Goal: Task Accomplishment & Management: Use online tool/utility

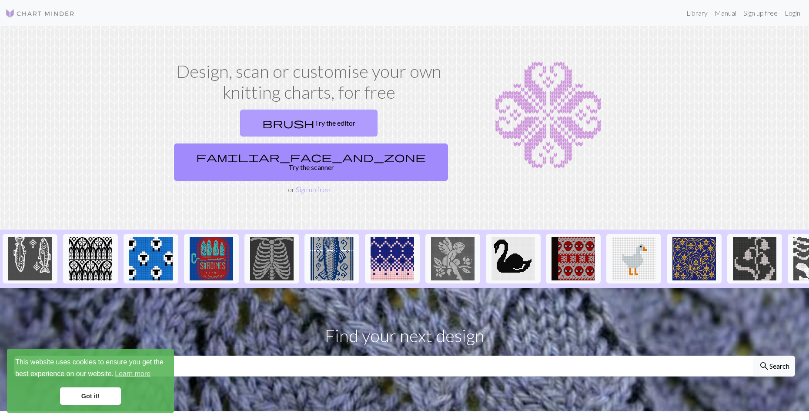
click at [291, 125] on span "brush" at bounding box center [288, 123] width 52 height 12
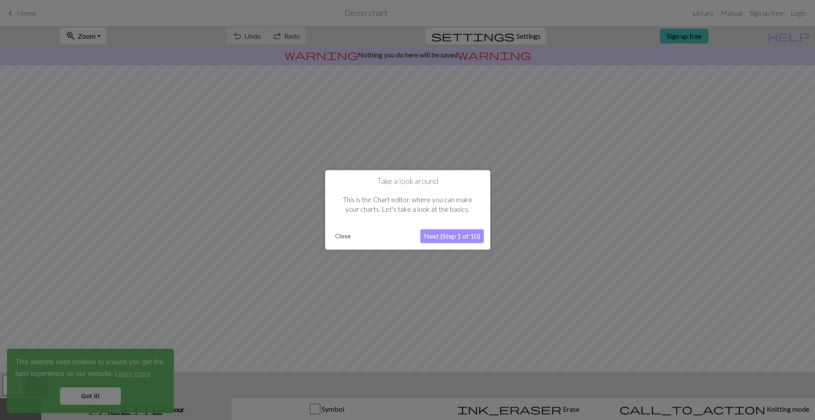
click at [428, 237] on button "Next (Step 1 of 10)" at bounding box center [452, 237] width 63 height 14
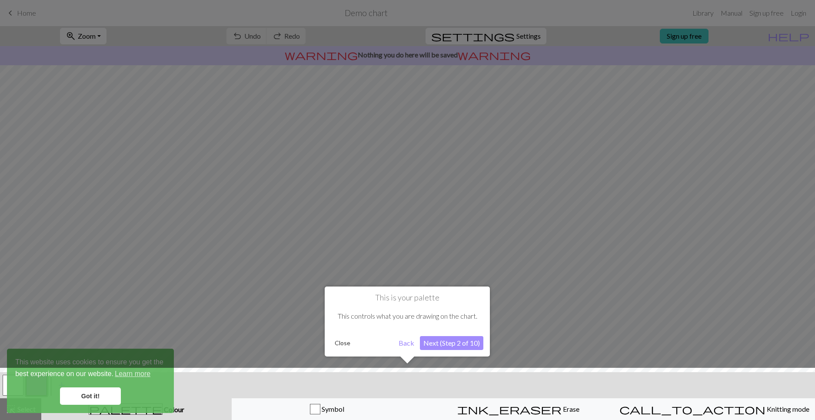
click at [441, 343] on button "Next (Step 2 of 10)" at bounding box center [451, 343] width 63 height 14
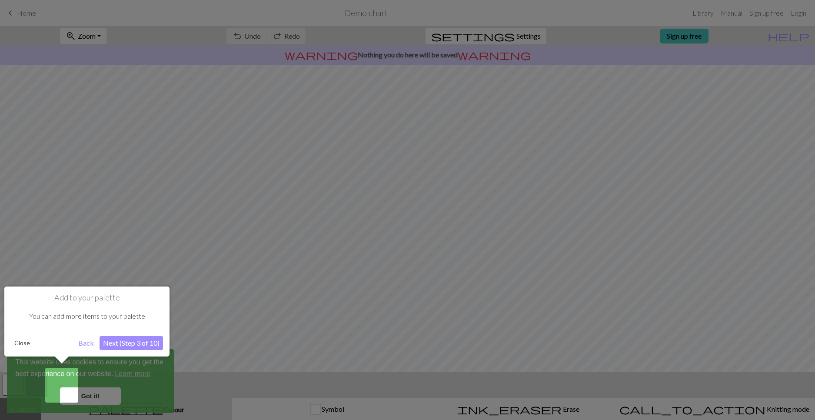
click at [155, 342] on button "Next (Step 3 of 10)" at bounding box center [131, 343] width 63 height 14
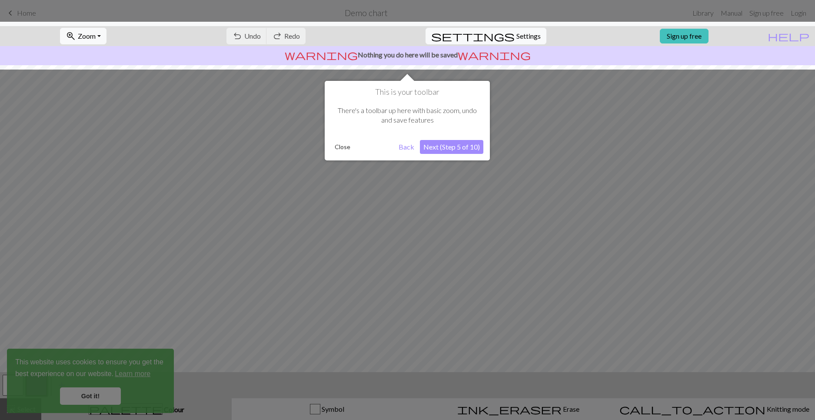
click at [455, 150] on button "Next (Step 5 of 10)" at bounding box center [451, 147] width 63 height 14
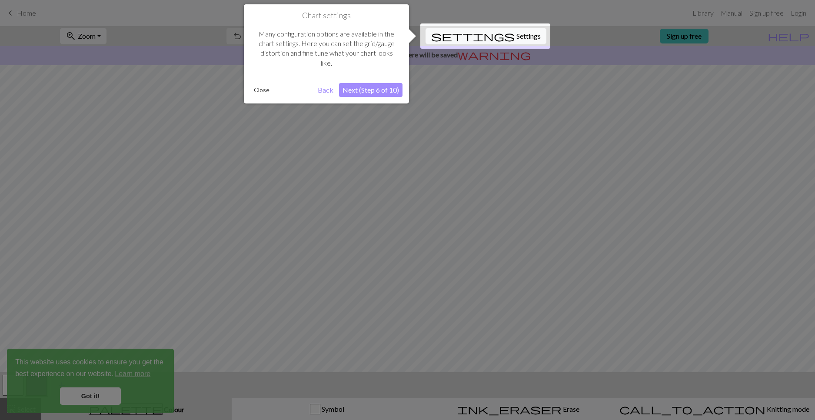
click at [374, 90] on button "Next (Step 6 of 10)" at bounding box center [370, 90] width 63 height 14
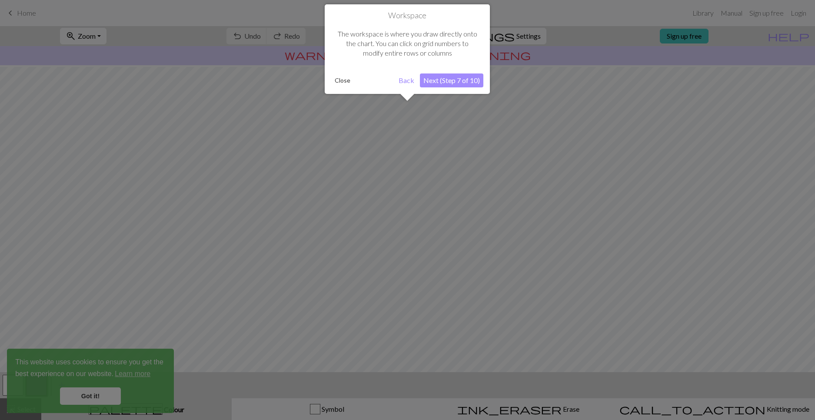
scroll to position [17, 0]
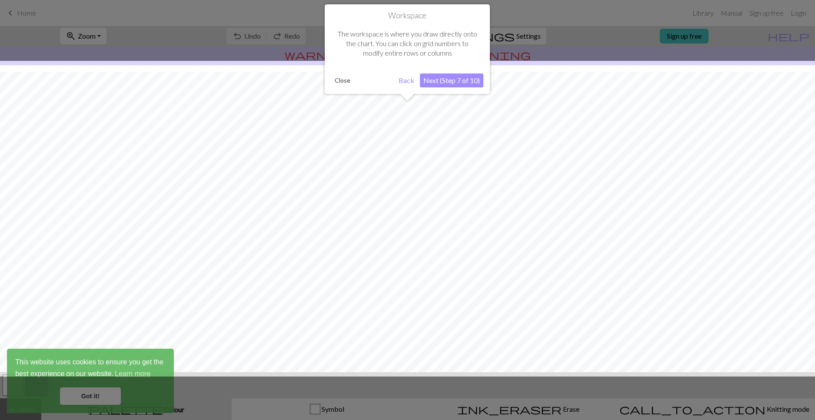
click at [456, 84] on button "Next (Step 7 of 10)" at bounding box center [451, 81] width 63 height 14
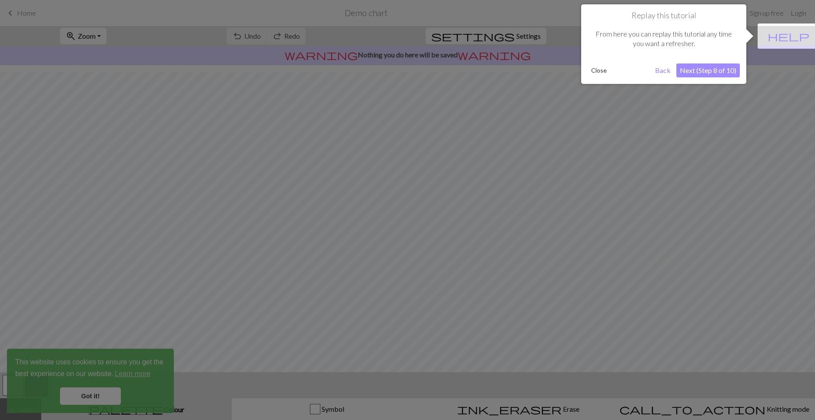
click at [716, 71] on button "Next (Step 8 of 10)" at bounding box center [708, 70] width 63 height 14
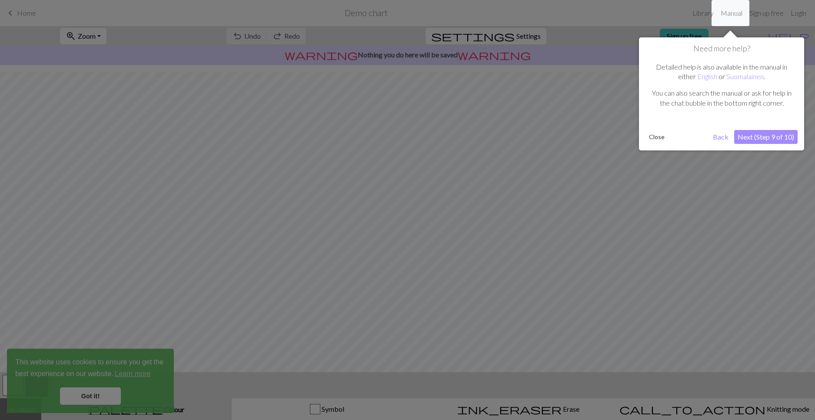
click at [749, 131] on button "Next (Step 9 of 10)" at bounding box center [766, 137] width 63 height 14
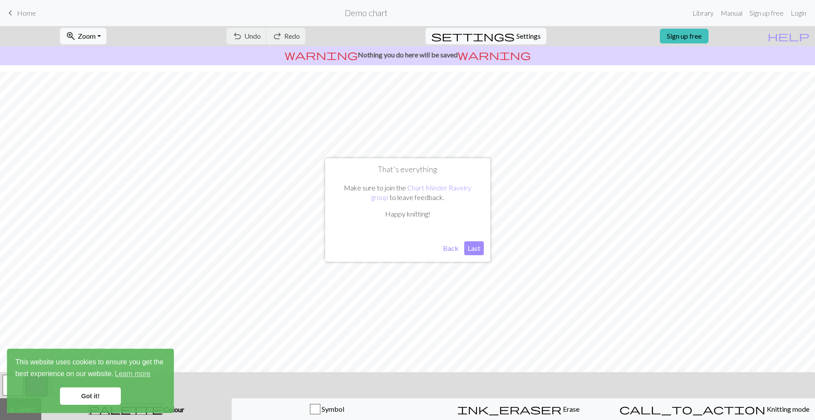
click at [476, 250] on button "Last" at bounding box center [475, 248] width 20 height 14
click at [95, 394] on link "Got it!" at bounding box center [90, 396] width 61 height 17
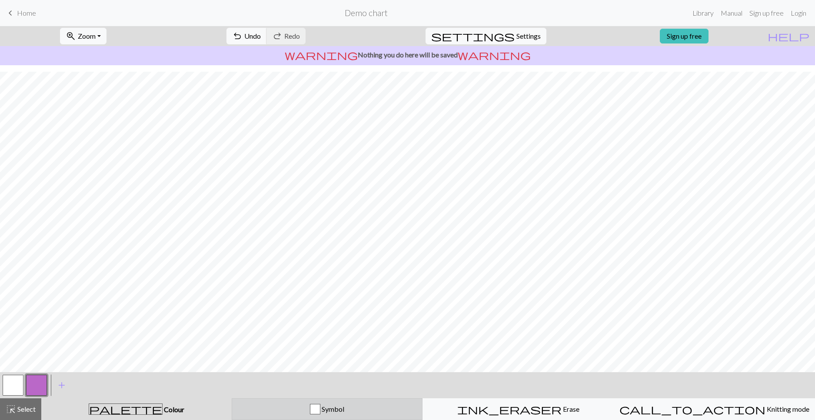
click at [319, 408] on div "button" at bounding box center [315, 409] width 10 height 10
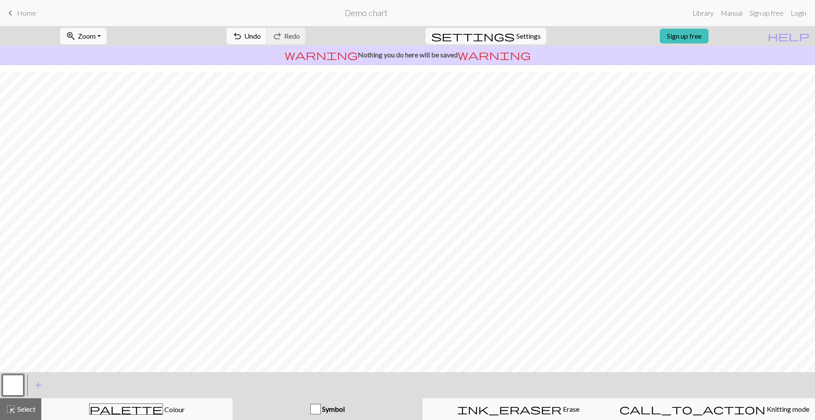
click at [13, 387] on button "button" at bounding box center [13, 385] width 21 height 21
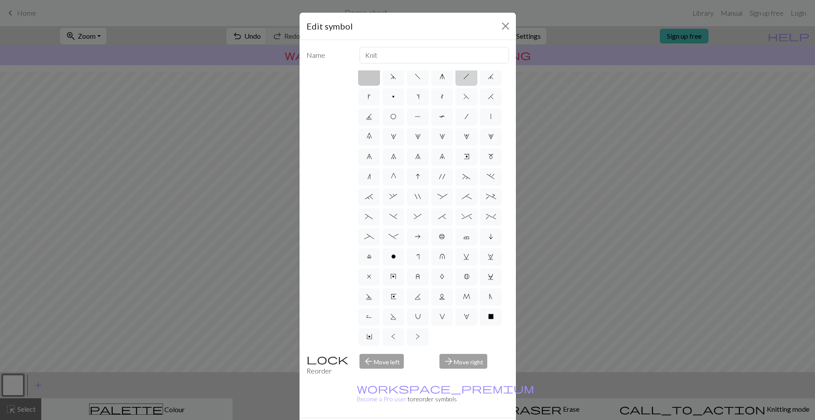
scroll to position [0, 0]
click at [505, 27] on button "Close" at bounding box center [506, 26] width 14 height 14
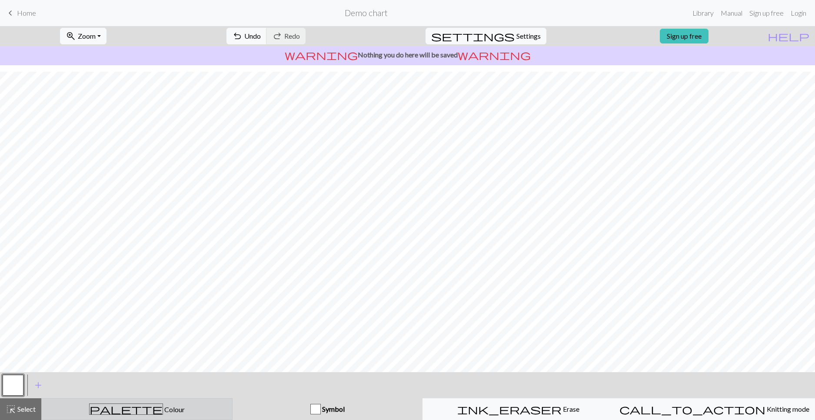
click at [154, 409] on span "palette" at bounding box center [126, 409] width 73 height 12
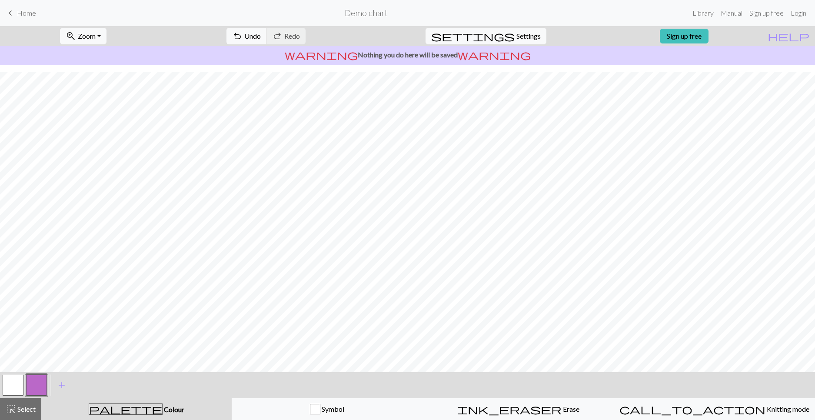
click at [9, 390] on button "button" at bounding box center [13, 385] width 21 height 21
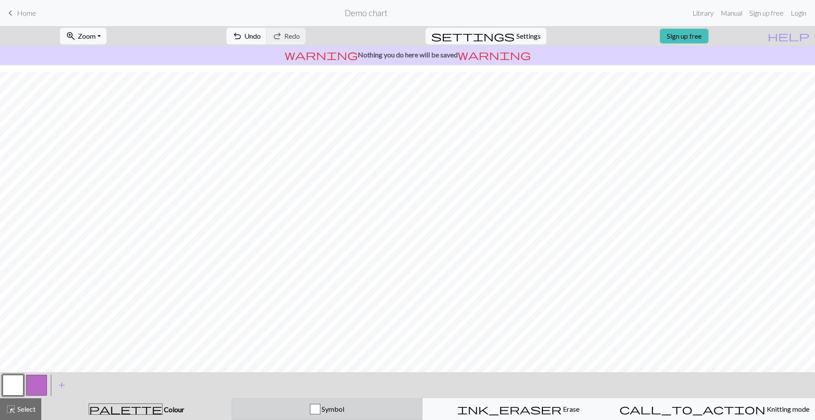
click at [316, 406] on div "button" at bounding box center [315, 409] width 10 height 10
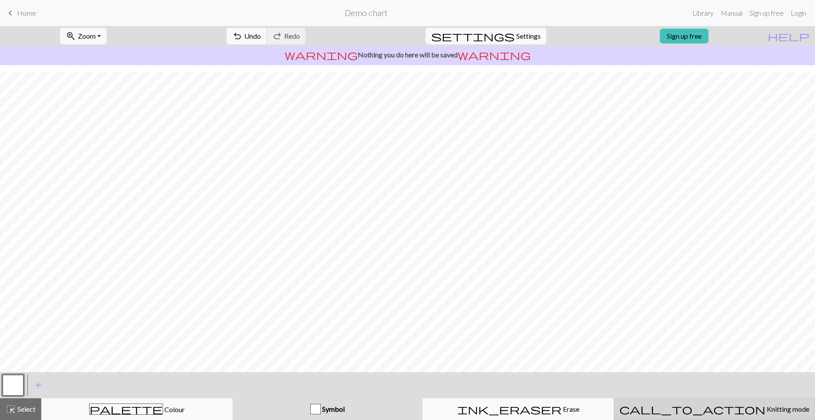
click at [685, 413] on span "call_to_action" at bounding box center [693, 409] width 146 height 12
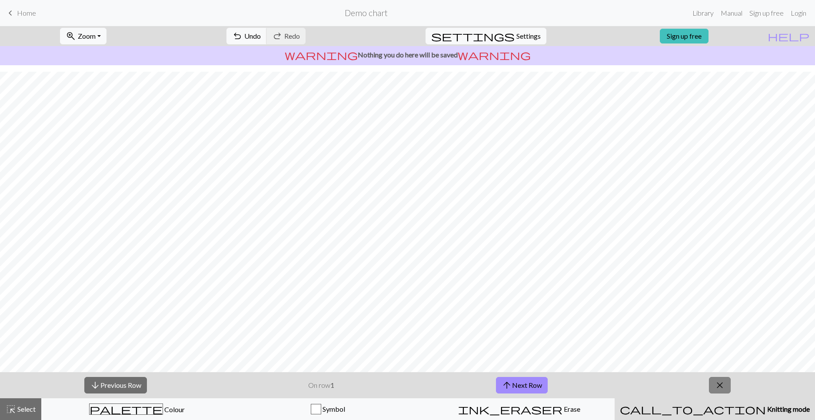
click at [723, 383] on span "close" at bounding box center [720, 385] width 10 height 12
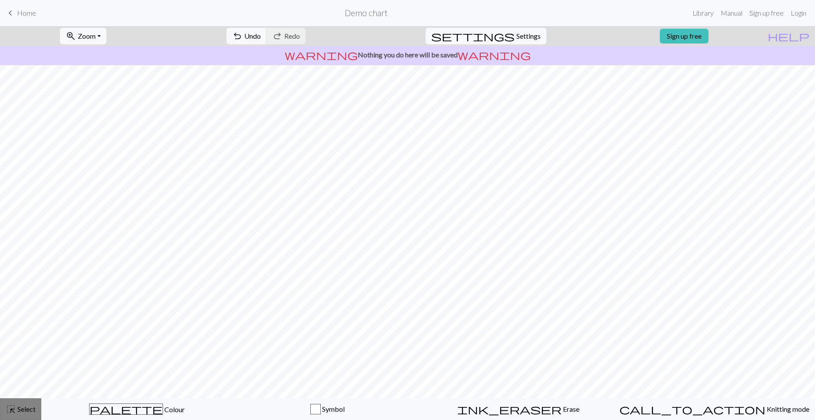
click at [8, 408] on span "highlight_alt" at bounding box center [11, 409] width 10 height 12
click at [87, 33] on span "Zoom" at bounding box center [87, 36] width 18 height 8
click at [85, 57] on button "Fit all" at bounding box center [94, 55] width 69 height 14
click at [482, 35] on span "settings" at bounding box center [473, 36] width 84 height 12
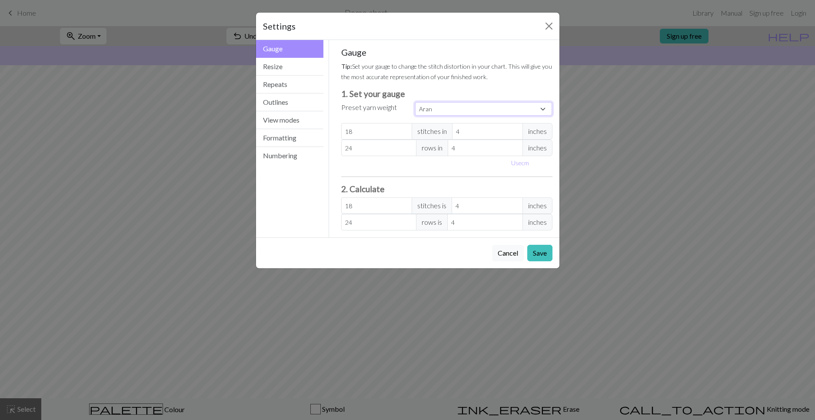
click at [444, 110] on select "Custom Square Lace Light Fingering Fingering Sport Double knit Worsted Aran Bul…" at bounding box center [483, 108] width 137 height 13
select select "bulky"
click at [415, 102] on select "Custom Square Lace Light Fingering Fingering Sport Double knit Worsted Aran Bul…" at bounding box center [483, 108] width 137 height 13
type input "14"
type input "19"
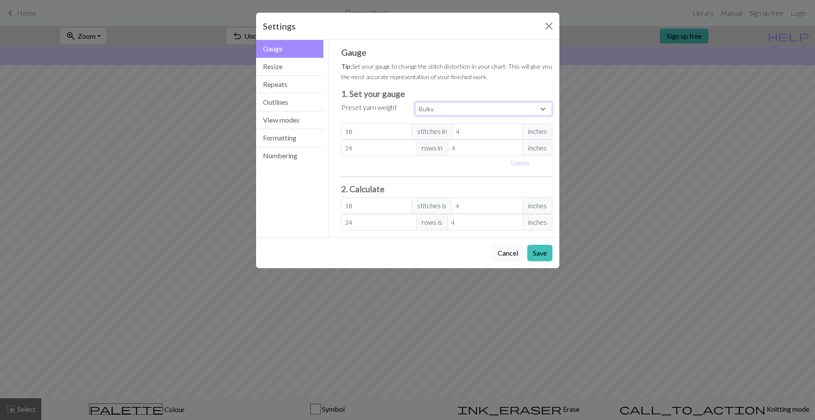
type input "14"
type input "19"
click at [533, 134] on span "inches" at bounding box center [538, 131] width 30 height 17
click at [519, 162] on button "Use cm" at bounding box center [521, 162] width 26 height 13
type input "10.16"
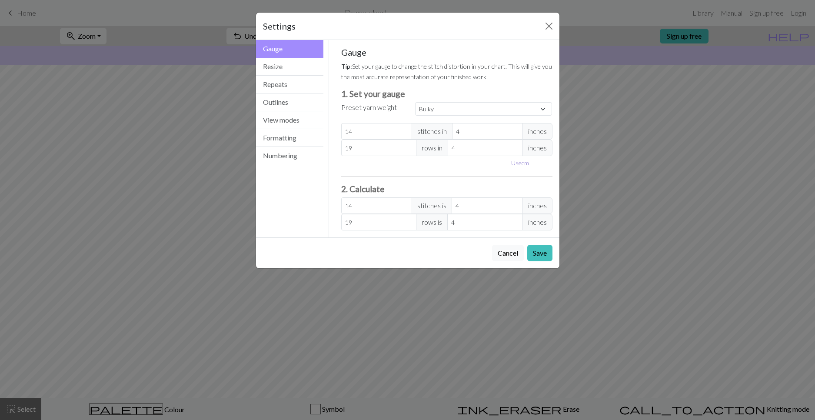
type input "10.16"
select select "custom"
type input "9.16"
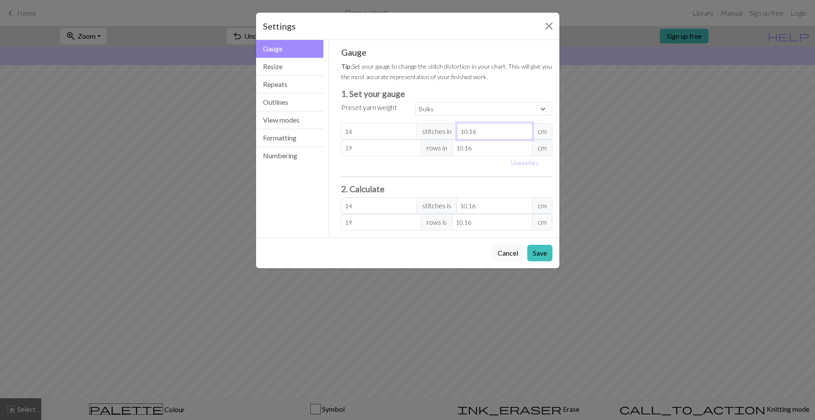
type input "15.53"
click at [526, 134] on input "9.16" at bounding box center [495, 131] width 76 height 17
type input "8.16"
type input "17.43"
click at [526, 134] on input "8.16" at bounding box center [495, 131] width 76 height 17
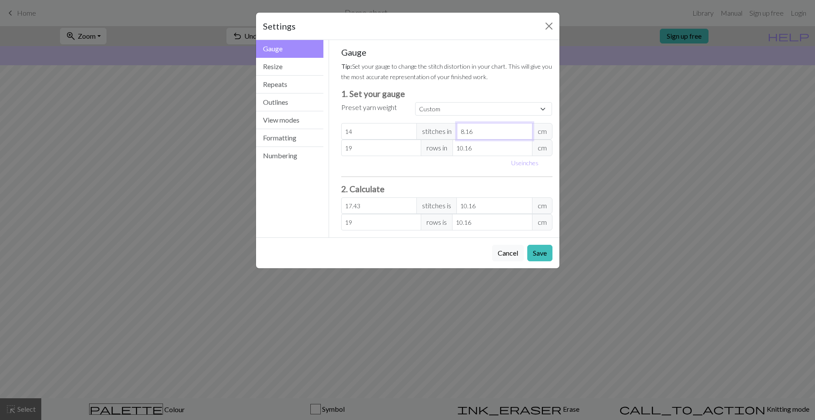
type input "9.16"
type input "15.53"
click at [526, 128] on input "9.16" at bounding box center [495, 131] width 76 height 17
click at [496, 129] on input "9.16" at bounding box center [495, 131] width 76 height 17
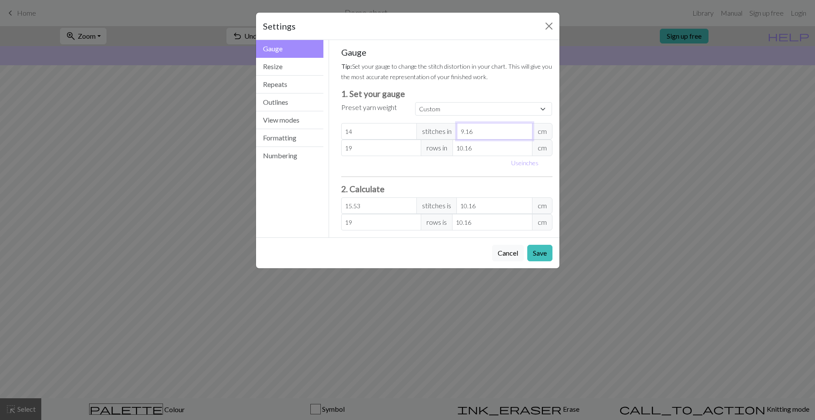
click at [496, 129] on input "9.16" at bounding box center [495, 131] width 76 height 17
type input "1"
type input "142.24"
type input "10"
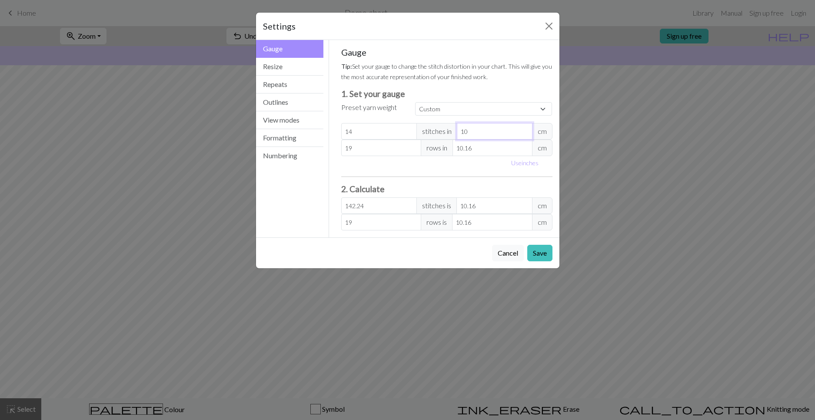
type input "14.22"
type input "10"
drag, startPoint x: 353, startPoint y: 130, endPoint x: 392, endPoint y: 130, distance: 39.1
click at [325, 133] on div "Gauge Gauge Resize Repeats Outlines View modes Formatting Numbering Gauge Resiz…" at bounding box center [408, 138] width 314 height 197
type input "15"
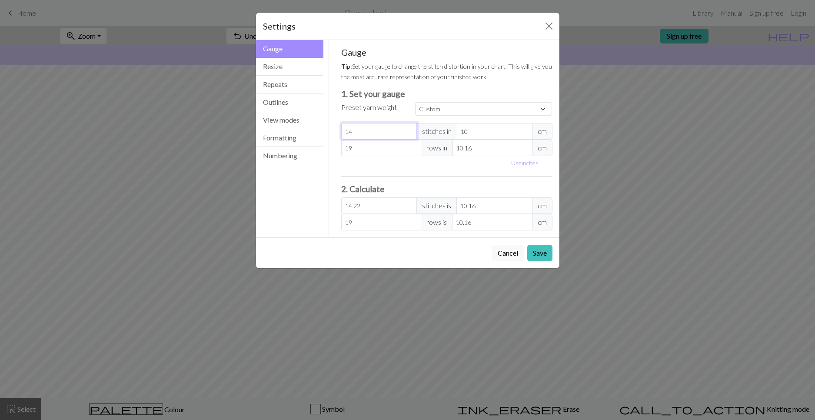
type input "15.24"
click at [408, 130] on input "15" at bounding box center [379, 131] width 76 height 17
type input "16"
type input "16.26"
click at [411, 129] on input "16" at bounding box center [379, 131] width 76 height 17
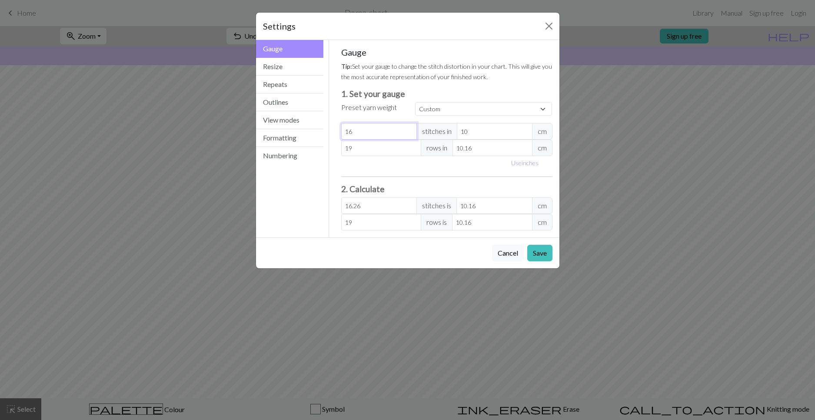
type input "15"
type input "15.24"
click at [411, 134] on input "15" at bounding box center [379, 131] width 76 height 17
click at [388, 134] on input "15" at bounding box center [379, 131] width 76 height 17
type input "15.5"
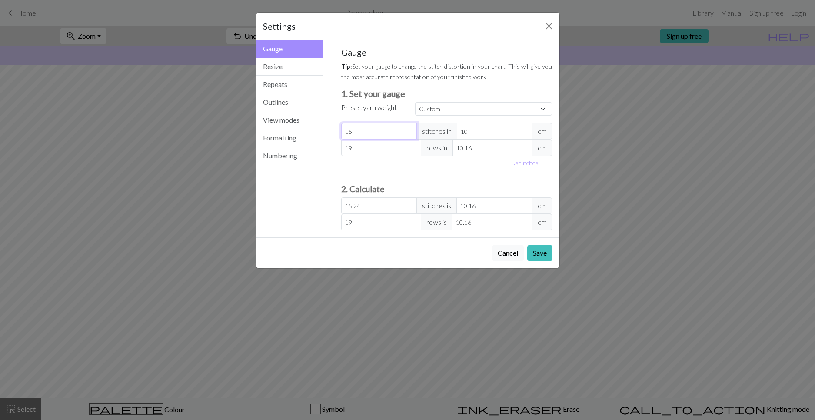
type input "15.75"
type input "15.5"
click at [388, 183] on div "Gauge Tip: Set your gauge to change the stitch distortion in your chart. This w…" at bounding box center [446, 139] width 211 height 184
click at [372, 150] on input "19" at bounding box center [381, 148] width 80 height 17
type input "1"
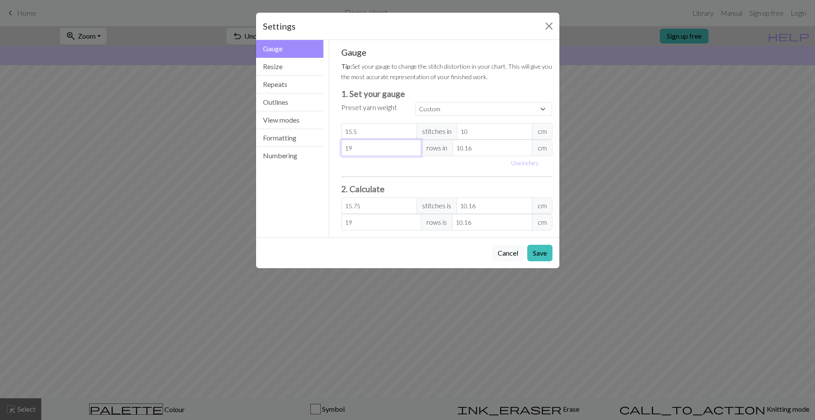
type input "1"
type input "0"
type input "2"
type input "23"
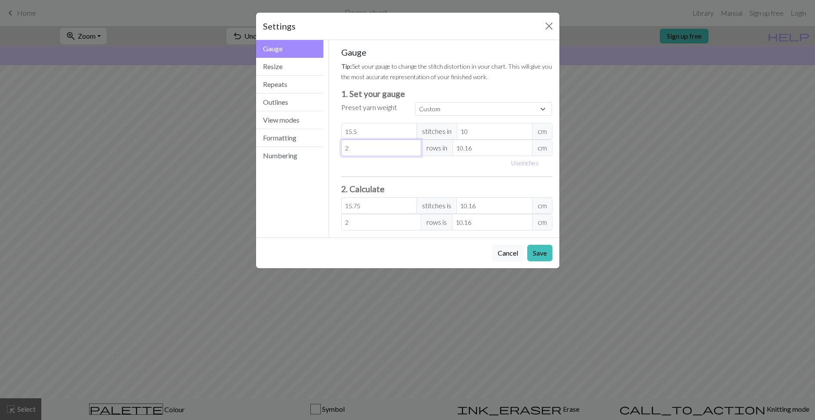
type input "23"
click at [492, 151] on input "10.16" at bounding box center [493, 148] width 80 height 17
drag, startPoint x: 492, startPoint y: 151, endPoint x: 453, endPoint y: 152, distance: 39.2
click at [453, 152] on input "10.16" at bounding box center [493, 148] width 80 height 17
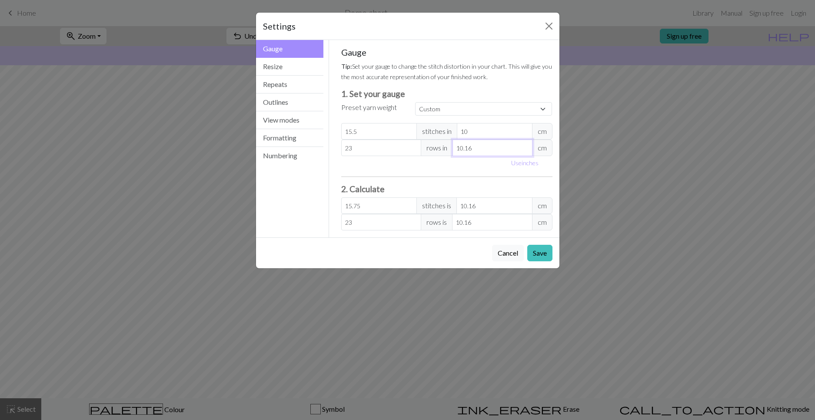
type input "1"
type input "233.68"
type input "10"
type input "23.37"
type input "10"
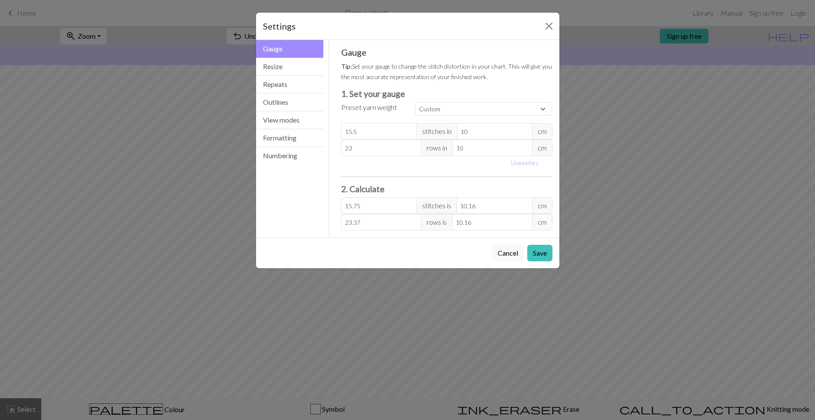
click at [442, 172] on div "Gauge Tip: Set your gauge to change the stitch distortion in your chart. This w…" at bounding box center [446, 139] width 211 height 184
click at [445, 113] on select "Custom Square Lace Light Fingering Fingering Sport Double knit Worsted Aran Bul…" at bounding box center [483, 108] width 137 height 13
click at [436, 174] on div "Gauge Tip: Set your gauge to change the stitch distortion in your chart. This w…" at bounding box center [446, 139] width 211 height 184
click at [290, 69] on button "Resize" at bounding box center [290, 67] width 68 height 18
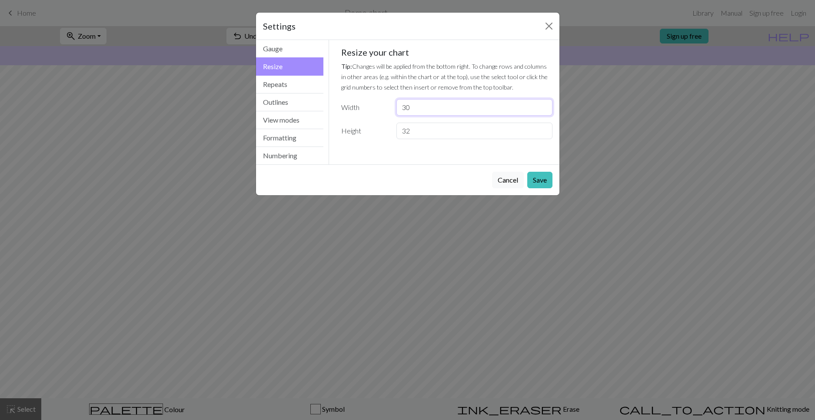
drag, startPoint x: 418, startPoint y: 108, endPoint x: 393, endPoint y: 108, distance: 25.7
click at [393, 108] on div "30" at bounding box center [474, 107] width 166 height 17
click at [550, 24] on button "Close" at bounding box center [549, 26] width 14 height 14
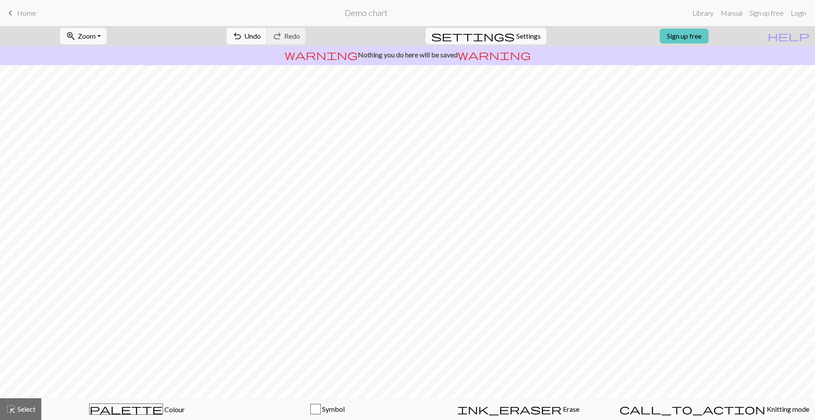
click at [700, 39] on link "Sign up free" at bounding box center [684, 36] width 49 height 15
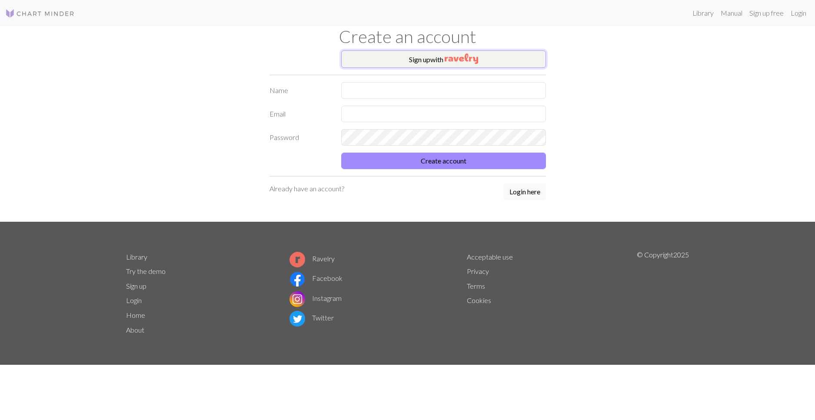
click at [464, 58] on img "button" at bounding box center [461, 58] width 33 height 10
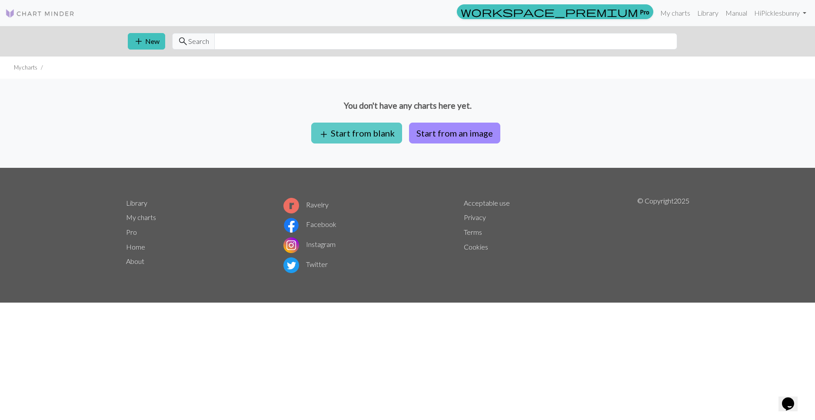
click at [348, 132] on button "add Start from blank" at bounding box center [356, 133] width 91 height 21
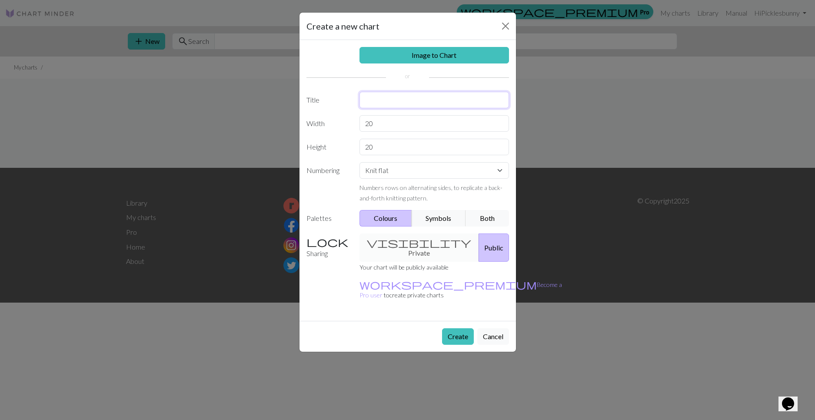
click at [378, 99] on input "text" at bounding box center [435, 100] width 150 height 17
click at [411, 98] on input "Bohemian Shirt body" at bounding box center [435, 100] width 150 height 17
type input "Bohemian Jumper body"
click at [410, 126] on input "20" at bounding box center [435, 123] width 150 height 17
drag, startPoint x: 381, startPoint y: 122, endPoint x: 359, endPoint y: 123, distance: 22.2
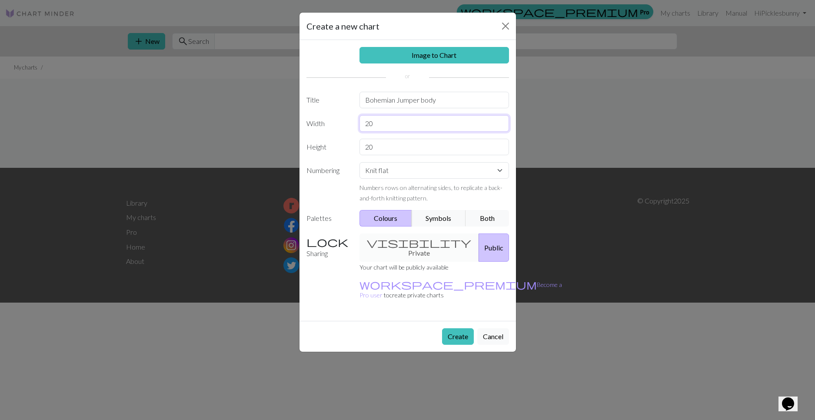
click at [359, 123] on div "20" at bounding box center [434, 123] width 160 height 17
type input "54"
drag, startPoint x: 398, startPoint y: 143, endPoint x: 361, endPoint y: 146, distance: 36.7
click at [361, 146] on input "20" at bounding box center [435, 147] width 150 height 17
type input "96"
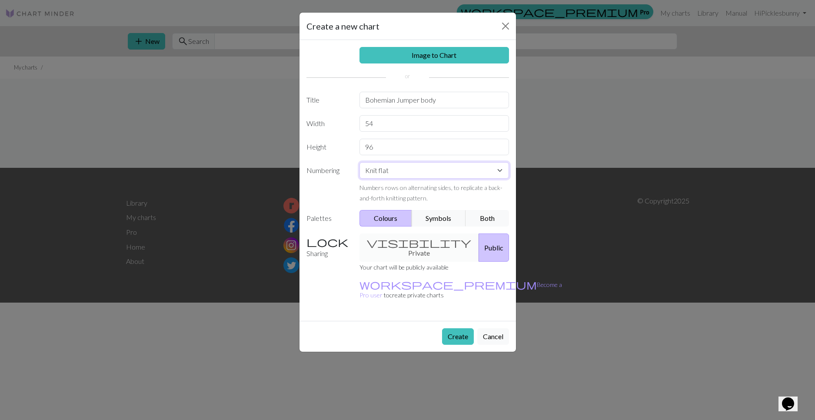
click at [415, 174] on select "Knit flat Knit in the round Lace knitting Cross stitch" at bounding box center [435, 170] width 150 height 17
click at [420, 217] on button "Symbols" at bounding box center [439, 218] width 55 height 17
click at [397, 217] on button "Colours" at bounding box center [386, 218] width 53 height 17
click at [457, 217] on button "Symbols" at bounding box center [439, 218] width 55 height 17
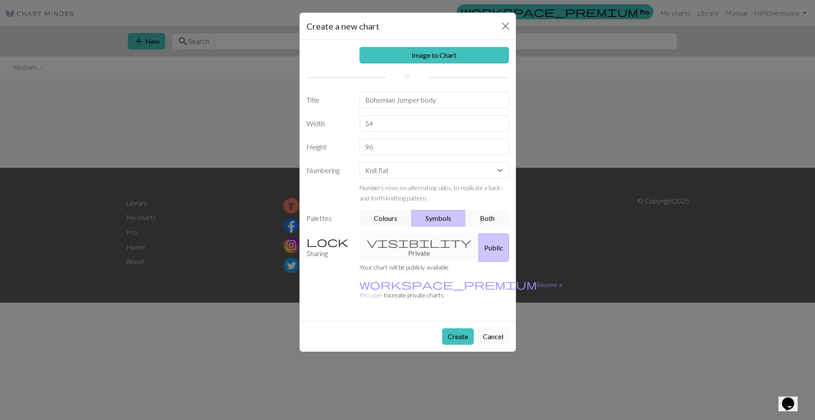
click at [487, 215] on button "Both" at bounding box center [487, 218] width 43 height 17
click at [440, 248] on div "visibility Private Public" at bounding box center [434, 248] width 160 height 28
click at [485, 249] on button "Public" at bounding box center [494, 248] width 30 height 28
click at [458, 338] on button "Create" at bounding box center [458, 336] width 32 height 17
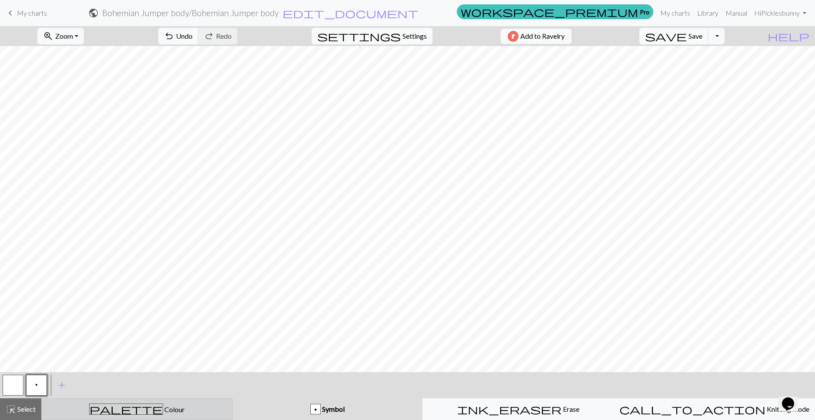
click at [121, 403] on button "palette Colour Colour" at bounding box center [136, 409] width 191 height 22
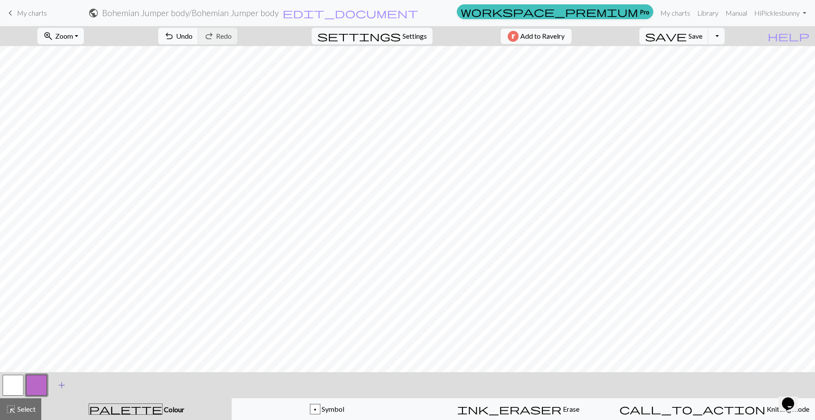
click at [57, 383] on span "add" at bounding box center [62, 385] width 10 height 12
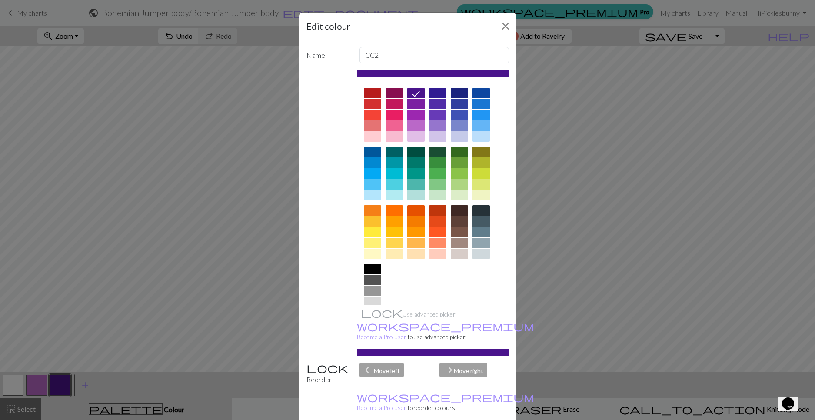
click at [374, 291] on div at bounding box center [372, 291] width 17 height 10
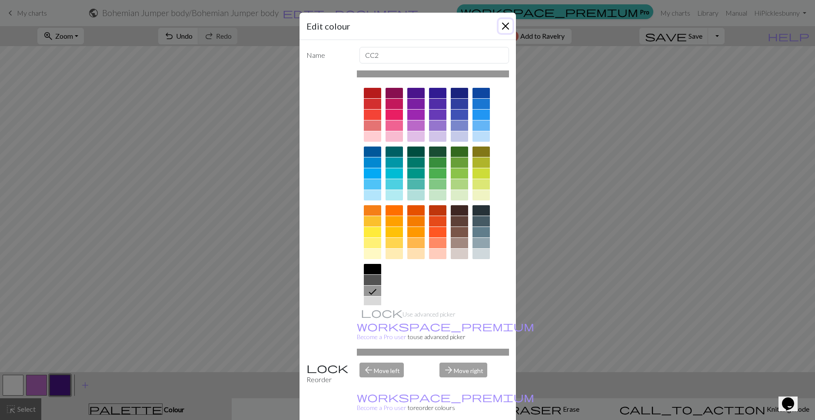
click at [502, 26] on button "Close" at bounding box center [506, 26] width 14 height 14
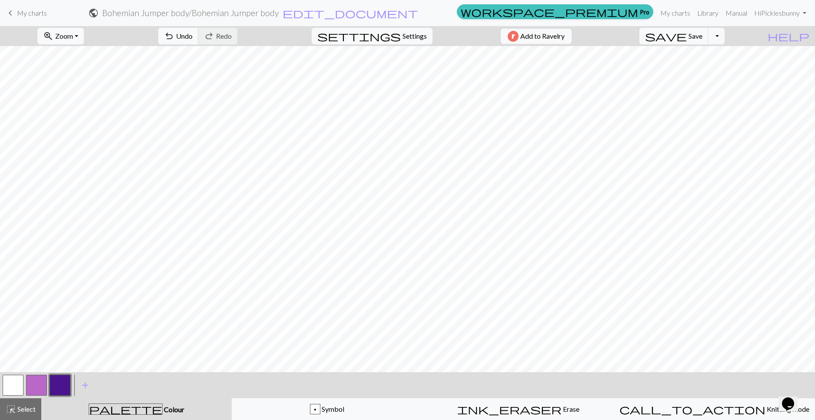
click at [56, 387] on button "button" at bounding box center [60, 385] width 21 height 21
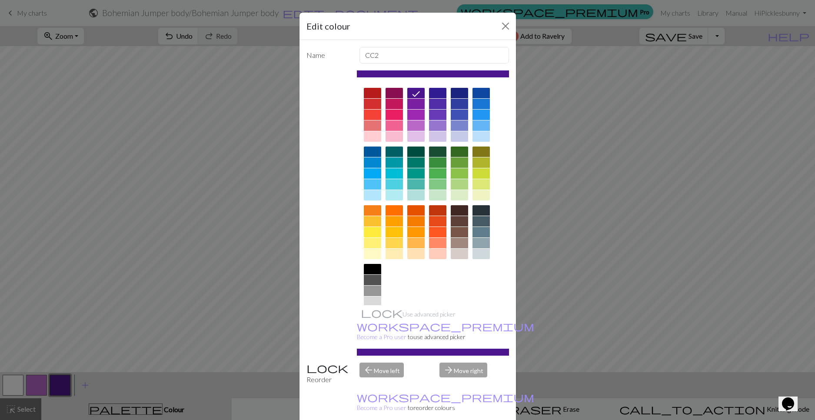
click at [373, 288] on div at bounding box center [372, 291] width 17 height 10
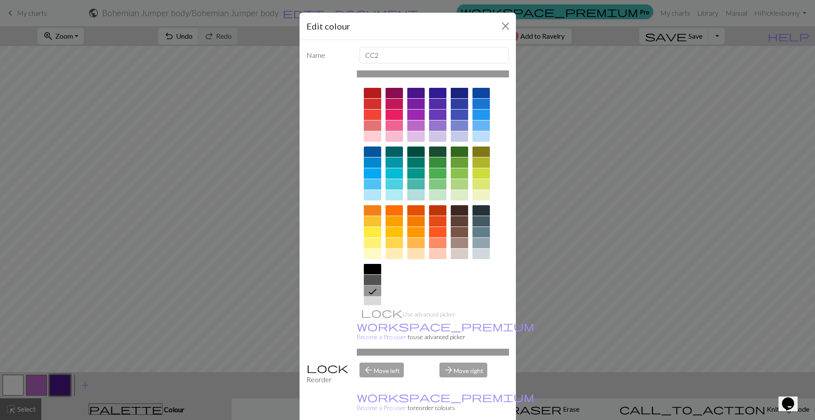
click at [373, 291] on icon at bounding box center [373, 292] width 10 height 10
click at [398, 75] on div at bounding box center [433, 73] width 152 height 7
click at [322, 380] on div "Reorder" at bounding box center [327, 374] width 53 height 22
click at [323, 373] on div "Reorder" at bounding box center [327, 374] width 53 height 22
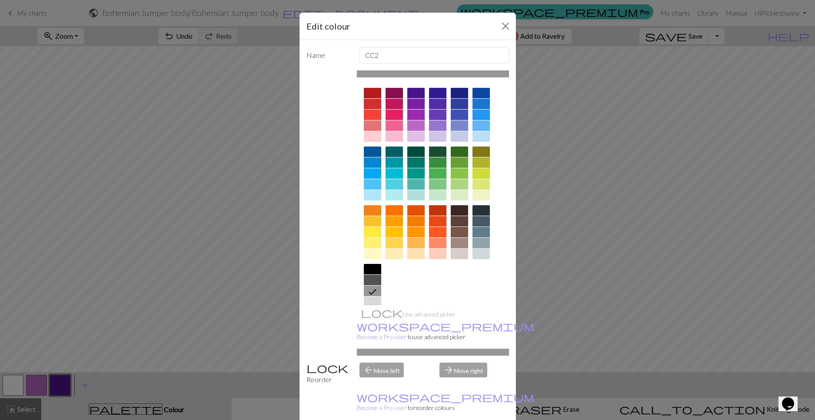
click at [464, 371] on div "arrow_forward Move right" at bounding box center [474, 374] width 80 height 22
click at [503, 26] on button "Close" at bounding box center [506, 26] width 14 height 14
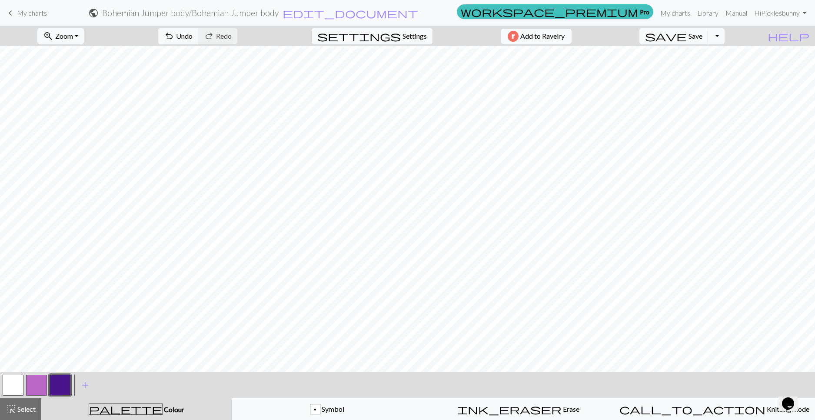
click at [57, 386] on button "button" at bounding box center [60, 385] width 21 height 21
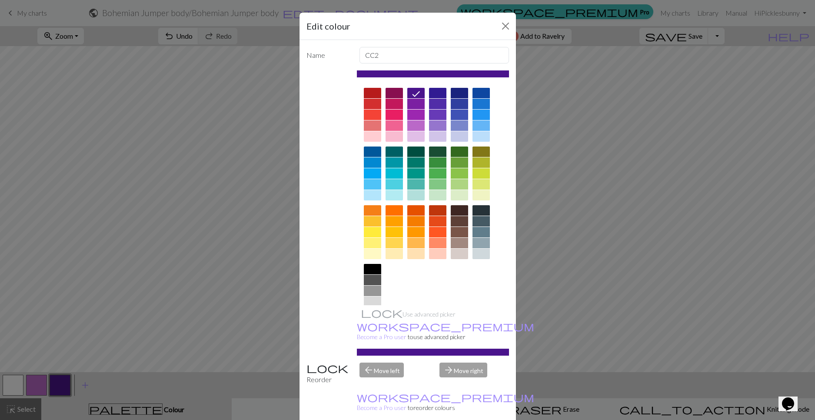
click at [394, 91] on div at bounding box center [394, 93] width 17 height 10
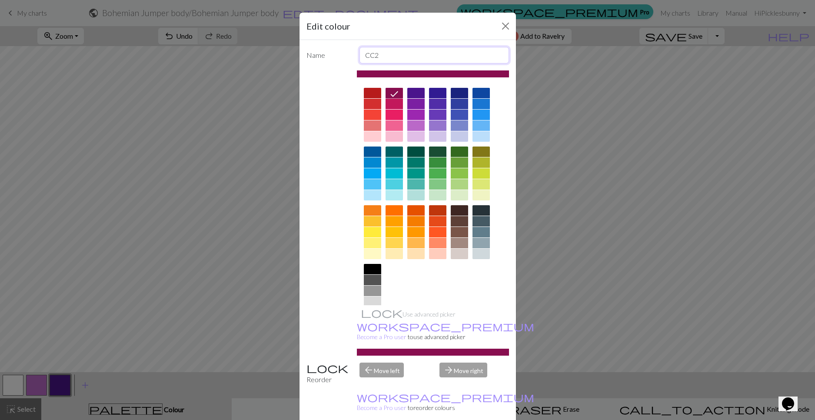
click at [369, 55] on input "CC2" at bounding box center [435, 55] width 150 height 17
click at [387, 53] on input "CC2" at bounding box center [435, 55] width 150 height 17
click at [368, 290] on div at bounding box center [372, 291] width 17 height 10
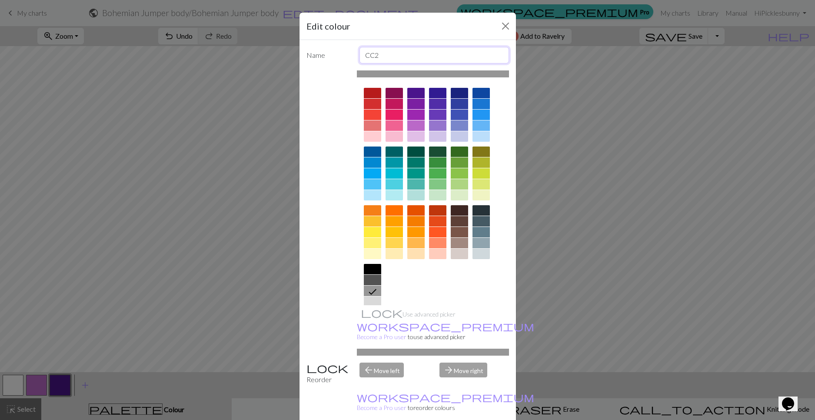
drag, startPoint x: 382, startPoint y: 60, endPoint x: 354, endPoint y: 55, distance: 29.1
click at [354, 55] on div "CC2" at bounding box center [434, 55] width 160 height 17
type input "Empty"
click at [389, 314] on div "Use advanced picker workspace_premium Become a Pro user to use advanced picker" at bounding box center [433, 212] width 152 height 285
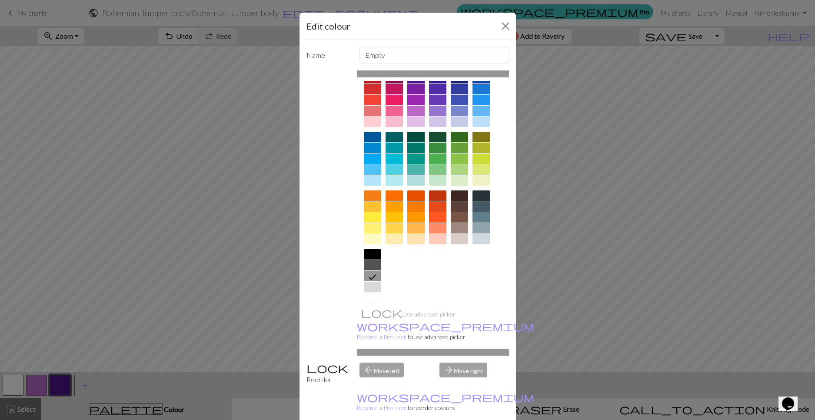
scroll to position [23, 0]
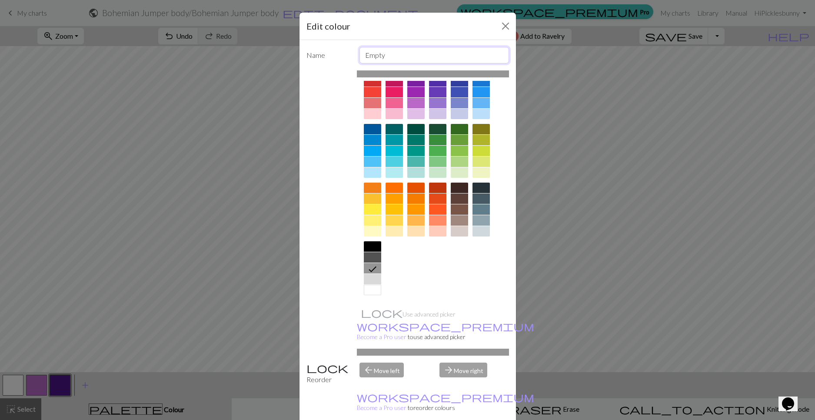
click at [408, 55] on input "Empty" at bounding box center [435, 55] width 150 height 17
click at [379, 373] on div "arrow_back Move left" at bounding box center [394, 374] width 80 height 22
drag, startPoint x: 444, startPoint y: 370, endPoint x: 328, endPoint y: 374, distance: 115.8
click at [444, 370] on div "arrow_forward Move right" at bounding box center [474, 374] width 80 height 22
click at [328, 374] on div "Reorder" at bounding box center [327, 374] width 53 height 22
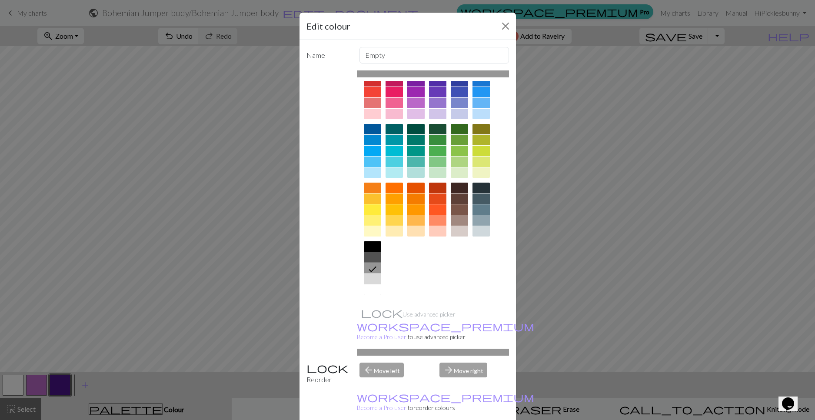
click at [316, 378] on div "Reorder" at bounding box center [327, 374] width 53 height 22
click at [316, 381] on div "Reorder" at bounding box center [327, 374] width 53 height 22
click at [316, 369] on div "Reorder" at bounding box center [327, 374] width 53 height 22
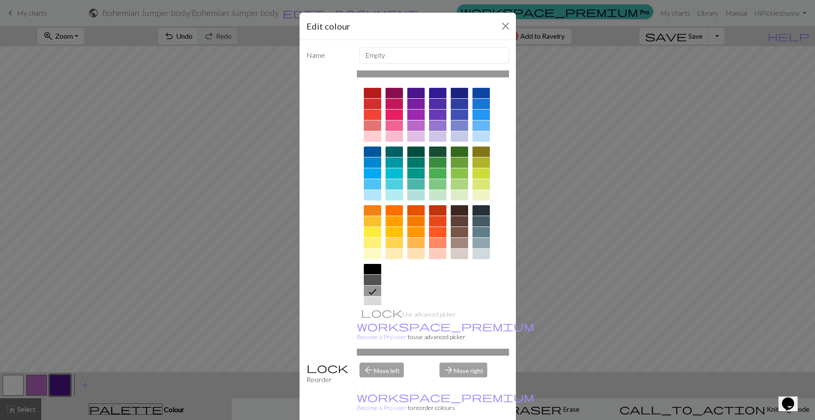
click at [432, 71] on div at bounding box center [433, 73] width 152 height 7
click at [421, 57] on input "Empty" at bounding box center [435, 55] width 150 height 17
click at [508, 22] on button "Close" at bounding box center [506, 26] width 14 height 14
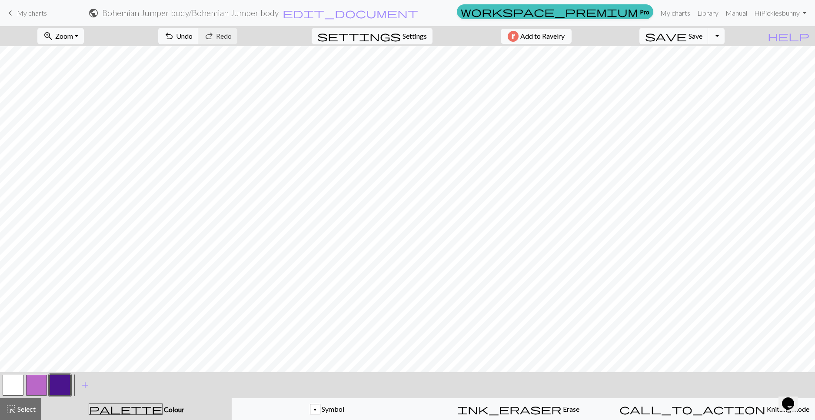
click at [17, 381] on button "button" at bounding box center [13, 385] width 21 height 21
click at [23, 411] on span "Select" at bounding box center [26, 409] width 20 height 8
click at [58, 378] on button "button" at bounding box center [60, 385] width 21 height 21
click at [28, 407] on span "Select" at bounding box center [26, 409] width 20 height 8
click at [85, 385] on span "add" at bounding box center [85, 385] width 10 height 12
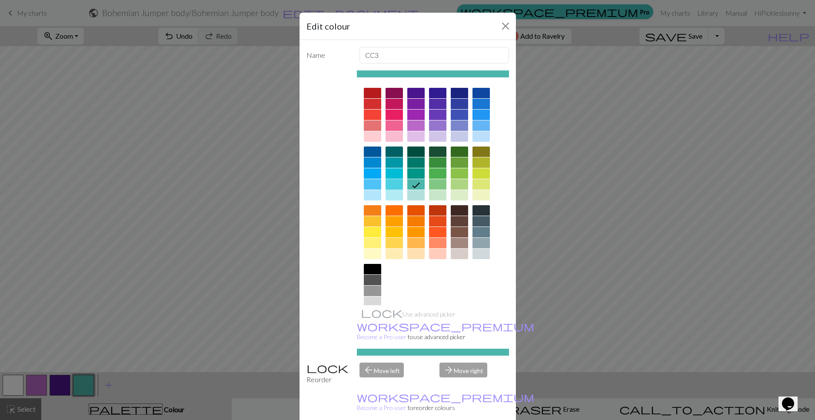
click at [394, 186] on div at bounding box center [394, 184] width 17 height 10
click at [442, 353] on div at bounding box center [433, 352] width 152 height 7
click at [372, 368] on div "arrow_back Move left" at bounding box center [394, 374] width 80 height 22
click at [461, 371] on div "arrow_forward Move right" at bounding box center [474, 374] width 80 height 22
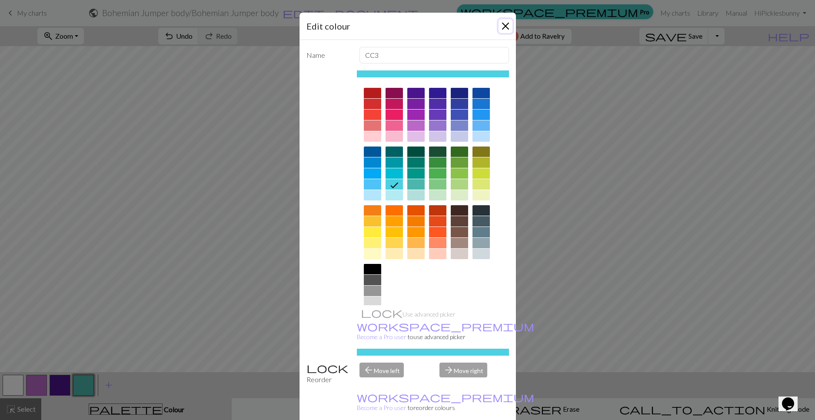
click at [505, 23] on button "Close" at bounding box center [506, 26] width 14 height 14
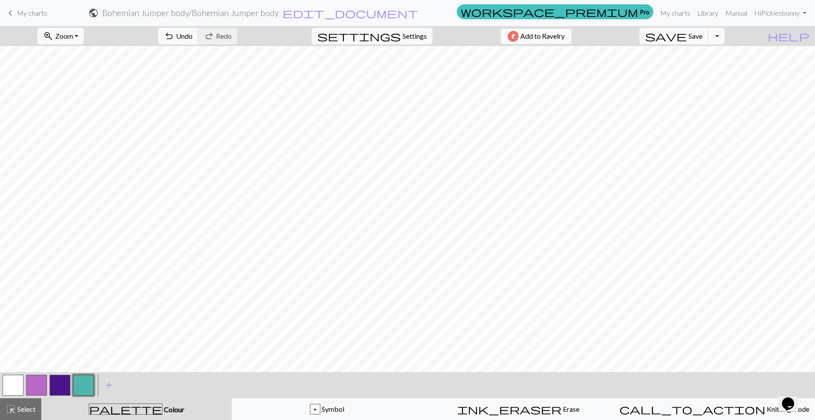
drag, startPoint x: 81, startPoint y: 387, endPoint x: 76, endPoint y: 389, distance: 5.8
click at [76, 389] on button "button" at bounding box center [83, 385] width 21 height 21
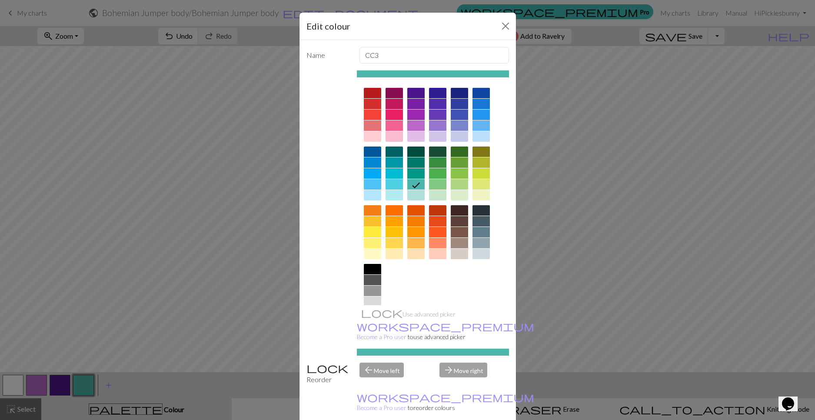
click at [370, 281] on div at bounding box center [372, 280] width 17 height 10
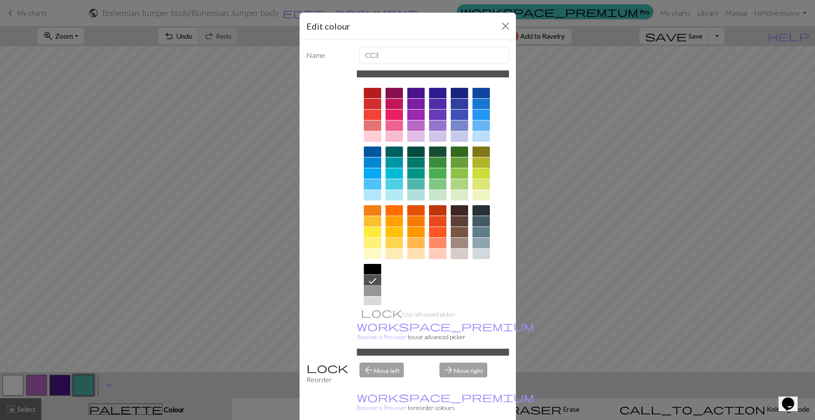
click at [374, 280] on icon at bounding box center [373, 281] width 10 height 10
click at [393, 263] on div at bounding box center [394, 234] width 17 height 59
click at [394, 258] on div at bounding box center [394, 254] width 17 height 10
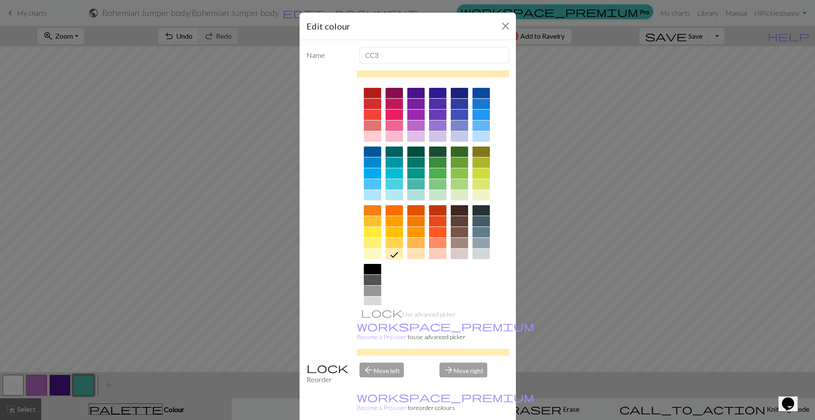
click at [368, 280] on div at bounding box center [372, 280] width 17 height 10
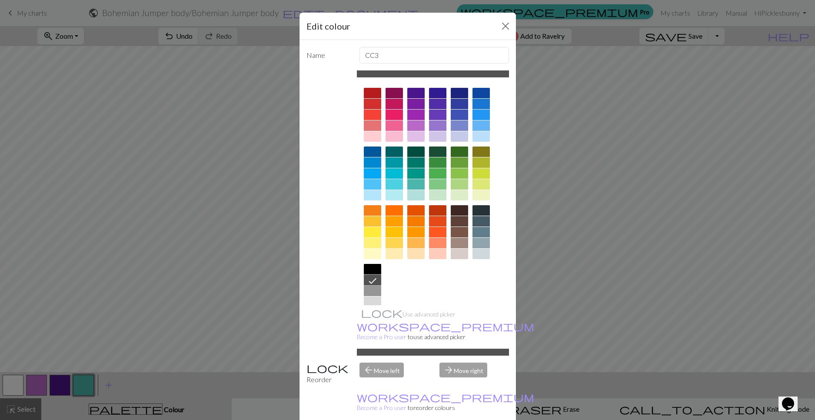
click at [368, 280] on icon at bounding box center [373, 281] width 10 height 10
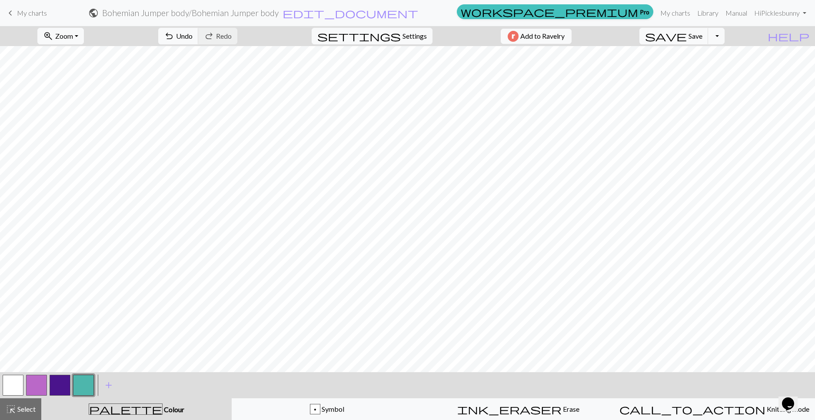
click at [20, 382] on button "button" at bounding box center [13, 385] width 21 height 21
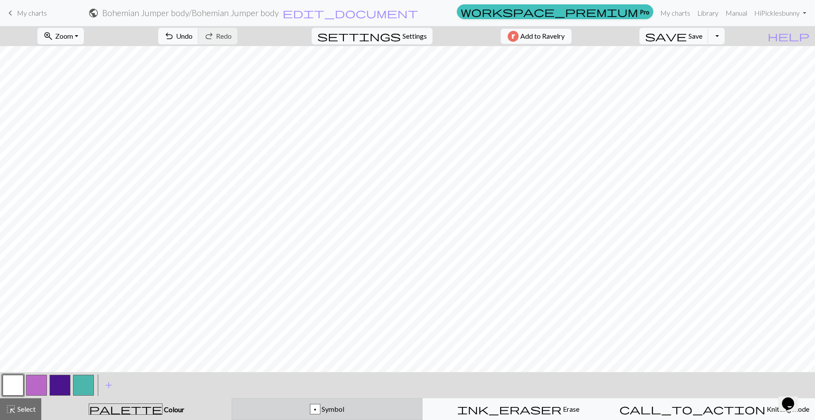
click at [274, 404] on button "p Symbol" at bounding box center [327, 409] width 191 height 22
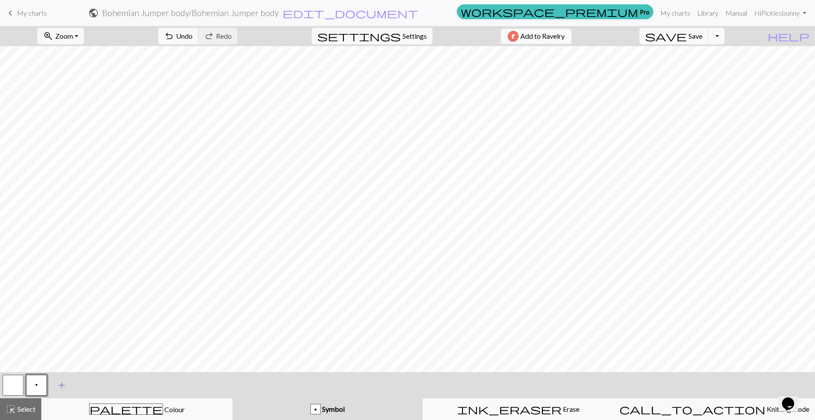
click at [62, 383] on span "add" at bounding box center [62, 385] width 10 height 12
click at [63, 383] on button "button" at bounding box center [60, 385] width 21 height 21
click at [69, 385] on button "button" at bounding box center [60, 385] width 21 height 21
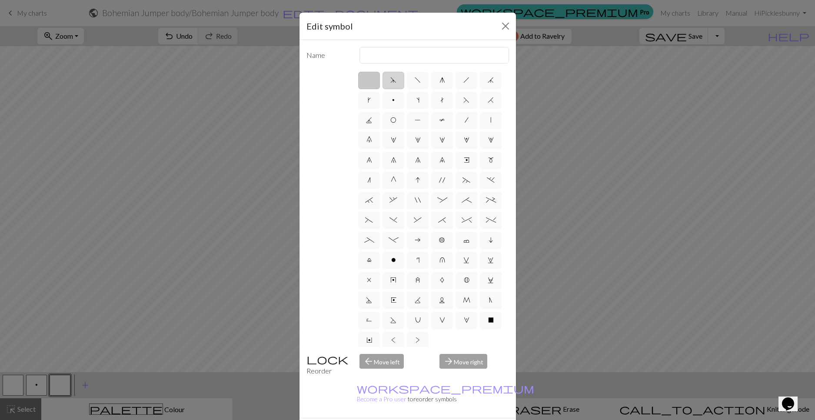
click at [388, 88] on label "d" at bounding box center [394, 80] width 22 height 17
click at [391, 80] on input "d" at bounding box center [394, 78] width 6 height 6
radio input "true"
type input "sk2p"
click at [450, 363] on div "arrow_forward Move right" at bounding box center [474, 365] width 80 height 22
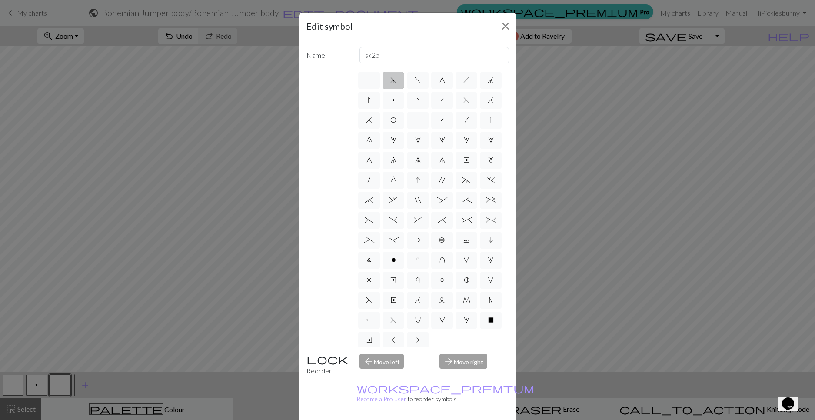
click at [384, 364] on div "arrow_back Move left" at bounding box center [394, 365] width 80 height 22
click at [317, 360] on div "Reorder" at bounding box center [327, 365] width 53 height 22
click at [314, 369] on div "Reorder" at bounding box center [327, 365] width 53 height 22
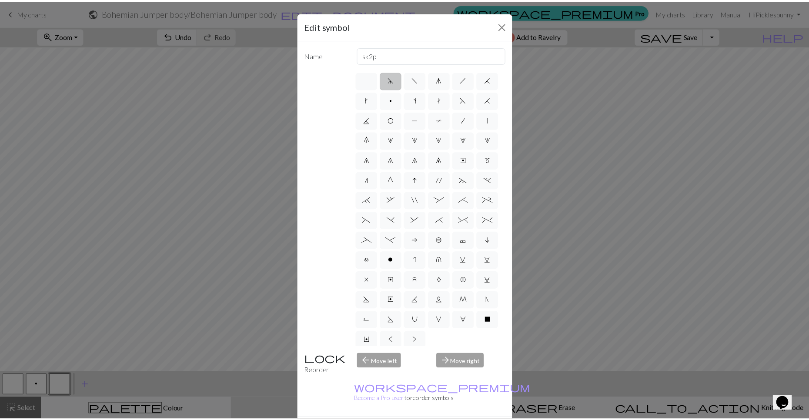
scroll to position [17, 0]
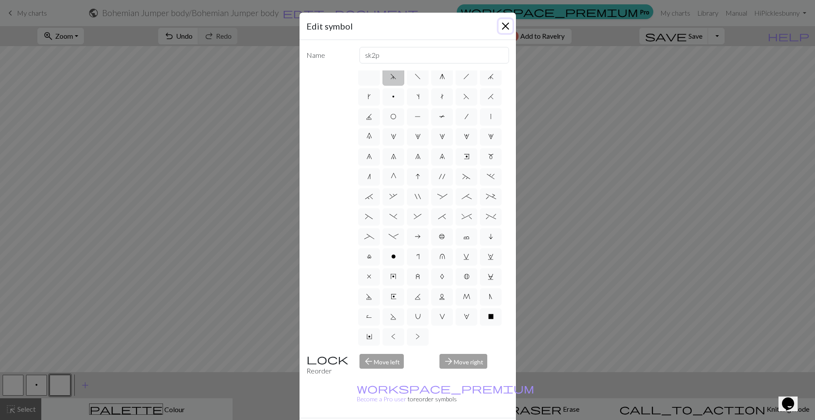
click at [501, 27] on button "Close" at bounding box center [506, 26] width 14 height 14
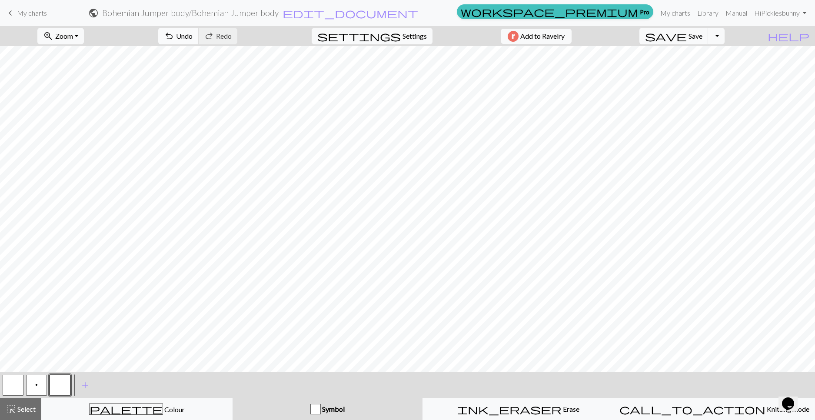
click at [176, 34] on span "Undo" at bounding box center [184, 36] width 17 height 8
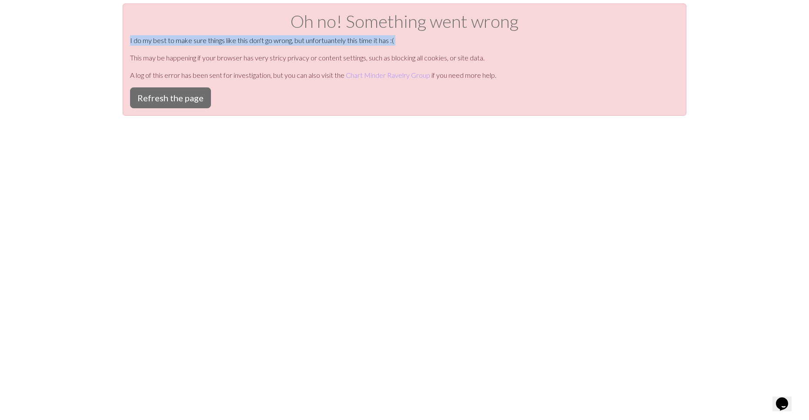
click at [176, 34] on div "Oh no! Something went wrong I do my best to make sure things like this don't go…" at bounding box center [405, 59] width 564 height 112
click at [174, 97] on button "Refresh the page" at bounding box center [170, 97] width 81 height 21
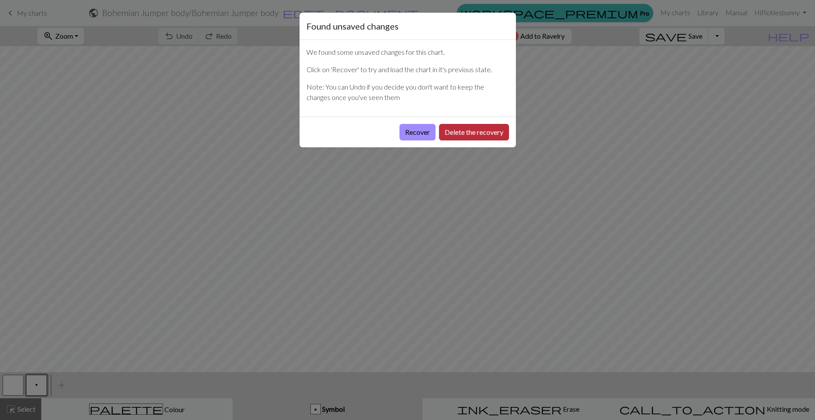
click at [452, 130] on button "Delete the recovery" at bounding box center [474, 132] width 70 height 17
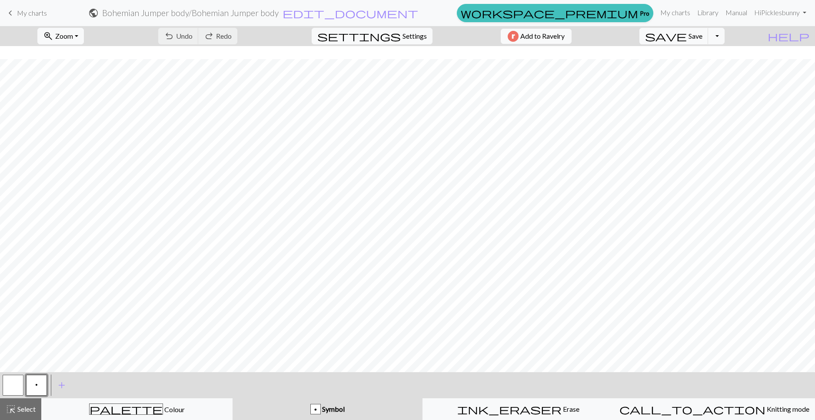
scroll to position [555, 0]
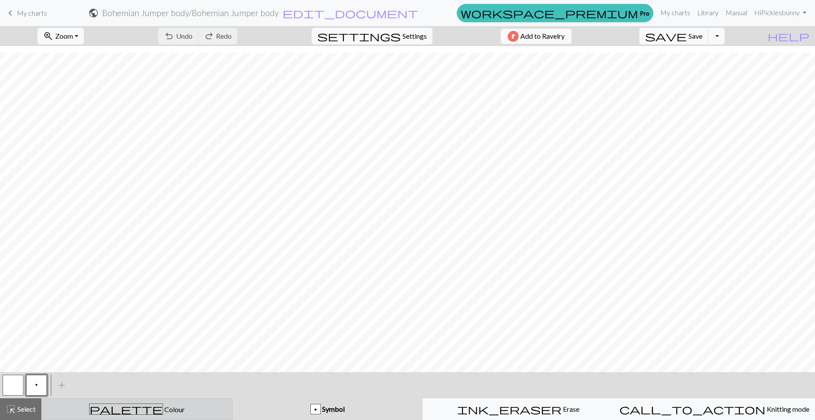
click at [118, 410] on span "palette" at bounding box center [126, 409] width 73 height 12
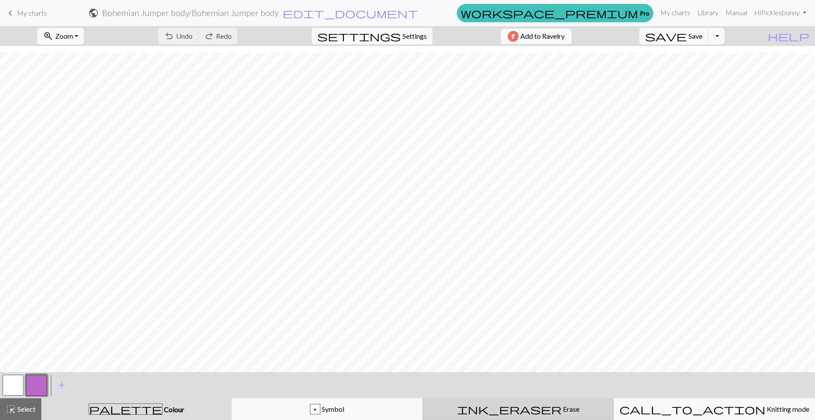
click at [481, 408] on span "ink_eraser" at bounding box center [510, 409] width 104 height 12
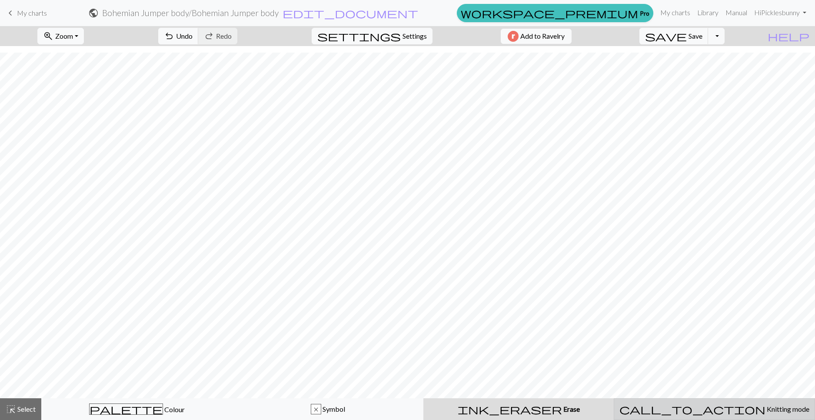
click at [648, 406] on span "call_to_action" at bounding box center [693, 409] width 146 height 12
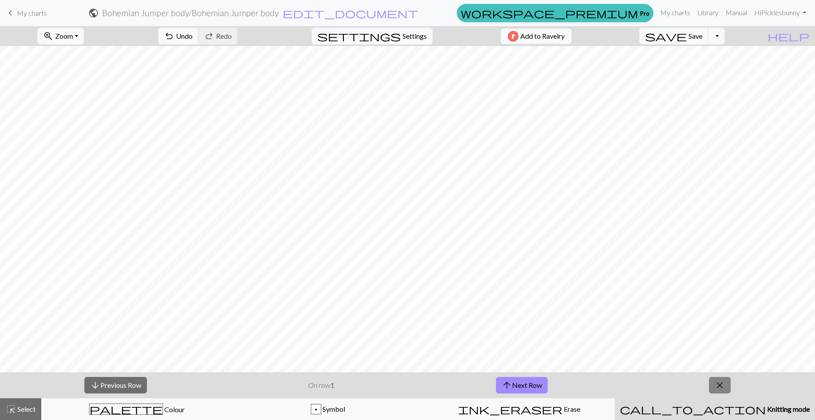
click at [715, 385] on button "close" at bounding box center [720, 385] width 22 height 17
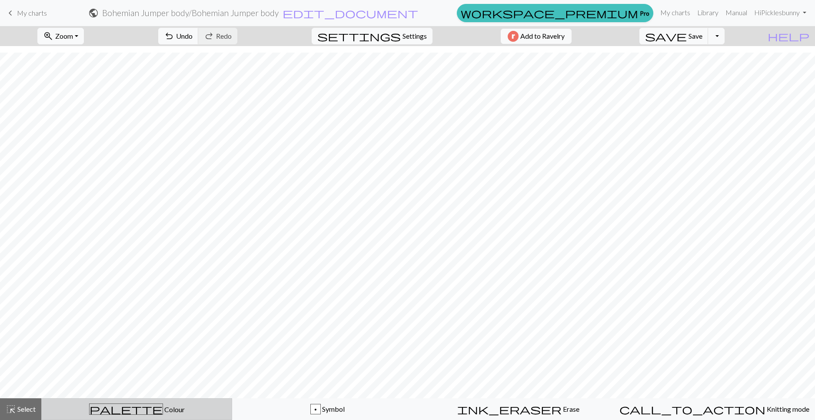
click at [156, 403] on span "palette" at bounding box center [126, 409] width 73 height 12
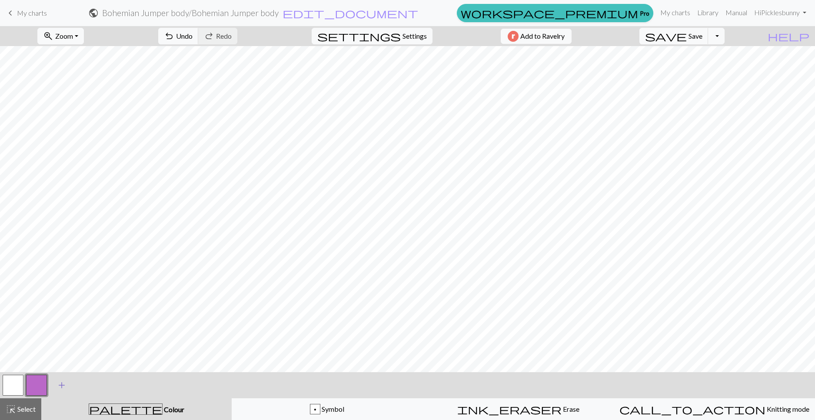
click at [61, 384] on span "add" at bounding box center [62, 385] width 10 height 12
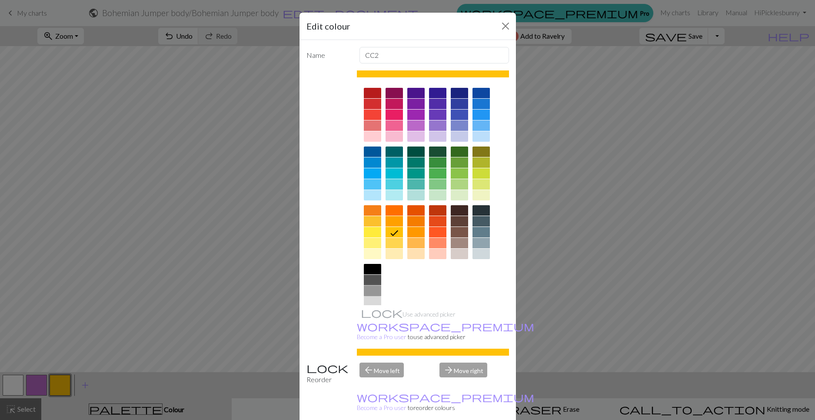
click at [368, 289] on div at bounding box center [372, 291] width 17 height 10
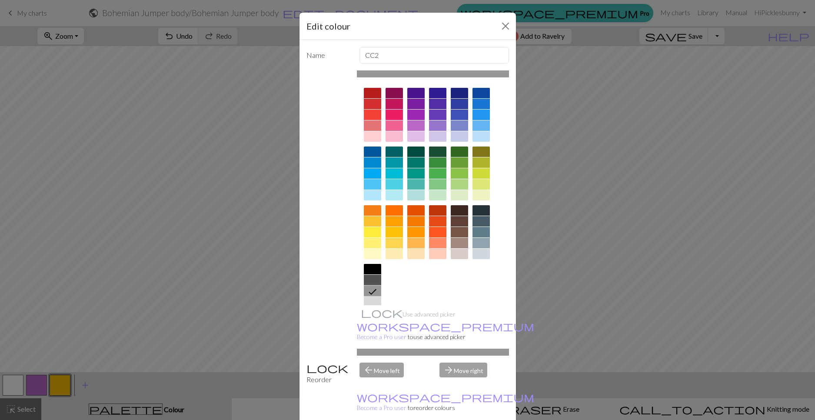
click at [368, 289] on icon at bounding box center [373, 292] width 10 height 10
click at [384, 313] on div "Use advanced picker workspace_premium Become a Pro user to use advanced picker" at bounding box center [433, 212] width 152 height 285
click at [398, 328] on span "workspace_premium" at bounding box center [445, 326] width 177 height 12
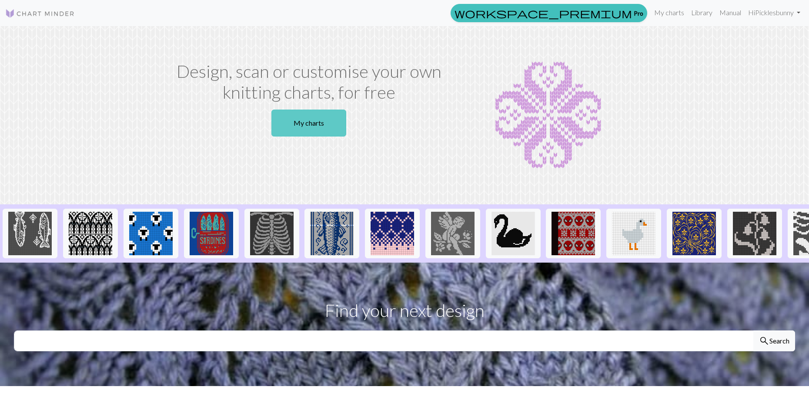
click at [316, 122] on link "My charts" at bounding box center [308, 123] width 75 height 27
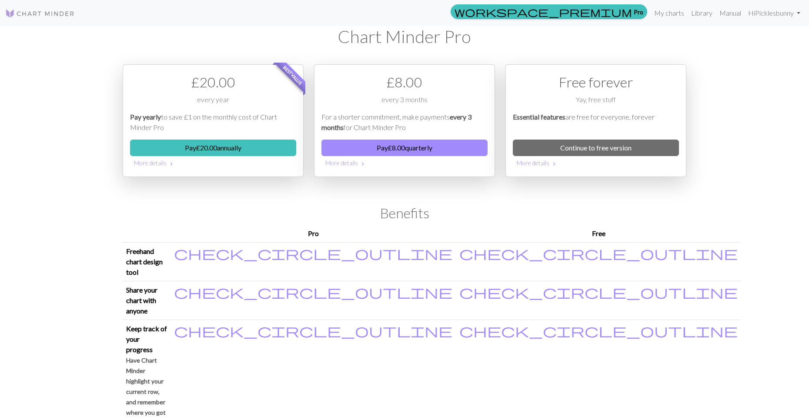
click at [594, 237] on th "Free" at bounding box center [598, 234] width 285 height 18
click at [668, 11] on link "My charts" at bounding box center [669, 12] width 37 height 17
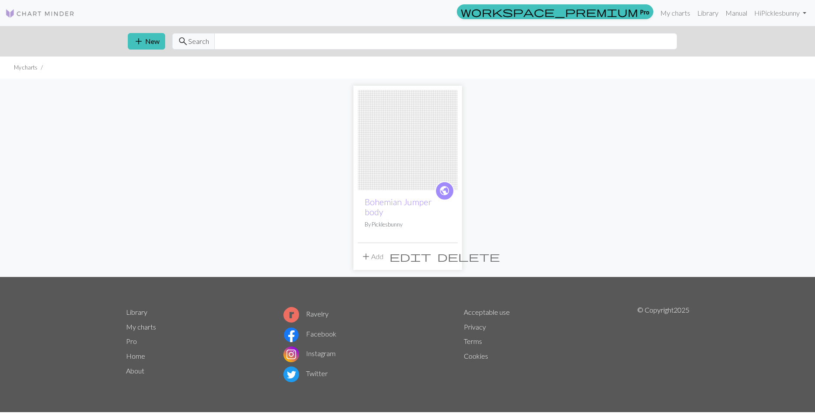
click at [380, 128] on img at bounding box center [408, 140] width 100 height 100
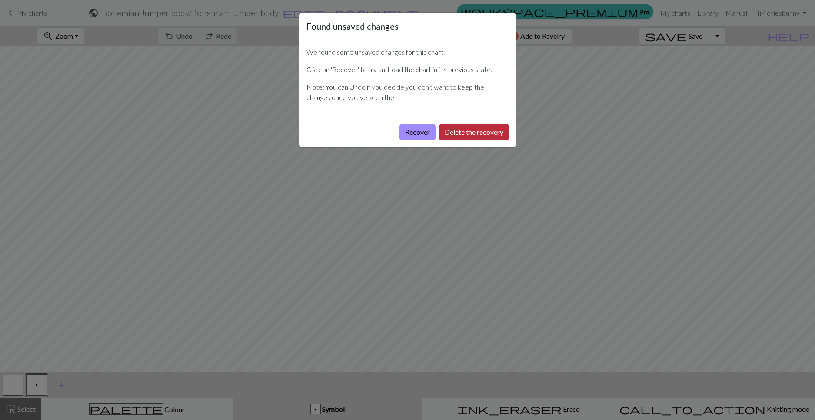
click at [461, 134] on button "Delete the recovery" at bounding box center [474, 132] width 70 height 17
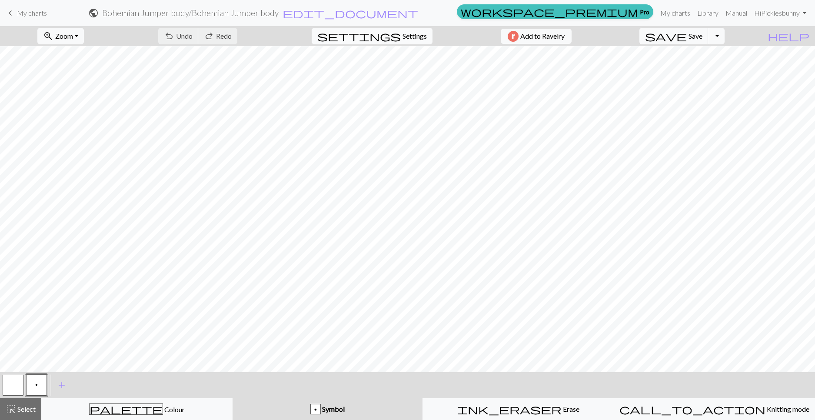
click at [371, 34] on span "settings" at bounding box center [359, 36] width 84 height 12
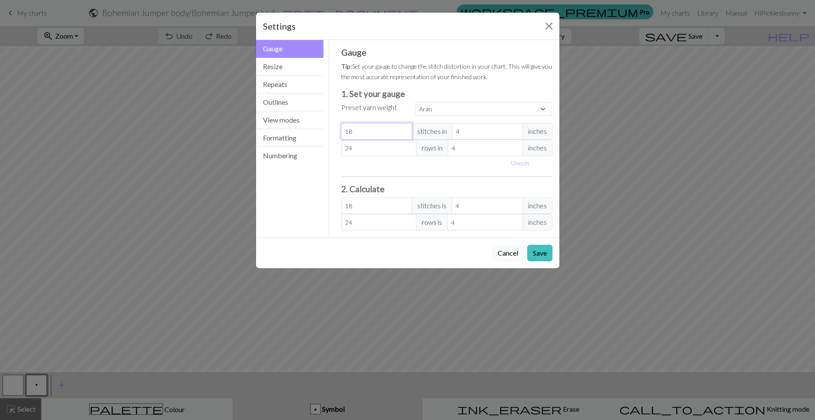
drag, startPoint x: 365, startPoint y: 131, endPoint x: 344, endPoint y: 130, distance: 20.9
click at [344, 130] on input "18" at bounding box center [376, 131] width 71 height 17
select select "custom"
type input "1"
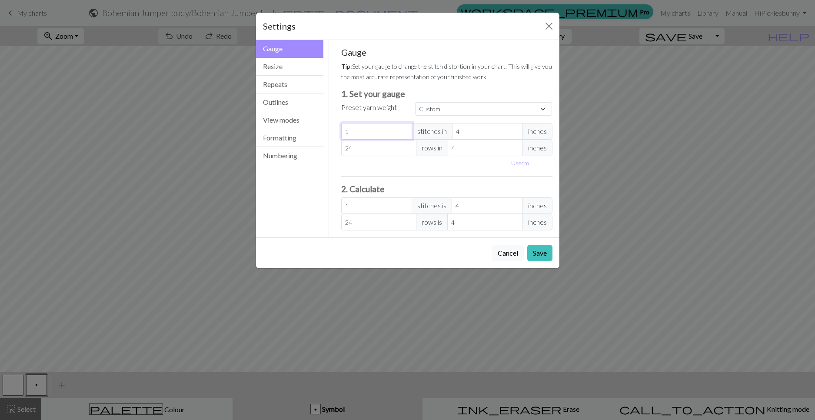
type input "15"
click at [521, 167] on button "Use cm" at bounding box center [521, 162] width 26 height 13
type input "10.16"
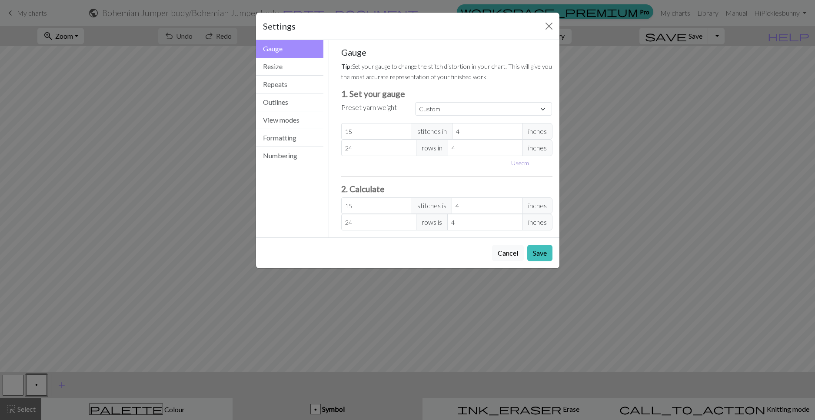
type input "10.16"
drag, startPoint x: 480, startPoint y: 130, endPoint x: 447, endPoint y: 132, distance: 33.6
click at [447, 132] on div "15 stitches in 10.16 cm" at bounding box center [446, 131] width 211 height 17
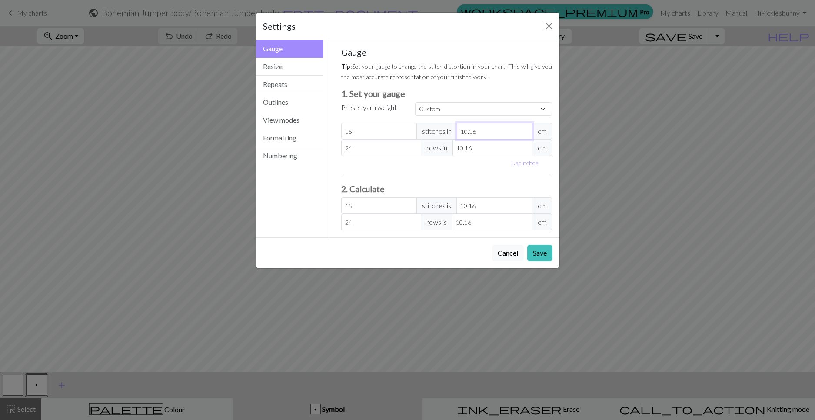
type input "1"
type input "152.4"
type input "10"
type input "15.24"
type input "10"
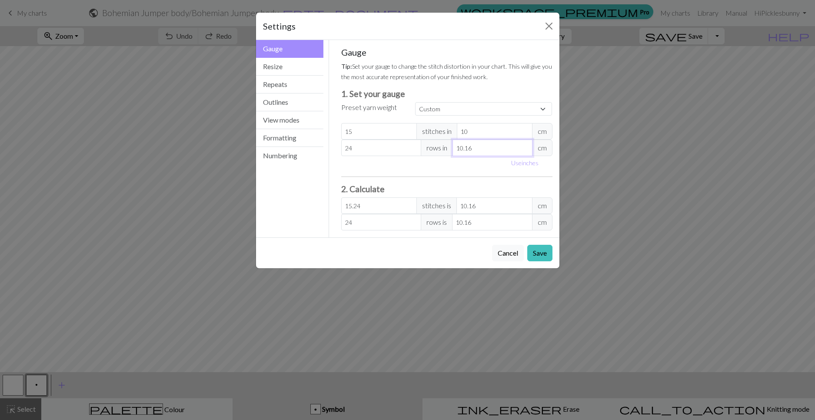
drag, startPoint x: 484, startPoint y: 149, endPoint x: 432, endPoint y: 151, distance: 51.8
click at [432, 151] on div "24 rows in 10.16 cm" at bounding box center [446, 148] width 211 height 17
type input "1"
type input "243.84"
type input "10"
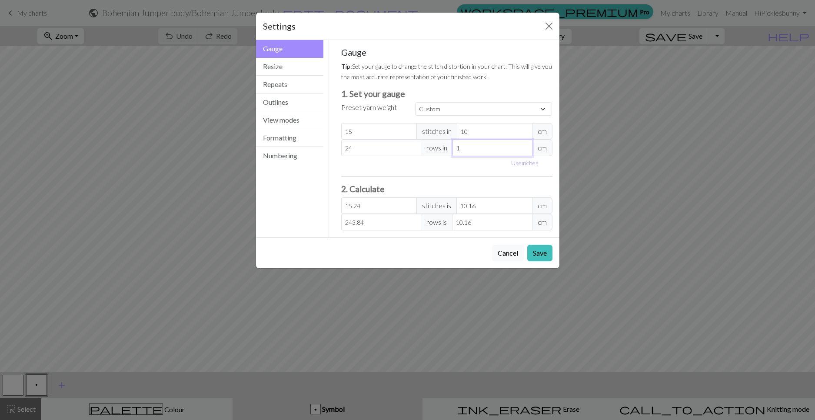
type input "24.38"
type input "10"
click at [385, 147] on input "24" at bounding box center [381, 148] width 80 height 17
type input "242"
type input "245.87"
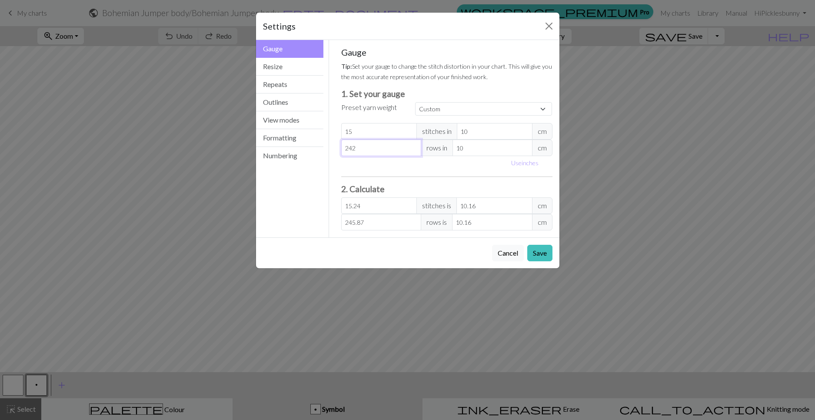
type input "2423"
type input "2461.77"
type input "242"
type input "245.87"
type input "24"
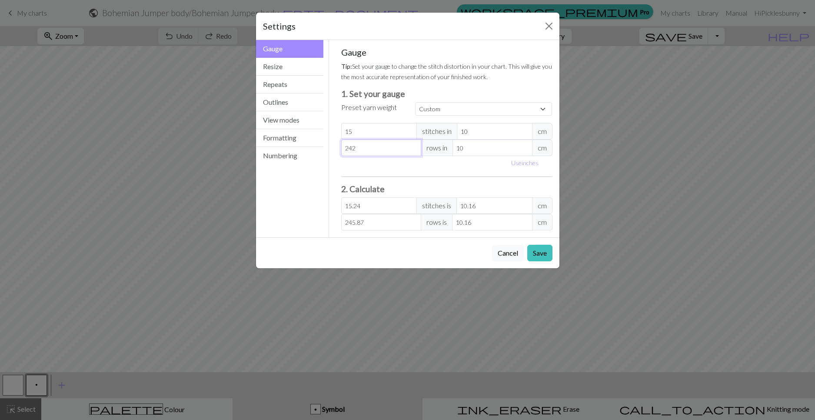
type input "24.38"
type input "2"
type input "2.03"
type input "0"
type input "2"
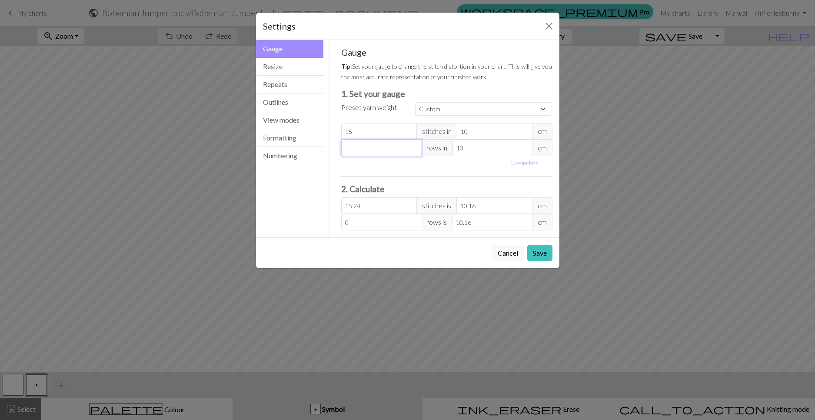
type input "2.03"
type input "23"
type input "23.37"
type input "23"
click at [425, 170] on div "Use inches" at bounding box center [447, 162] width 222 height 13
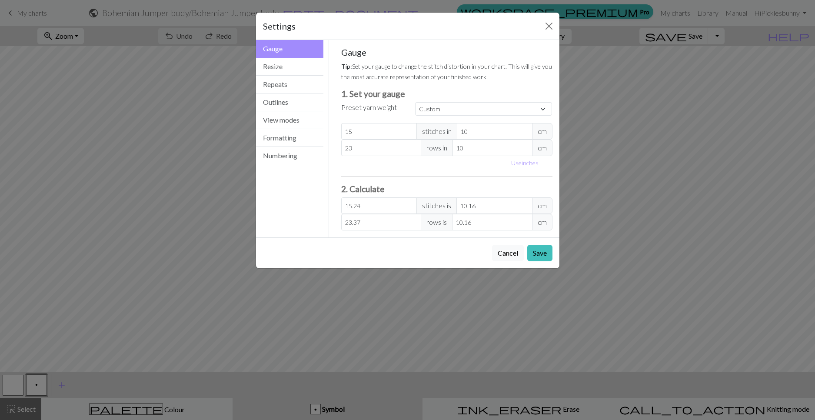
click at [460, 117] on div "Gauge Tip: Set your gauge to change the stitch distortion in your chart. This w…" at bounding box center [446, 139] width 211 height 184
click at [461, 109] on select "Custom Square Lace Light Fingering Fingering Sport Double knit Worsted Aran Bul…" at bounding box center [483, 108] width 137 height 13
select select "bulky"
click at [415, 102] on select "Custom Square Lace Light Fingering Fingering Sport Double knit Worsted Aran Bul…" at bounding box center [483, 108] width 137 height 13
type input "14"
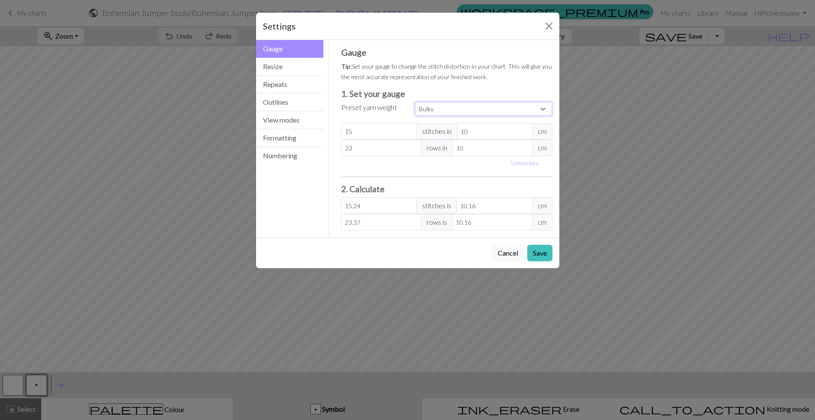
type input "10.16"
type input "19"
type input "10.16"
type input "14"
type input "19"
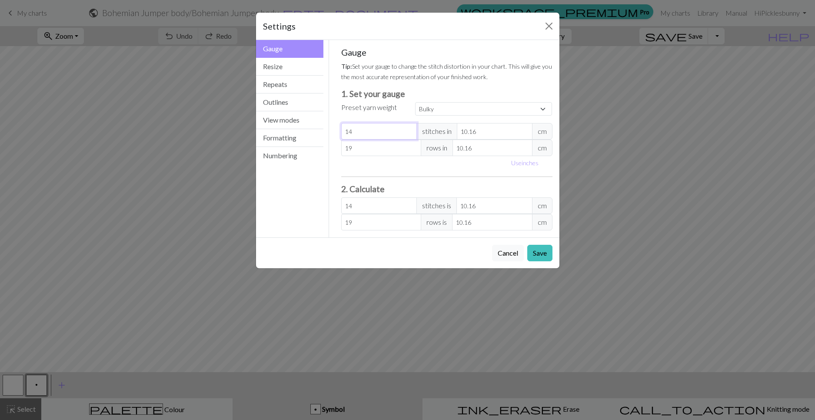
select select "custom"
type input "15"
click at [408, 130] on input "15" at bounding box center [379, 131] width 76 height 17
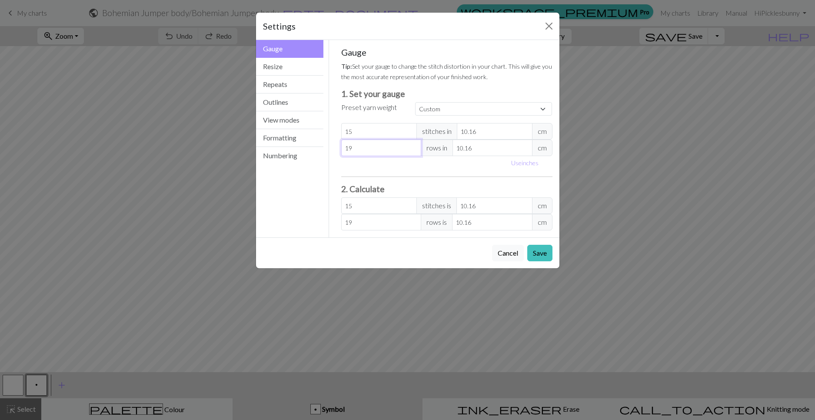
type input "20"
click at [415, 147] on input "20" at bounding box center [381, 148] width 80 height 17
type input "21"
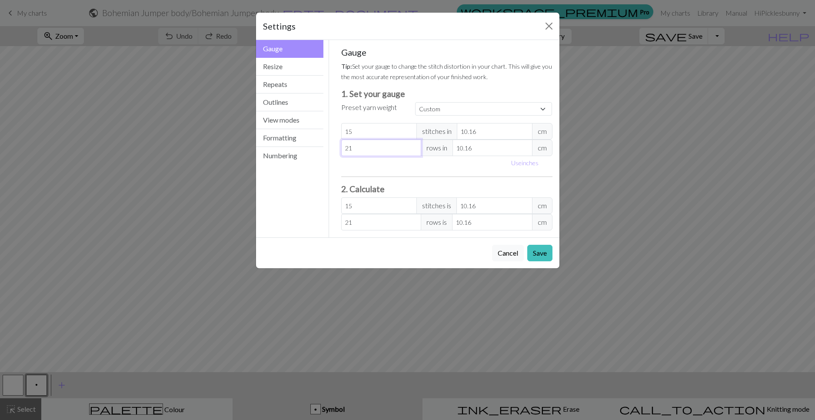
click at [415, 147] on input "21" at bounding box center [381, 148] width 80 height 17
type input "22"
click at [415, 147] on input "22" at bounding box center [381, 148] width 80 height 17
type input "23"
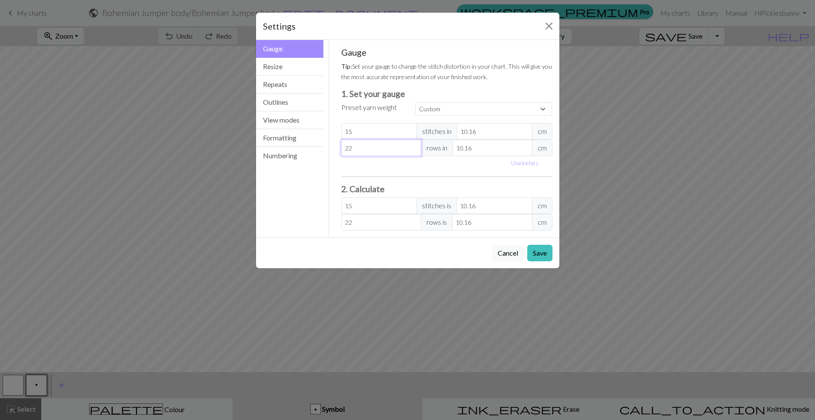
type input "23"
click at [415, 147] on input "23" at bounding box center [381, 148] width 80 height 17
type input "9.16"
type input "25.51"
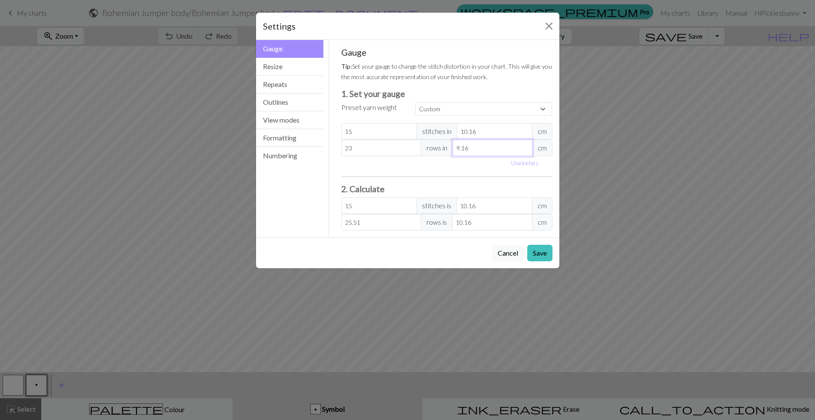
click at [526, 152] on input "9.16" at bounding box center [493, 148] width 80 height 17
type input "10.16"
type input "23"
click at [526, 143] on input "10.16" at bounding box center [493, 148] width 80 height 17
click at [480, 148] on input "10.16" at bounding box center [493, 148] width 80 height 17
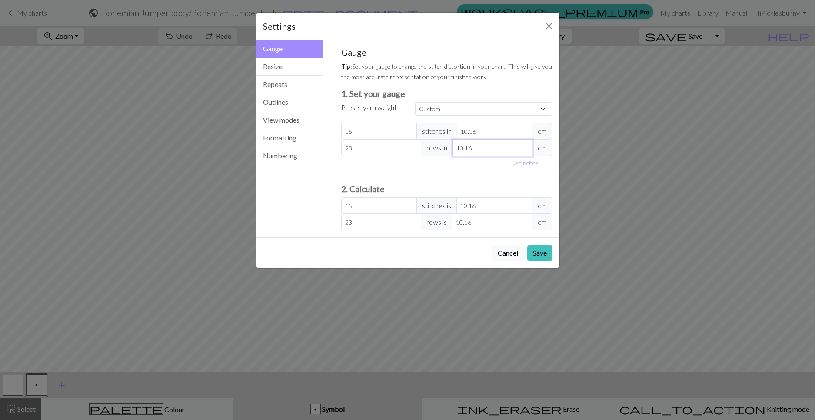
click at [480, 148] on input "10.16" at bounding box center [493, 148] width 80 height 17
type input "1"
type input "233.68"
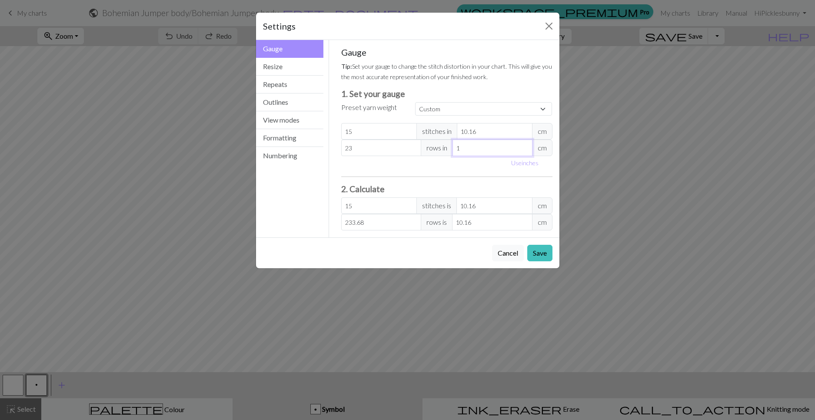
type input "10"
type input "23.37"
type input "10"
drag, startPoint x: 478, startPoint y: 131, endPoint x: 444, endPoint y: 133, distance: 34.4
click at [444, 133] on div "15 stitches in 10.16 cm" at bounding box center [446, 131] width 211 height 17
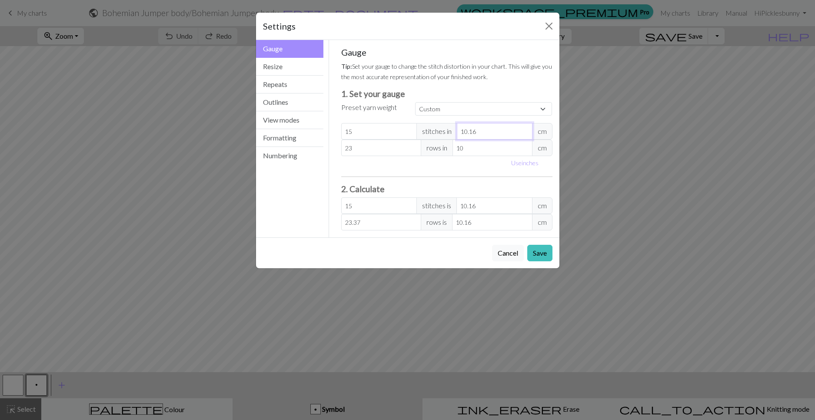
type input "1"
type input "152.4"
type input "10"
type input "15.24"
type input "10"
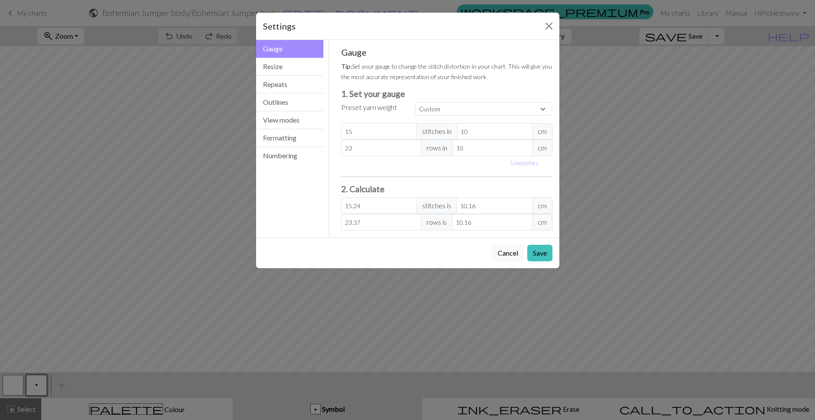
click at [425, 166] on div "Use inches" at bounding box center [447, 162] width 222 height 13
click at [539, 253] on button "Save" at bounding box center [540, 253] width 25 height 17
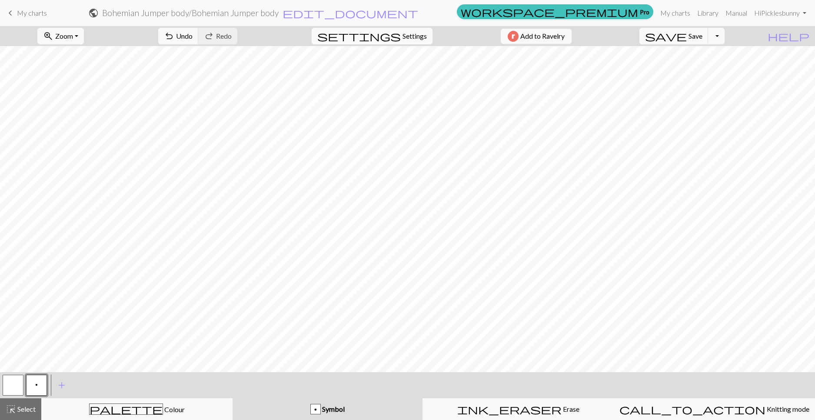
click at [404, 31] on span "Settings" at bounding box center [415, 36] width 24 height 10
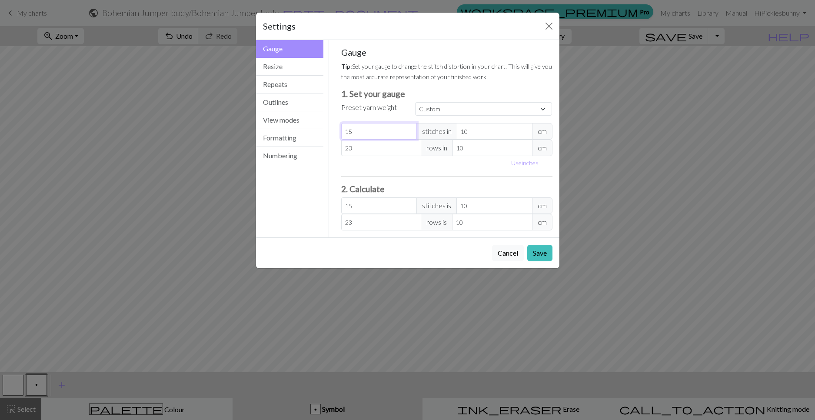
click at [371, 133] on input "15" at bounding box center [379, 131] width 76 height 17
type input "15.5"
click at [535, 254] on button "Save" at bounding box center [540, 253] width 25 height 17
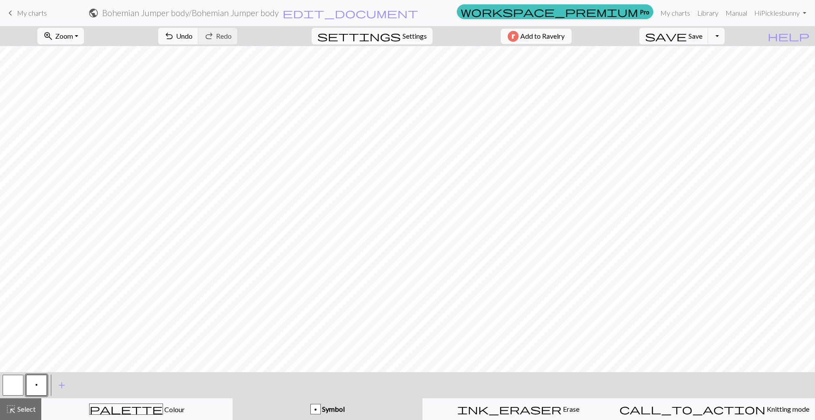
click at [339, 41] on span "settings" at bounding box center [359, 36] width 84 height 12
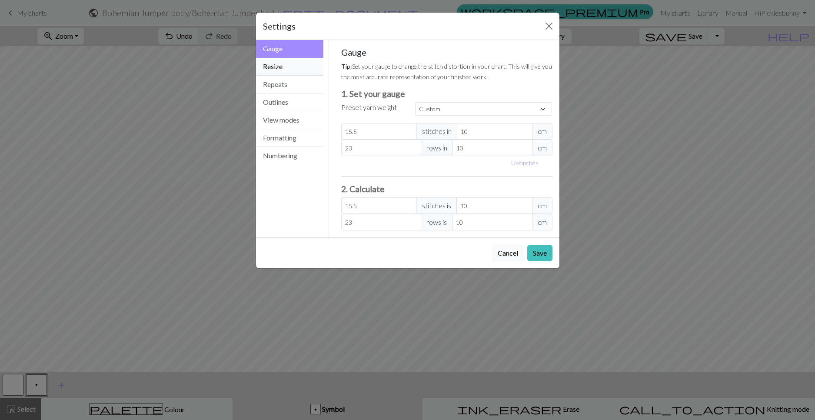
click at [301, 71] on button "Resize" at bounding box center [290, 67] width 68 height 18
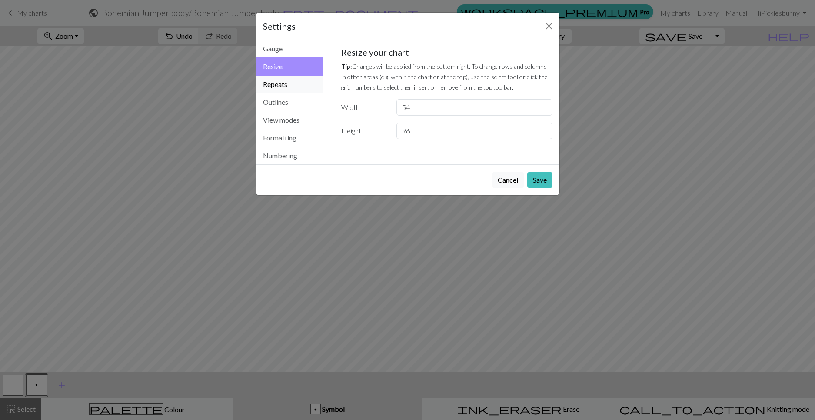
click at [296, 87] on button "Repeats" at bounding box center [290, 85] width 68 height 18
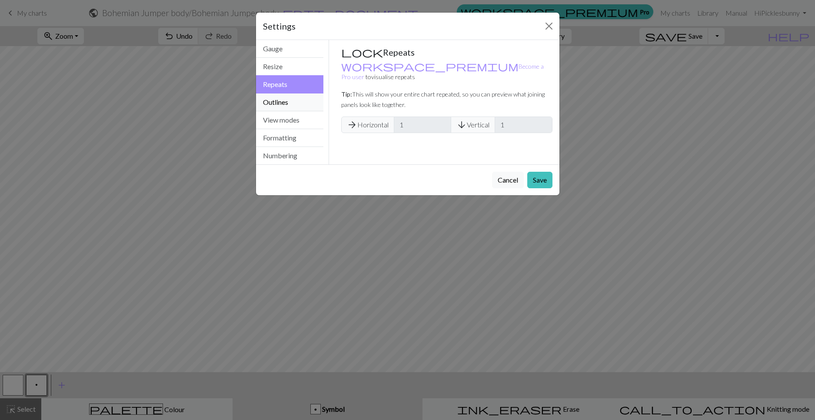
click at [293, 107] on button "Outlines" at bounding box center [290, 103] width 68 height 18
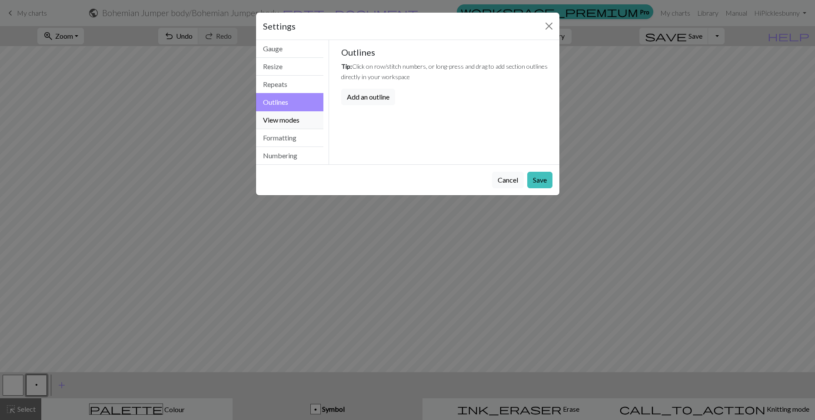
click at [287, 116] on button "View modes" at bounding box center [290, 120] width 68 height 18
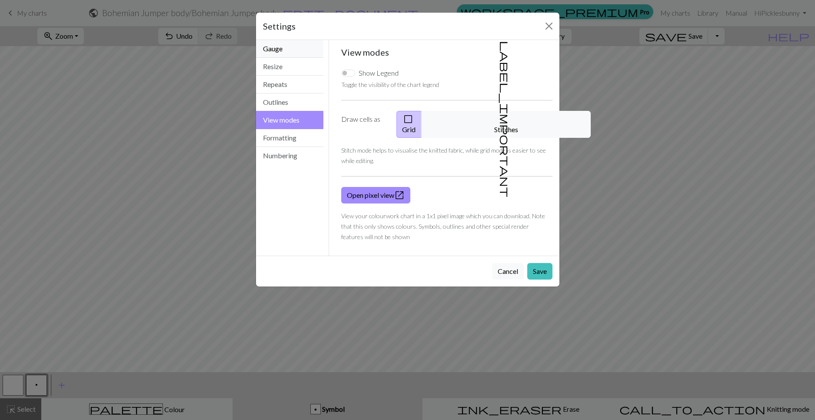
click at [297, 48] on button "Gauge" at bounding box center [290, 49] width 68 height 18
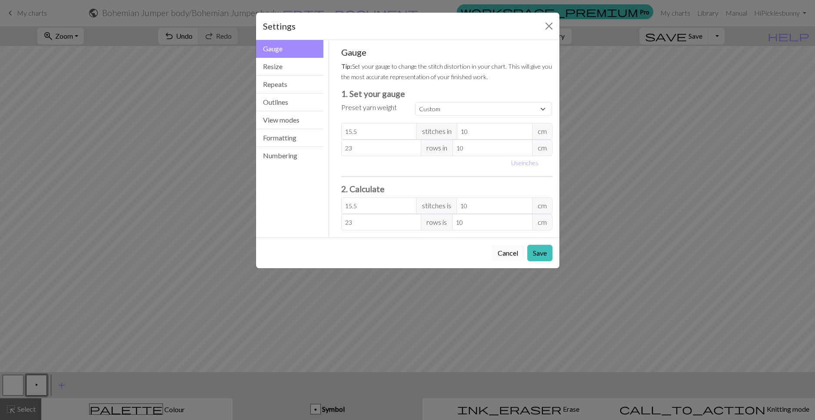
click at [495, 247] on button "Cancel" at bounding box center [508, 253] width 32 height 17
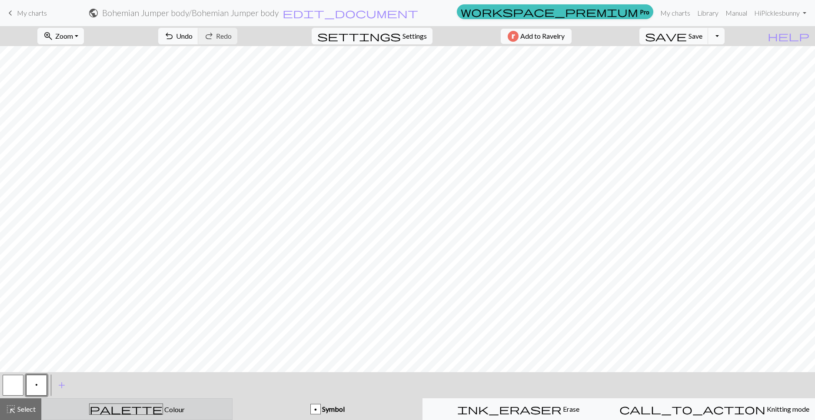
click at [143, 405] on span "palette" at bounding box center [126, 409] width 73 height 12
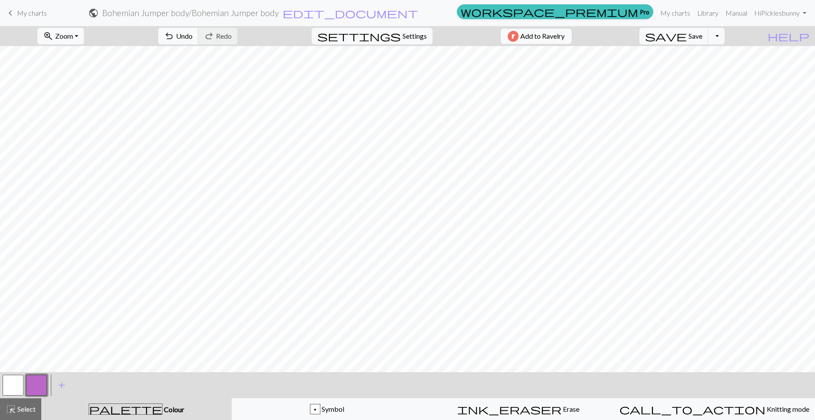
click at [31, 384] on button "button" at bounding box center [36, 385] width 21 height 21
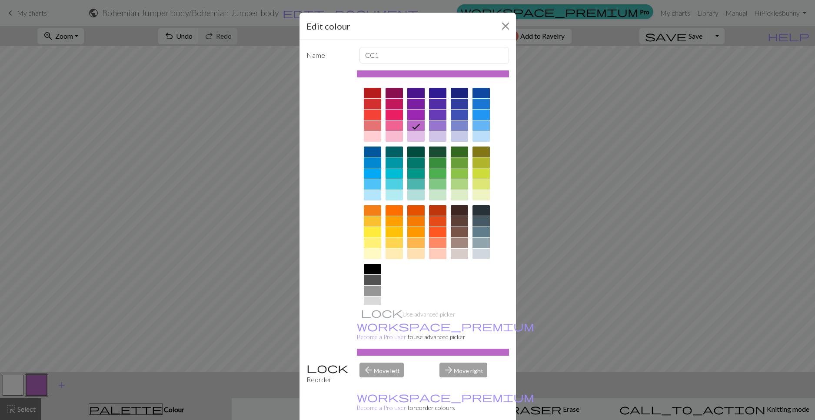
click at [370, 291] on div at bounding box center [372, 291] width 17 height 10
click at [370, 290] on icon at bounding box center [373, 292] width 10 height 10
drag, startPoint x: 370, startPoint y: 290, endPoint x: 363, endPoint y: 289, distance: 7.5
click at [364, 289] on div at bounding box center [372, 291] width 17 height 10
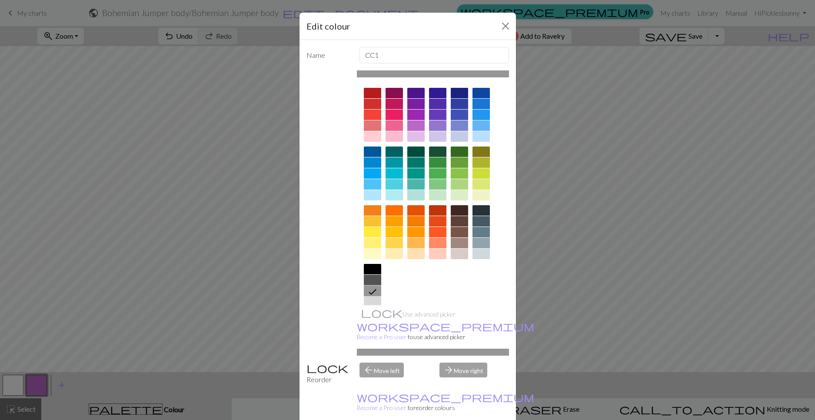
click at [373, 72] on div at bounding box center [433, 73] width 152 height 7
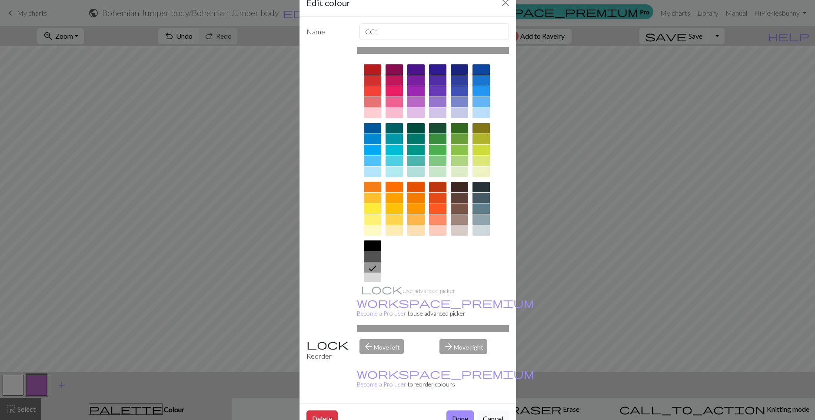
scroll to position [43, 0]
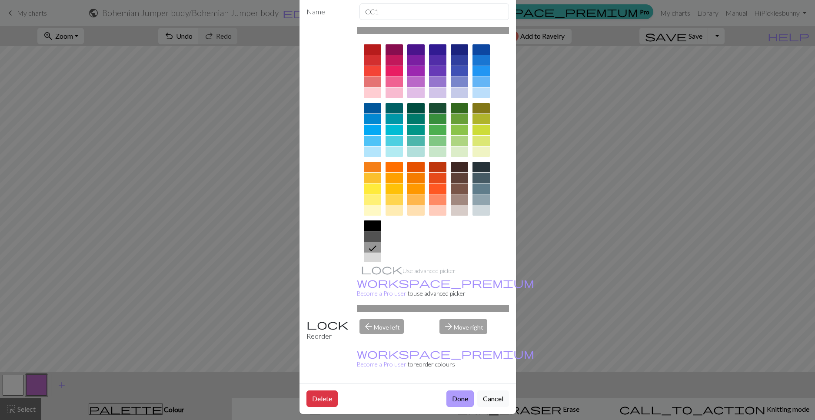
click at [451, 394] on button "Done" at bounding box center [460, 399] width 27 height 17
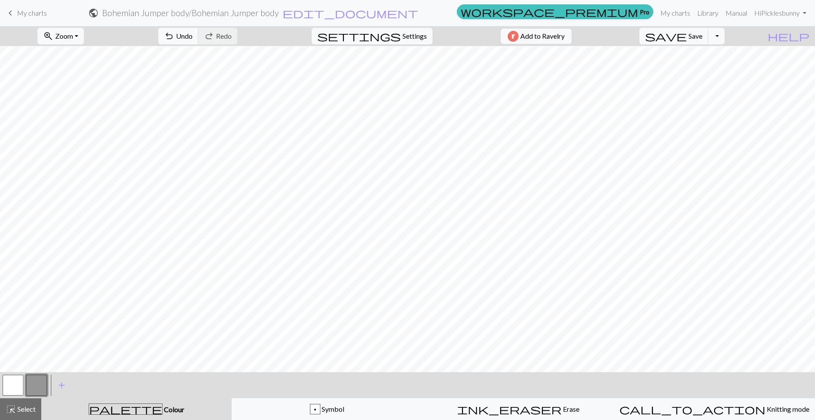
scroll to position [0, 0]
click at [10, 386] on button "button" at bounding box center [13, 385] width 21 height 21
click at [33, 381] on button "button" at bounding box center [36, 385] width 21 height 21
click at [14, 383] on button "button" at bounding box center [13, 385] width 21 height 21
click at [33, 381] on button "button" at bounding box center [36, 385] width 21 height 21
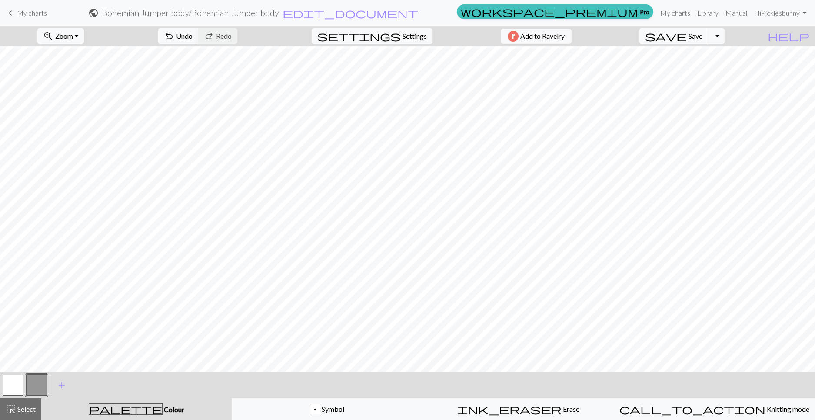
click at [11, 379] on button "button" at bounding box center [13, 385] width 21 height 21
drag, startPoint x: 31, startPoint y: 380, endPoint x: 39, endPoint y: 382, distance: 7.8
click at [33, 381] on button "button" at bounding box center [36, 385] width 21 height 21
click at [14, 381] on button "button" at bounding box center [13, 385] width 21 height 21
click at [33, 383] on button "button" at bounding box center [36, 385] width 21 height 21
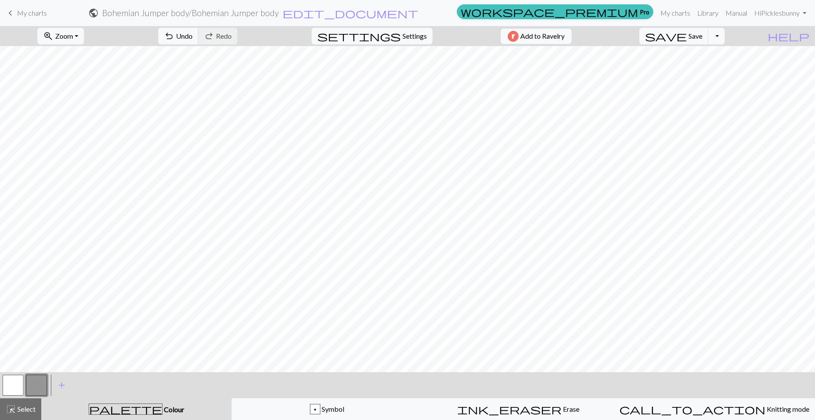
click at [17, 387] on button "button" at bounding box center [13, 385] width 21 height 21
click at [33, 380] on button "button" at bounding box center [36, 385] width 21 height 21
click at [10, 390] on button "button" at bounding box center [13, 385] width 21 height 21
click at [40, 386] on button "button" at bounding box center [36, 385] width 21 height 21
click at [30, 384] on button "button" at bounding box center [36, 385] width 21 height 21
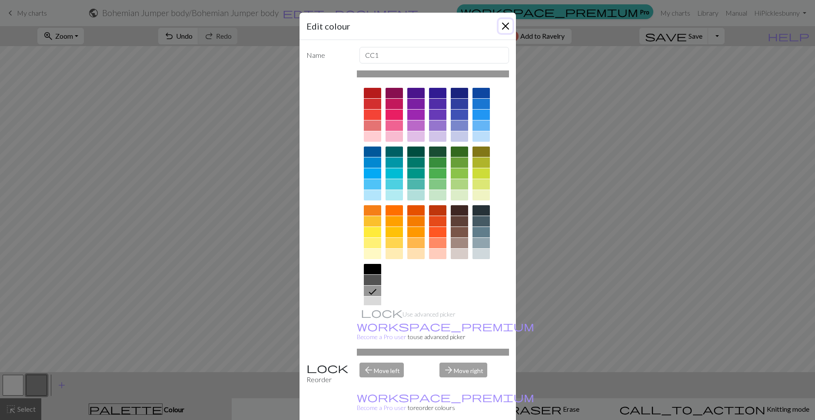
click at [505, 25] on button "Close" at bounding box center [506, 26] width 14 height 14
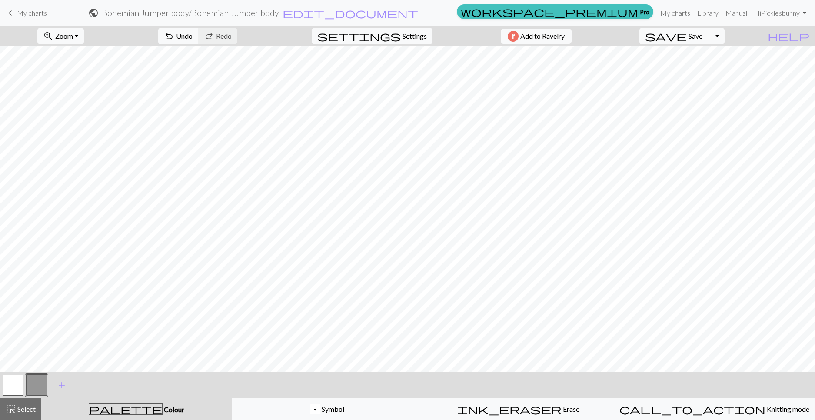
click at [0, 387] on div "< > add Add a colour" at bounding box center [407, 385] width 815 height 26
click at [9, 387] on button "button" at bounding box center [13, 385] width 21 height 21
click at [29, 392] on button "button" at bounding box center [36, 385] width 21 height 21
click at [66, 389] on span "add" at bounding box center [62, 385] width 10 height 12
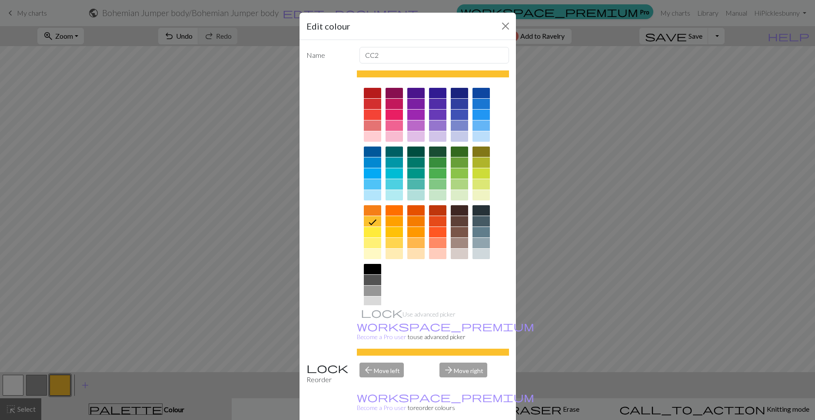
click at [369, 280] on div at bounding box center [372, 280] width 17 height 10
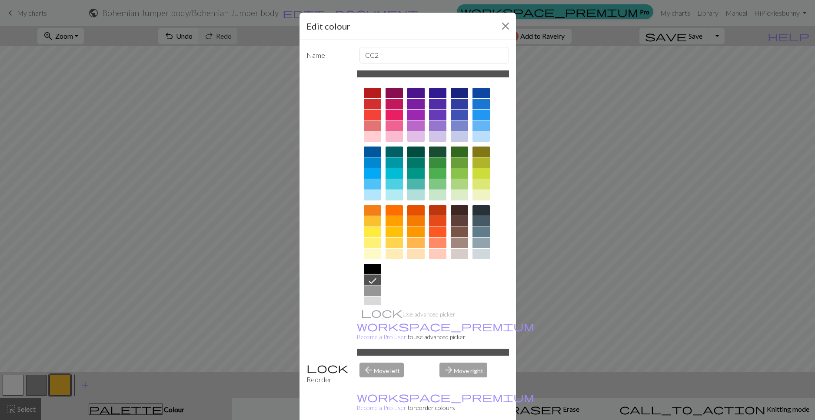
scroll to position [50, 0]
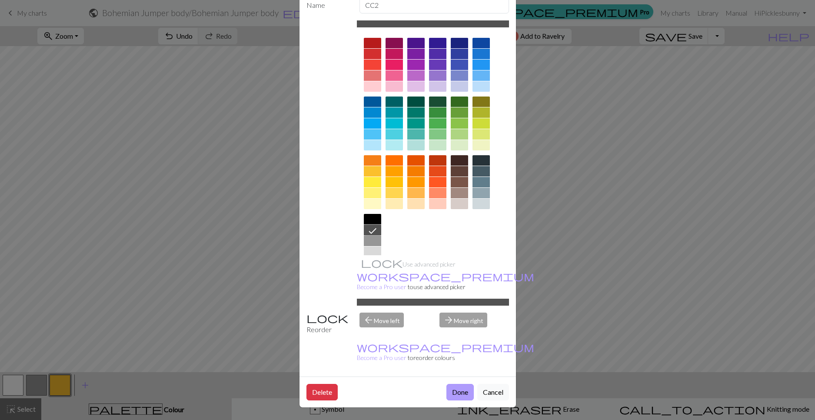
click at [458, 390] on button "Done" at bounding box center [460, 392] width 27 height 17
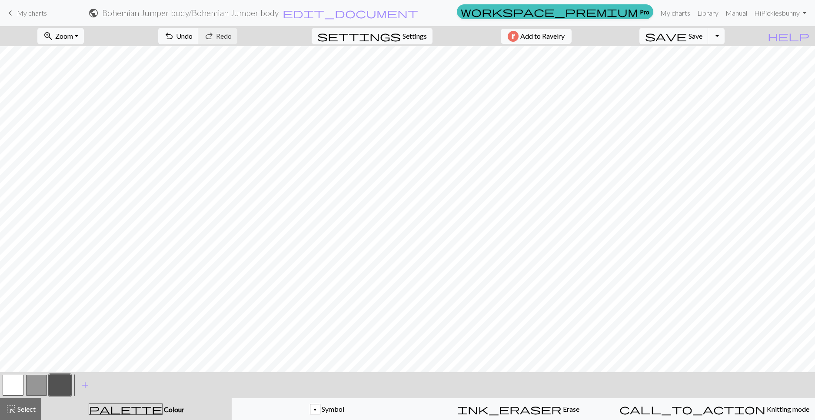
click at [9, 382] on button "button" at bounding box center [13, 385] width 21 height 21
click at [38, 391] on button "button" at bounding box center [36, 385] width 21 height 21
click at [17, 385] on button "button" at bounding box center [13, 385] width 21 height 21
click at [33, 381] on button "button" at bounding box center [36, 385] width 21 height 21
drag, startPoint x: 16, startPoint y: 387, endPoint x: 44, endPoint y: 367, distance: 35.0
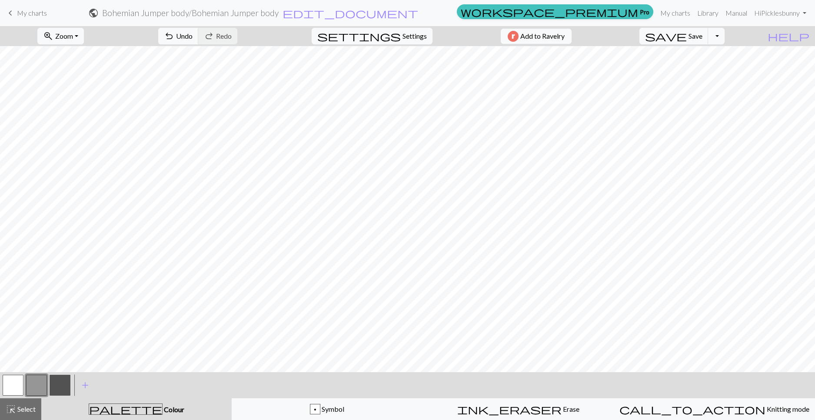
click at [17, 387] on button "button" at bounding box center [13, 385] width 21 height 21
click at [39, 386] on button "button" at bounding box center [36, 385] width 21 height 21
drag, startPoint x: 13, startPoint y: 387, endPoint x: 17, endPoint y: 380, distance: 7.4
click at [13, 386] on button "button" at bounding box center [13, 385] width 21 height 21
click at [36, 384] on button "button" at bounding box center [36, 385] width 21 height 21
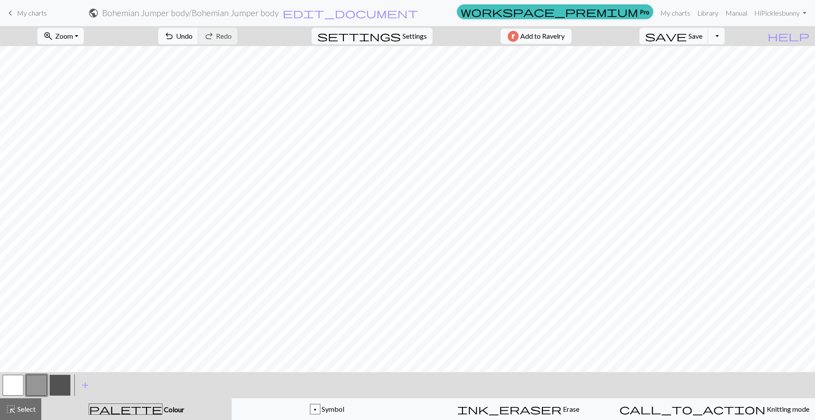
click at [23, 383] on button "button" at bounding box center [13, 385] width 21 height 21
click at [37, 386] on button "button" at bounding box center [36, 385] width 21 height 21
drag, startPoint x: 56, startPoint y: 387, endPoint x: 61, endPoint y: 379, distance: 9.4
click at [57, 386] on button "button" at bounding box center [60, 385] width 21 height 21
click at [35, 385] on button "button" at bounding box center [36, 385] width 21 height 21
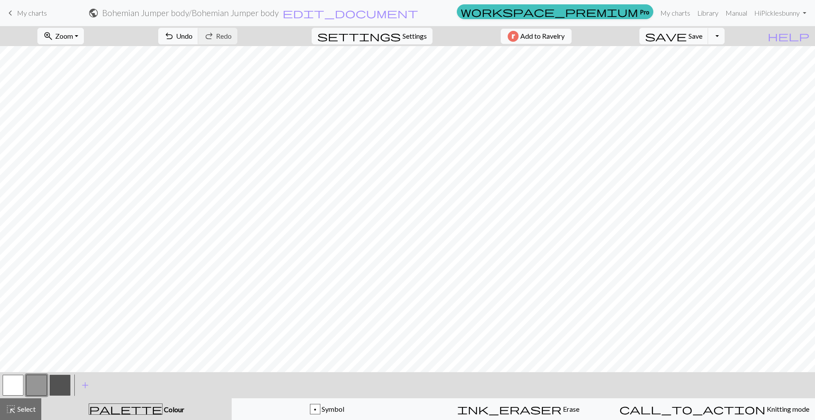
click at [181, 406] on span "Colour" at bounding box center [174, 409] width 22 height 8
click at [33, 386] on button "button" at bounding box center [36, 385] width 21 height 21
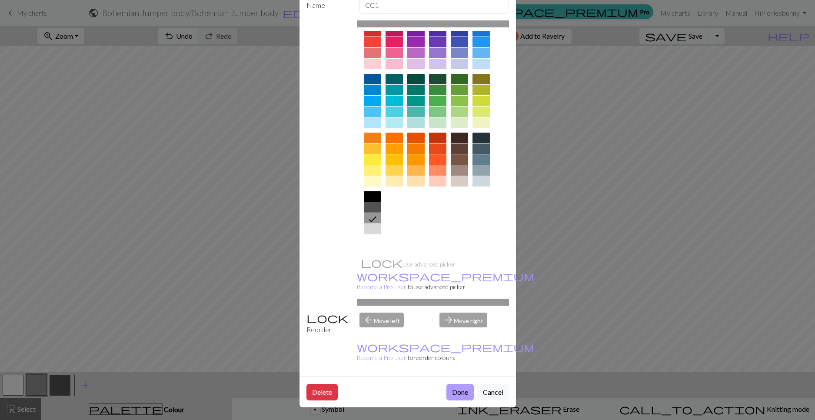
click at [464, 391] on button "Done" at bounding box center [460, 392] width 27 height 17
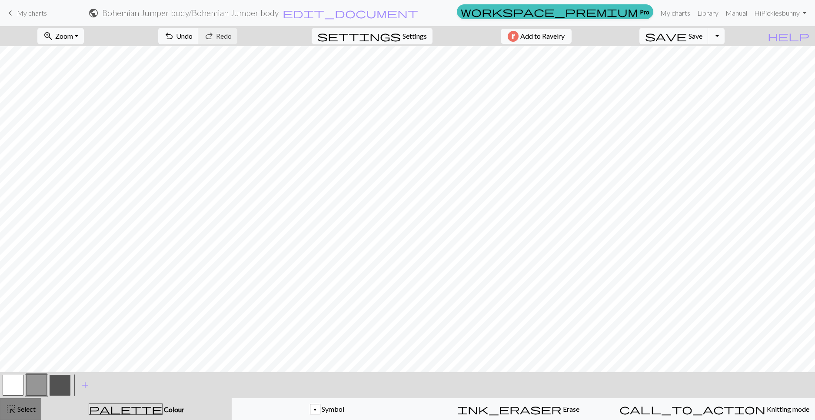
click at [18, 418] on button "highlight_alt Select Select" at bounding box center [20, 409] width 41 height 22
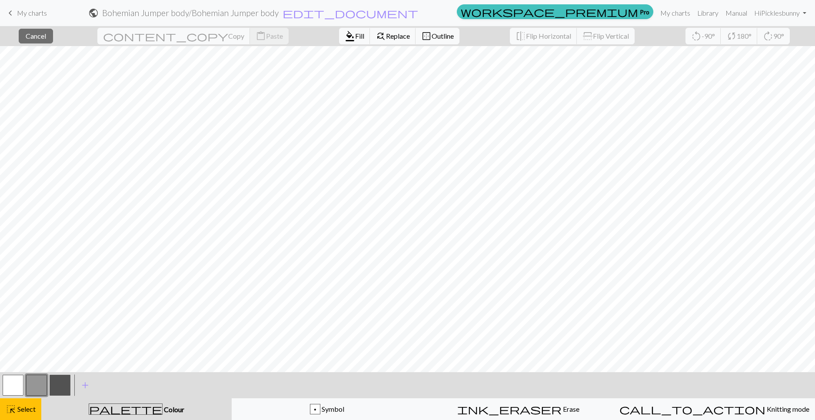
click at [34, 383] on button "button" at bounding box center [36, 385] width 21 height 21
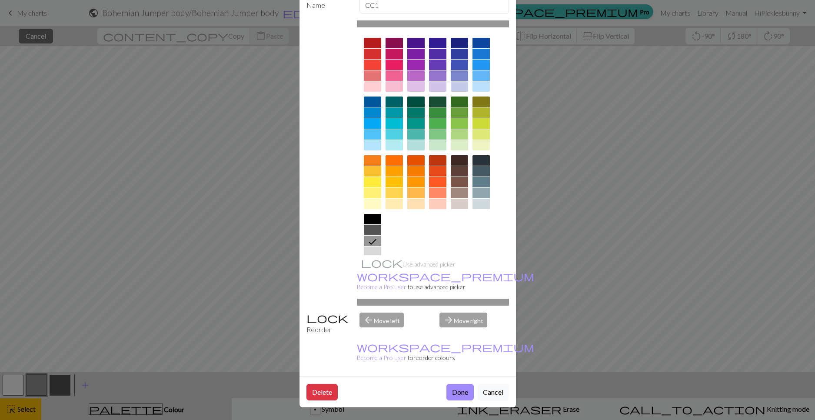
click at [461, 391] on button "Done" at bounding box center [460, 392] width 27 height 17
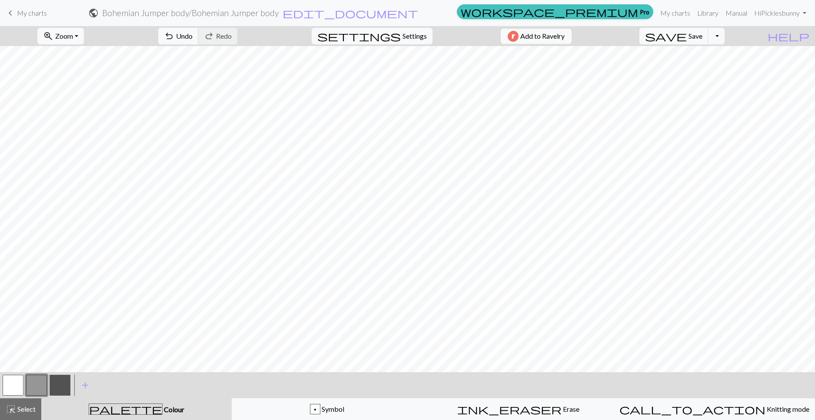
click at [7, 390] on button "button" at bounding box center [13, 385] width 21 height 21
click at [83, 386] on span "add" at bounding box center [85, 385] width 10 height 12
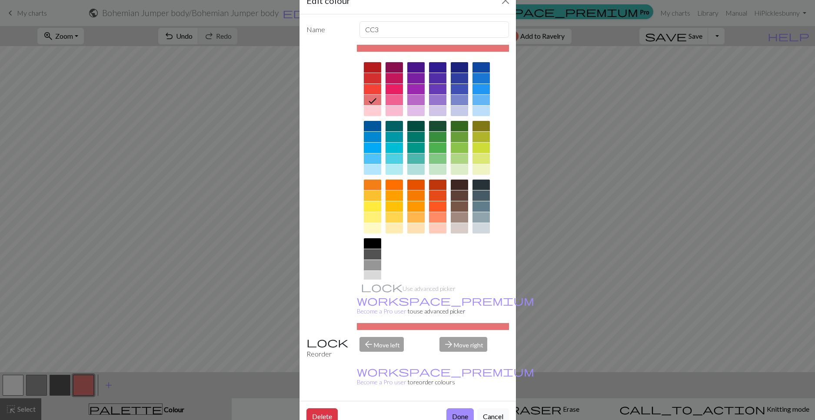
scroll to position [50, 0]
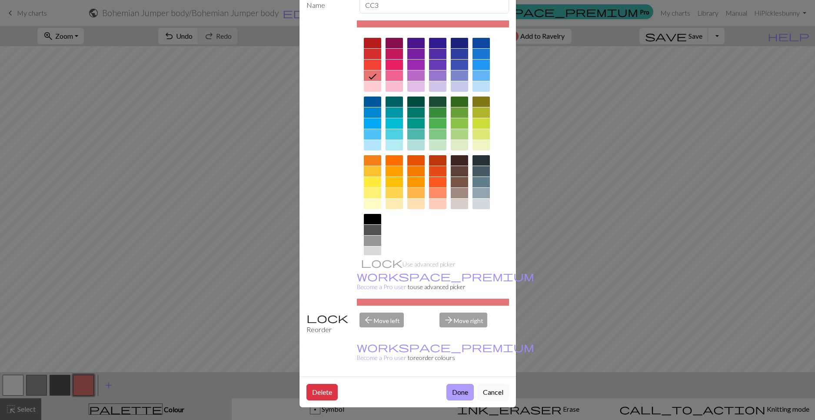
click at [456, 391] on button "Done" at bounding box center [460, 392] width 27 height 17
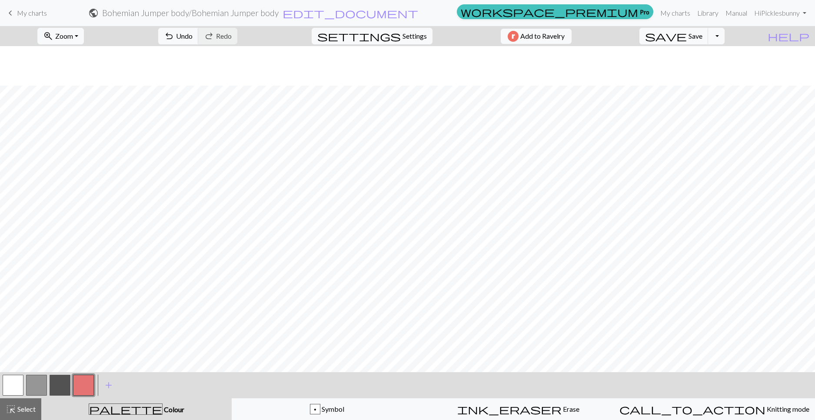
scroll to position [174, 0]
click at [63, 32] on span "Zoom" at bounding box center [64, 36] width 18 height 8
click at [73, 52] on button "Fit all" at bounding box center [72, 55] width 69 height 14
click at [390, 33] on span "settings" at bounding box center [359, 36] width 84 height 12
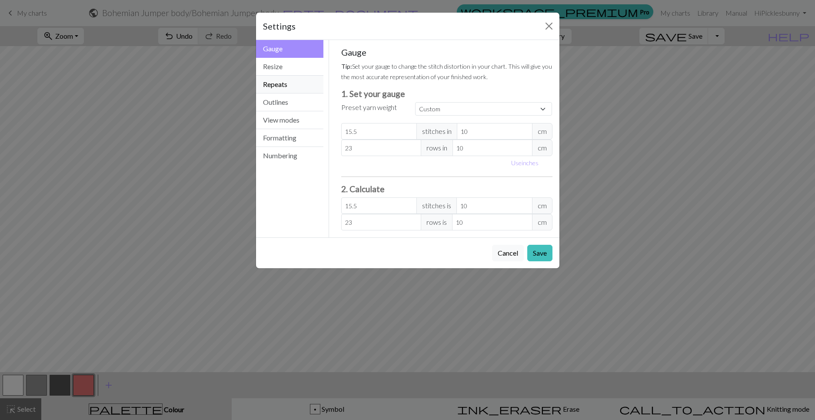
click at [294, 86] on button "Repeats" at bounding box center [290, 85] width 68 height 18
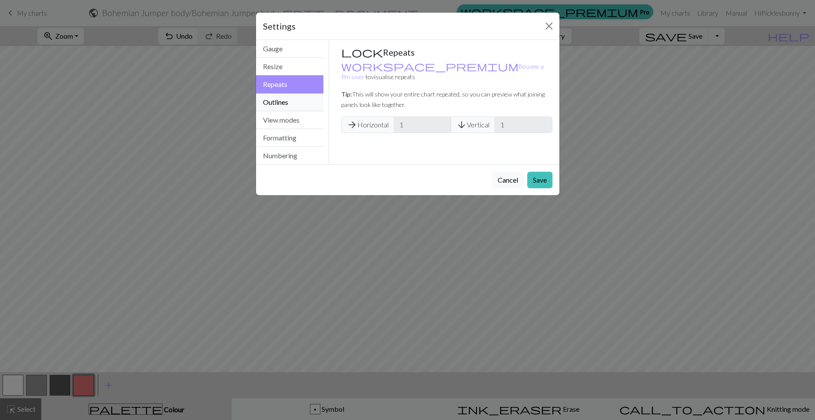
click at [298, 107] on button "Outlines" at bounding box center [290, 103] width 68 height 18
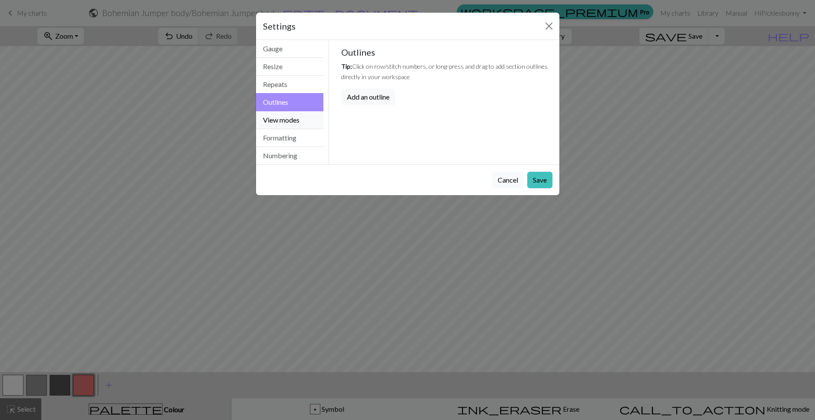
click at [296, 119] on button "View modes" at bounding box center [290, 120] width 68 height 18
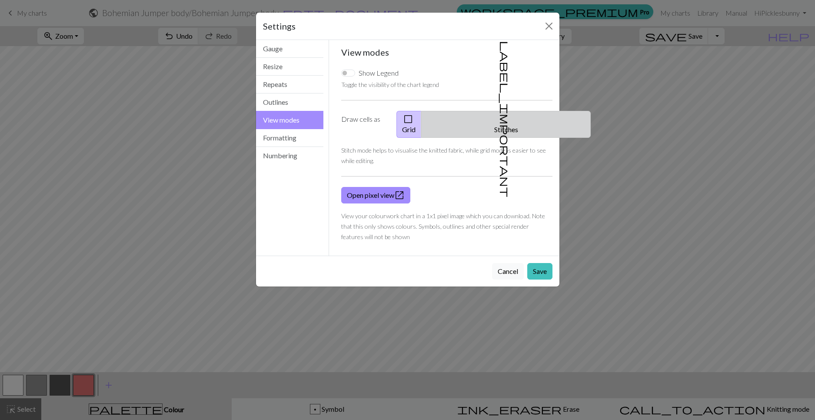
click at [440, 124] on button "label_important Stitches" at bounding box center [506, 124] width 170 height 27
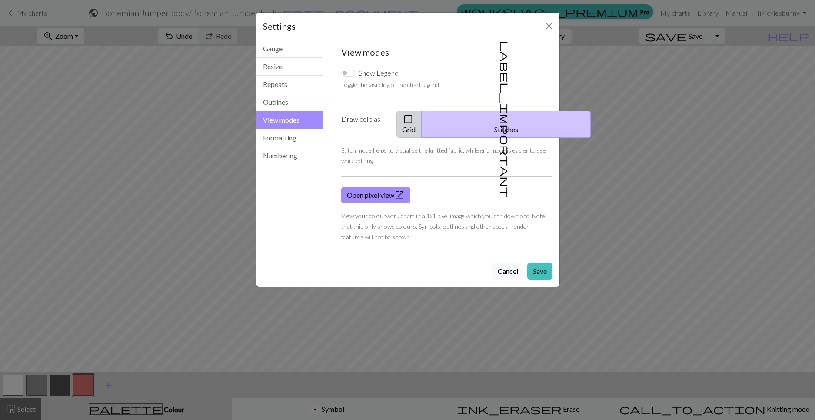
click at [407, 124] on span "check_box_outline_blank" at bounding box center [408, 119] width 10 height 12
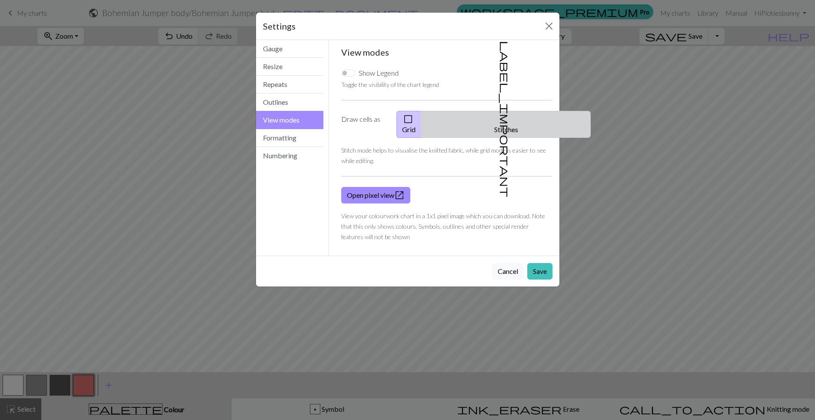
click at [455, 122] on button "label_important Stitches" at bounding box center [506, 124] width 170 height 27
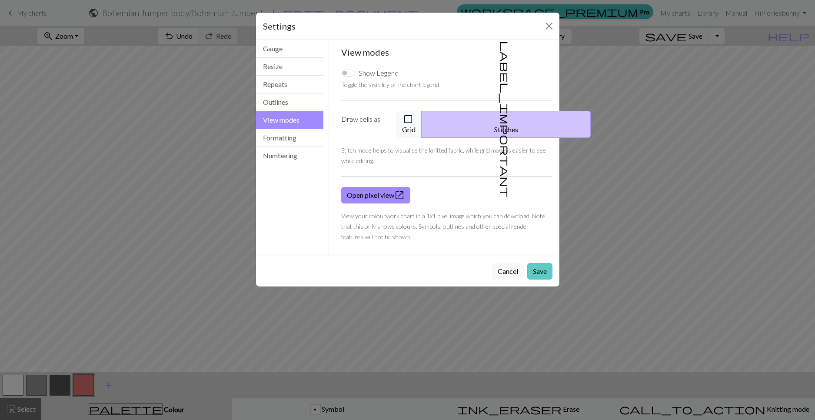
click at [543, 271] on button "Save" at bounding box center [540, 271] width 25 height 17
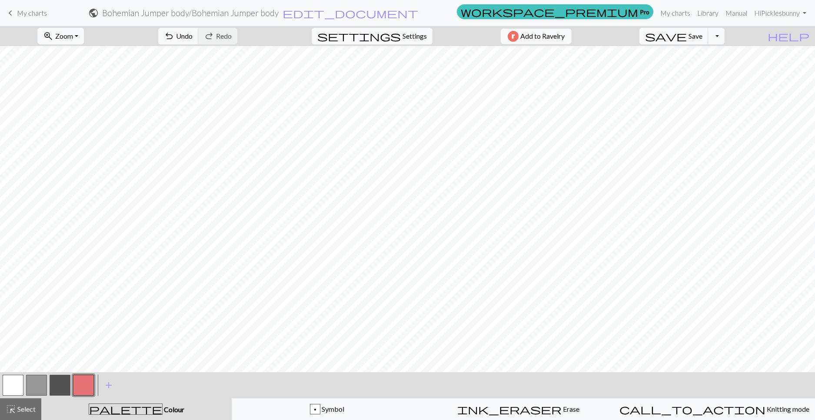
click at [60, 388] on button "button" at bounding box center [60, 385] width 21 height 21
click at [15, 387] on button "button" at bounding box center [13, 385] width 21 height 21
click at [70, 36] on span "Zoom" at bounding box center [64, 36] width 18 height 8
click at [53, 124] on button "100%" at bounding box center [72, 118] width 69 height 14
click at [40, 383] on button "button" at bounding box center [36, 385] width 21 height 21
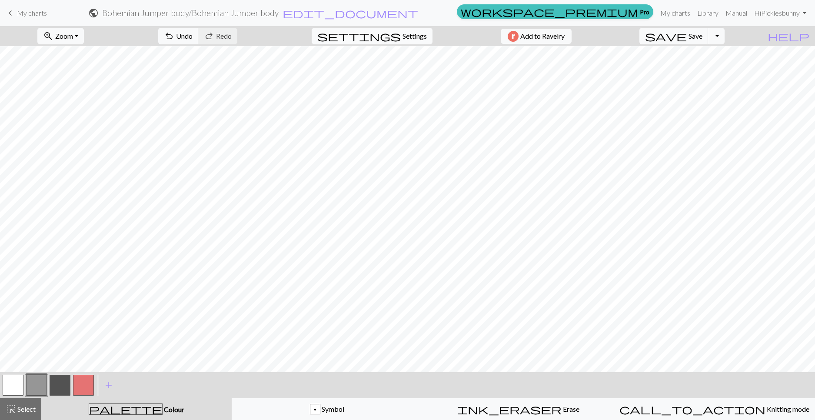
click at [354, 41] on span "settings" at bounding box center [359, 36] width 84 height 12
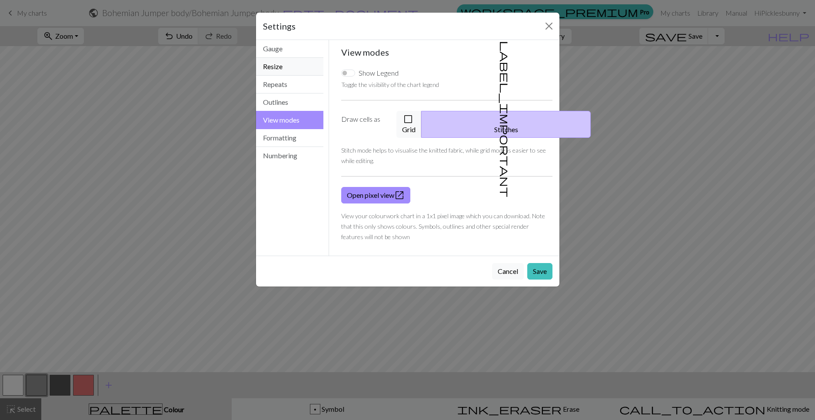
click at [282, 74] on button "Resize" at bounding box center [290, 67] width 68 height 18
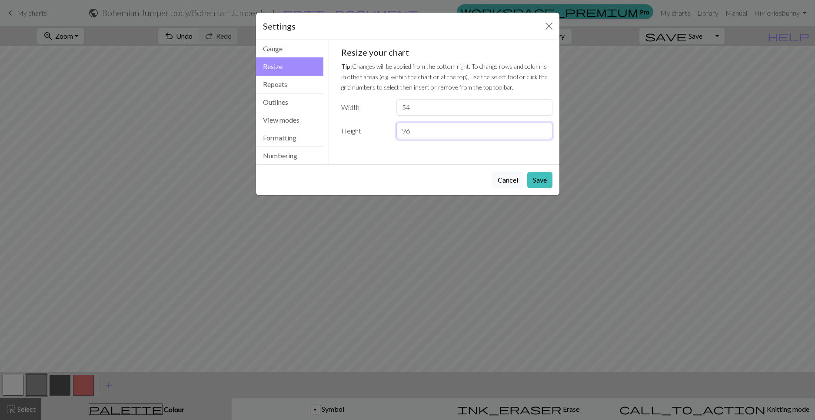
click at [421, 127] on input "96" at bounding box center [475, 131] width 156 height 17
type input "97"
click at [540, 182] on button "Save" at bounding box center [540, 180] width 25 height 17
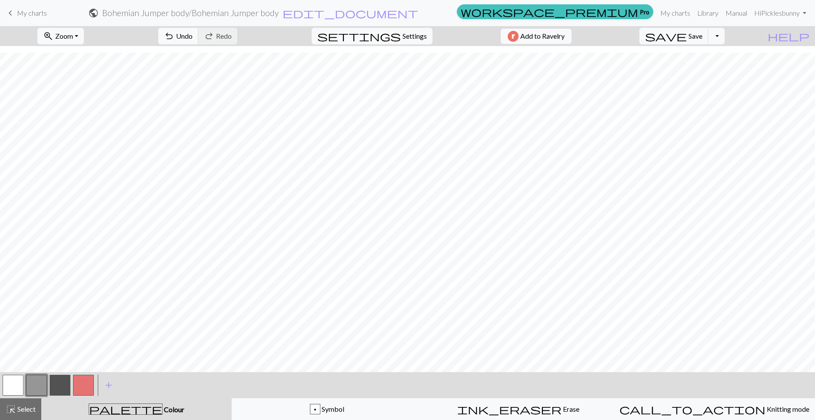
scroll to position [563, 0]
click at [81, 380] on button "button" at bounding box center [83, 385] width 21 height 21
click at [35, 382] on button "button" at bounding box center [36, 385] width 21 height 21
click at [15, 387] on button "button" at bounding box center [13, 385] width 21 height 21
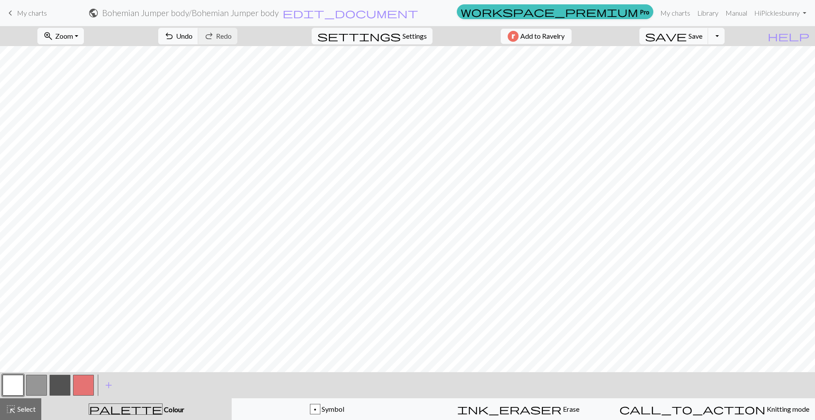
click at [45, 383] on button "button" at bounding box center [36, 385] width 21 height 21
drag, startPoint x: 10, startPoint y: 383, endPoint x: 42, endPoint y: 368, distance: 34.4
click at [11, 383] on button "button" at bounding box center [13, 385] width 21 height 21
click at [327, 411] on span "Symbol" at bounding box center [333, 409] width 24 height 8
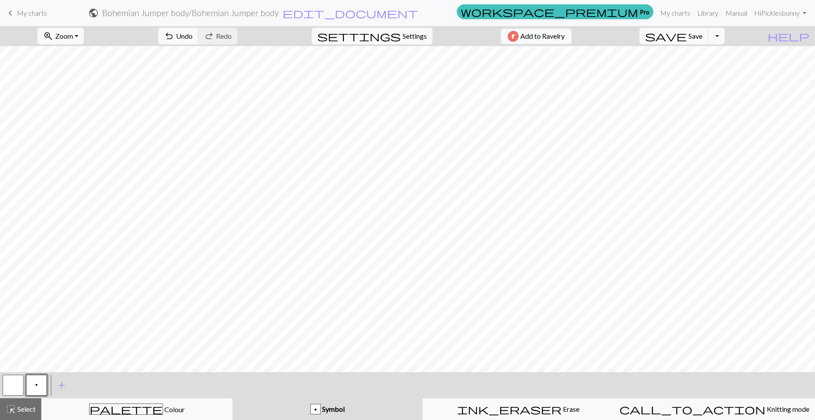
click at [35, 389] on button "p" at bounding box center [36, 385] width 21 height 21
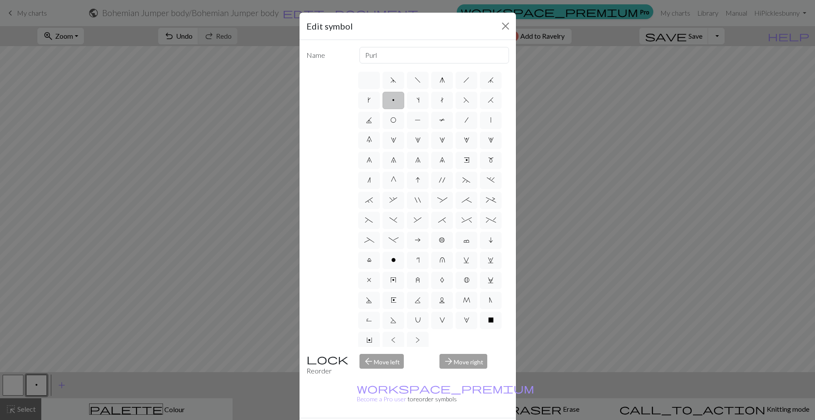
click at [395, 99] on span "p" at bounding box center [393, 100] width 3 height 7
click at [398, 99] on input "p" at bounding box center [395, 98] width 6 height 6
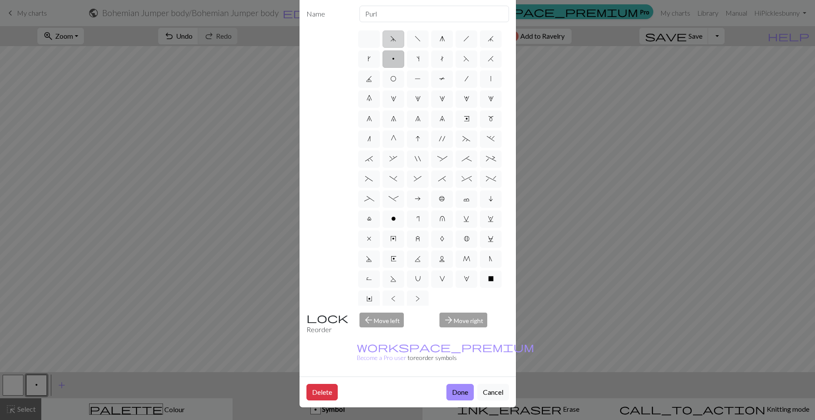
click at [398, 40] on label "d" at bounding box center [394, 38] width 22 height 17
click at [396, 39] on input "d" at bounding box center [394, 36] width 6 height 6
radio input "true"
type input "sk2p"
click at [429, 50] on label "s" at bounding box center [418, 58] width 22 height 17
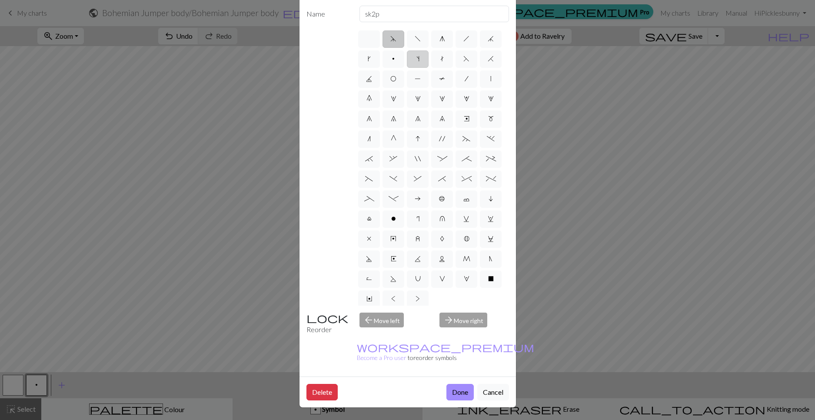
click at [422, 53] on input "s" at bounding box center [420, 56] width 6 height 6
radio input "true"
type input "increase one left leaning"
click at [380, 67] on label "k" at bounding box center [369, 58] width 22 height 17
click at [374, 59] on input "k" at bounding box center [371, 56] width 6 height 6
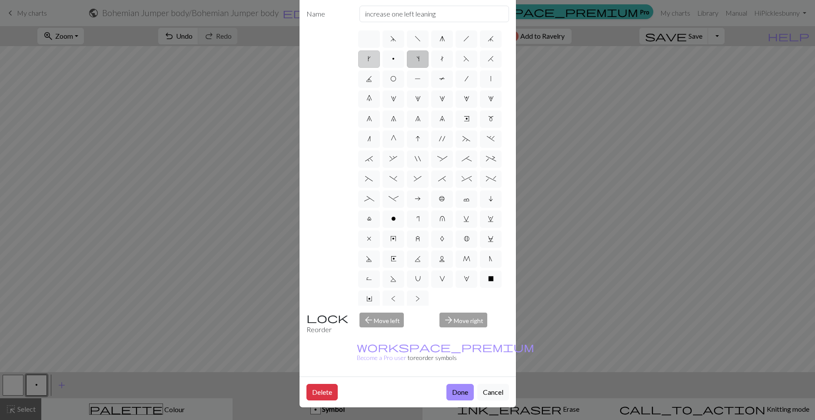
radio input "true"
type input "right leaning increase"
click at [404, 54] on label "p" at bounding box center [394, 58] width 22 height 17
click at [398, 54] on input "p" at bounding box center [395, 56] width 6 height 6
radio input "true"
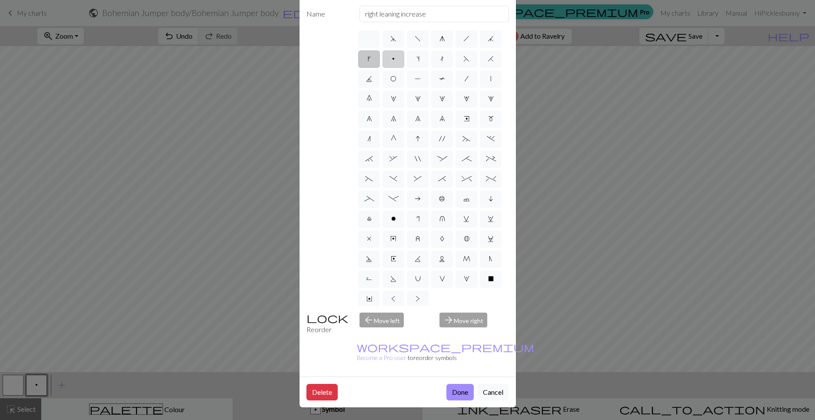
type input "purl"
click at [404, 77] on label "O" at bounding box center [394, 78] width 22 height 17
click at [396, 77] on input "O" at bounding box center [394, 77] width 6 height 6
radio input "true"
type input "yo"
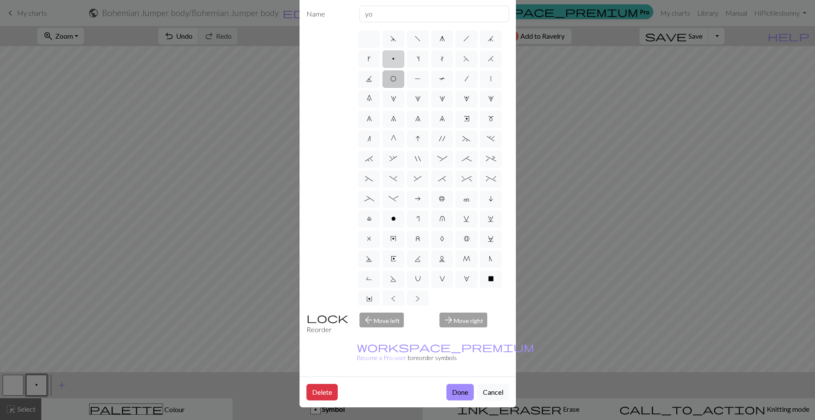
click at [404, 60] on label "p" at bounding box center [394, 58] width 22 height 17
click at [398, 59] on input "p" at bounding box center [395, 56] width 6 height 6
radio input "true"
type input "purl"
click at [377, 43] on div "d f g h j k p s t F H J O P T / | 0 1 2 3 4 5 6 7 8 9 e m n G I ' ~ . ` , " : ;…" at bounding box center [433, 167] width 152 height 277
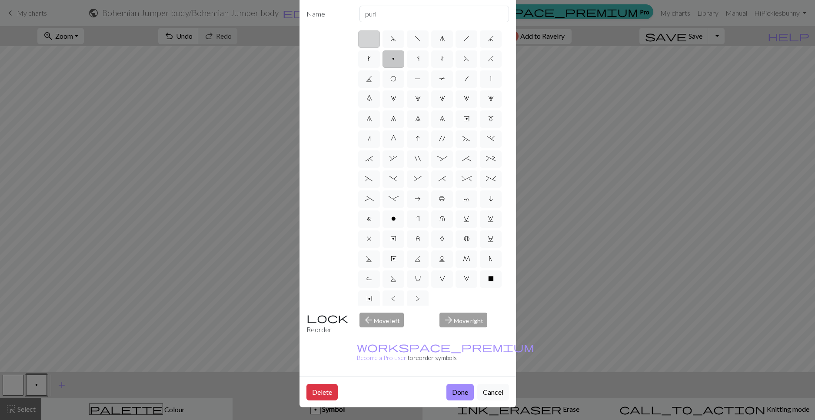
click at [371, 40] on label at bounding box center [369, 38] width 22 height 17
click at [371, 39] on input "radio" at bounding box center [372, 36] width 6 height 6
radio input "true"
type input "Knit"
click at [456, 393] on button "Done" at bounding box center [460, 392] width 27 height 17
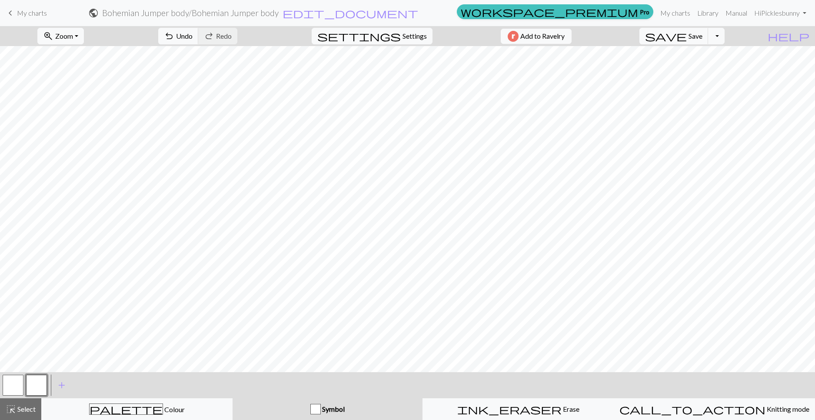
click at [31, 385] on button "button" at bounding box center [36, 385] width 21 height 21
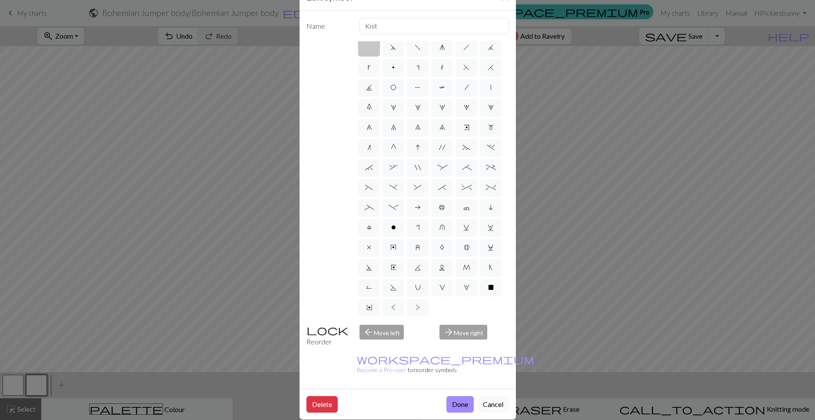
scroll to position [41, 0]
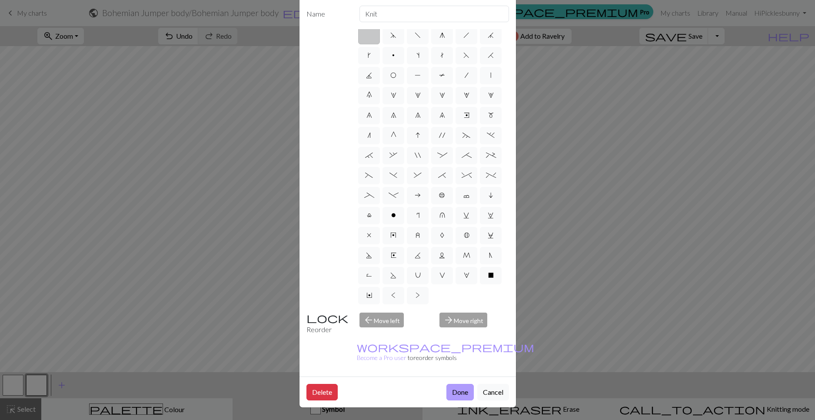
click at [460, 387] on button "Done" at bounding box center [460, 392] width 27 height 17
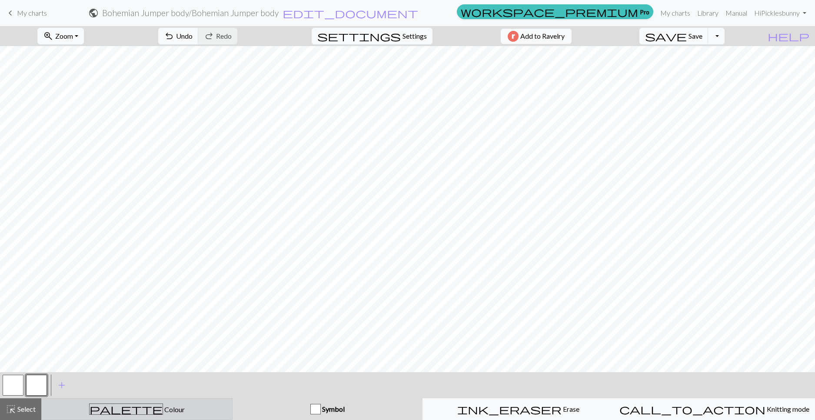
click at [137, 412] on span "palette" at bounding box center [126, 409] width 73 height 12
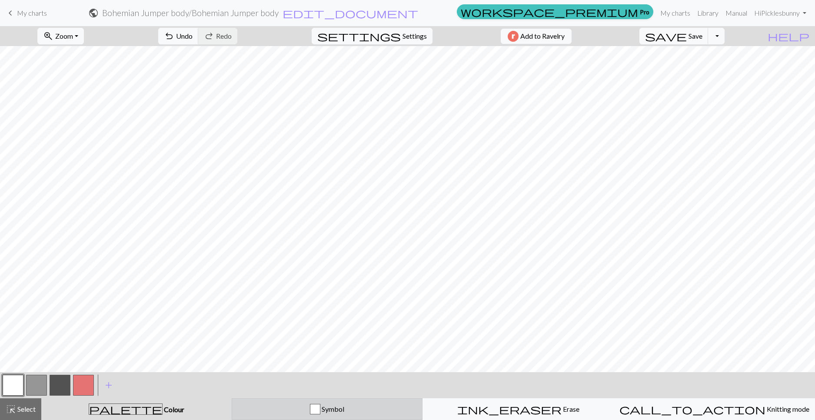
click at [294, 414] on button "Symbol" at bounding box center [327, 409] width 191 height 22
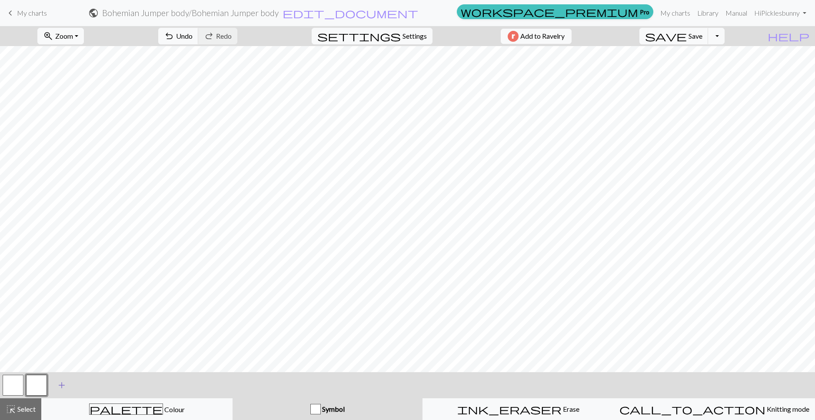
click at [56, 385] on button "add Add a symbol" at bounding box center [62, 385] width 22 height 22
click at [40, 383] on button "button" at bounding box center [36, 385] width 21 height 21
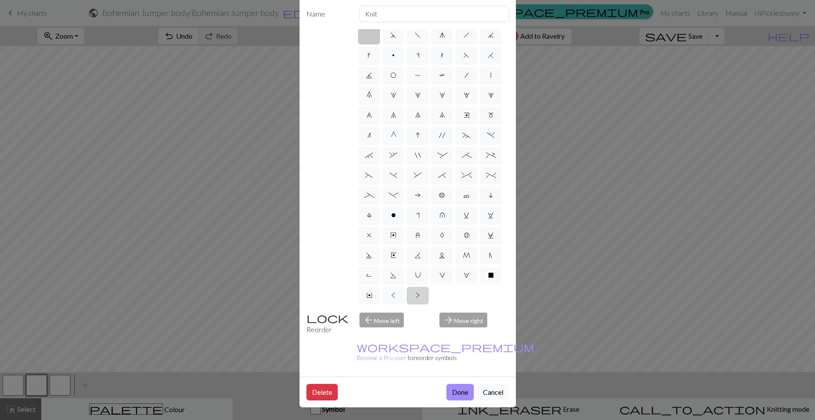
click at [416, 292] on span ">" at bounding box center [418, 295] width 4 height 7
click at [416, 294] on input ">" at bounding box center [419, 297] width 6 height 6
radio input "true"
type input "twisted purl"
click at [404, 287] on label "<" at bounding box center [394, 295] width 22 height 17
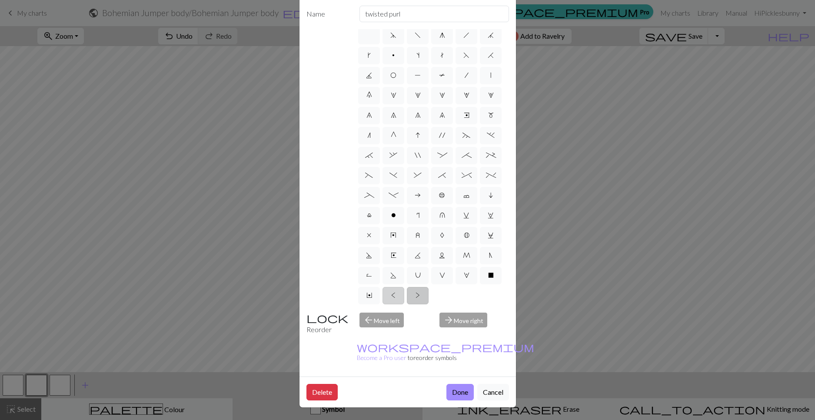
click at [397, 294] on input "<" at bounding box center [394, 297] width 6 height 6
radio input "true"
type input "twisted knit"
click at [380, 287] on label "Y" at bounding box center [369, 295] width 22 height 17
click at [372, 294] on input "Y" at bounding box center [370, 297] width 6 height 6
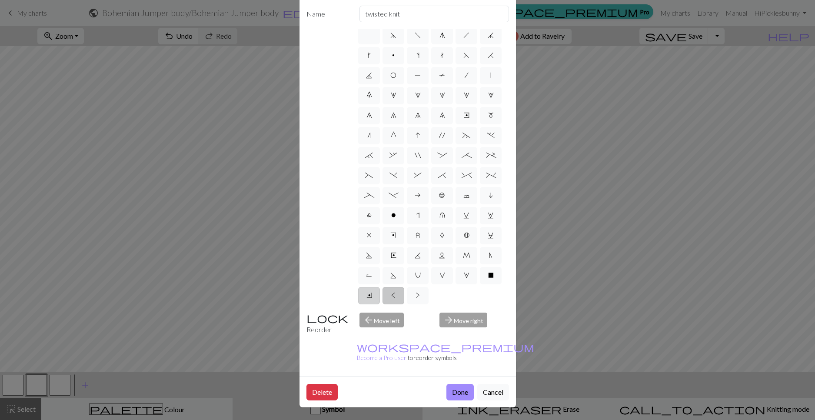
radio input "true"
type input "place bead"
click at [480, 275] on label "X" at bounding box center [491, 275] width 22 height 17
click at [488, 275] on input "X" at bounding box center [491, 277] width 6 height 6
radio input "true"
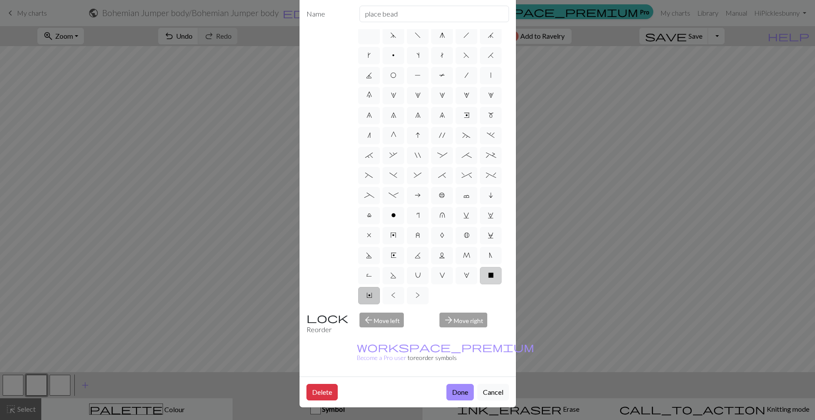
type input "no stitch"
click at [378, 276] on div "d f g h j k p s t F H J O P T / | 0 1 2 3 4 5 6 7 8 9 e m n G I ' ~ . ` , " : ;…" at bounding box center [433, 167] width 152 height 277
click at [431, 277] on label "V" at bounding box center [442, 275] width 22 height 17
click at [440, 277] on input "V" at bounding box center [443, 277] width 6 height 6
radio input "true"
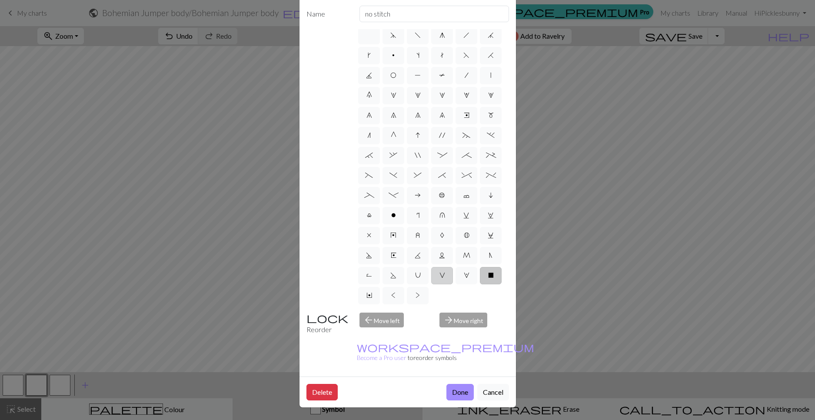
type input "sl1 purlwise"
click at [464, 276] on span "W" at bounding box center [467, 275] width 6 height 7
click at [464, 276] on input "W" at bounding box center [467, 277] width 6 height 6
radio input "true"
type input "k1, yo, k1"
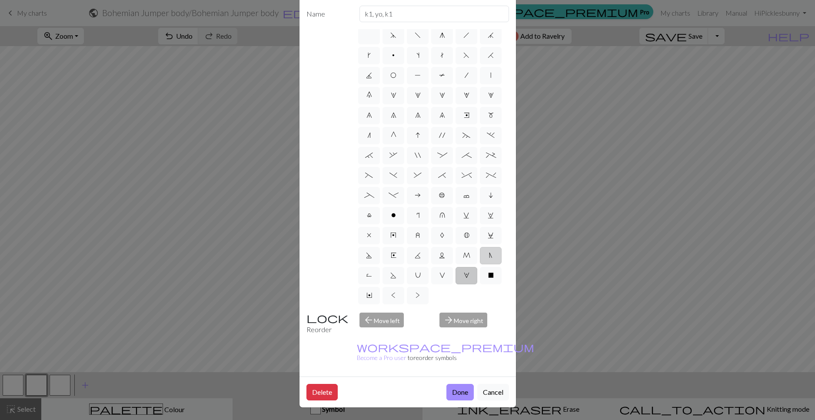
click at [480, 261] on label "N" at bounding box center [491, 255] width 22 height 17
click at [489, 259] on input "N" at bounding box center [492, 257] width 6 height 6
radio input "true"
type input "skp"
click at [456, 262] on label "M" at bounding box center [467, 255] width 22 height 17
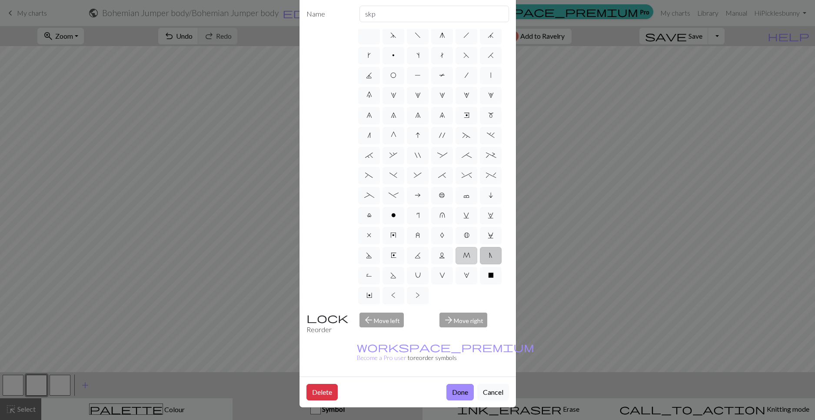
click at [463, 259] on input "M" at bounding box center [466, 257] width 6 height 6
radio input "true"
type input "m1"
click at [380, 267] on label "R" at bounding box center [369, 275] width 22 height 17
click at [372, 274] on input "R" at bounding box center [369, 277] width 6 height 6
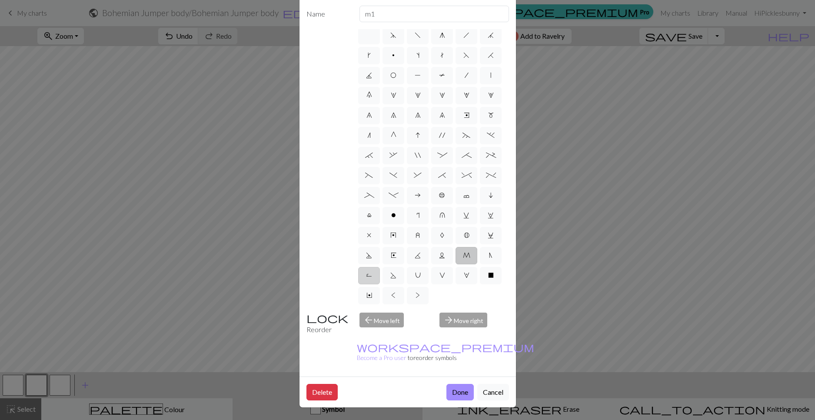
radio input "true"
type input "purl by wrapping yarn over"
click at [429, 267] on label "U" at bounding box center [418, 275] width 22 height 17
click at [421, 274] on input "U" at bounding box center [418, 277] width 6 height 6
radio input "true"
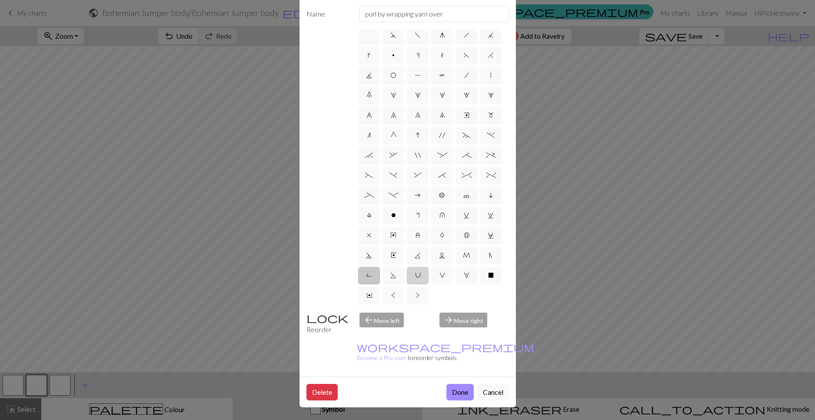
type input "eyelet"
click at [429, 247] on label "K" at bounding box center [418, 255] width 22 height 17
click at [421, 254] on input "K" at bounding box center [418, 257] width 6 height 6
radio input "true"
type input "p2tog tbl"
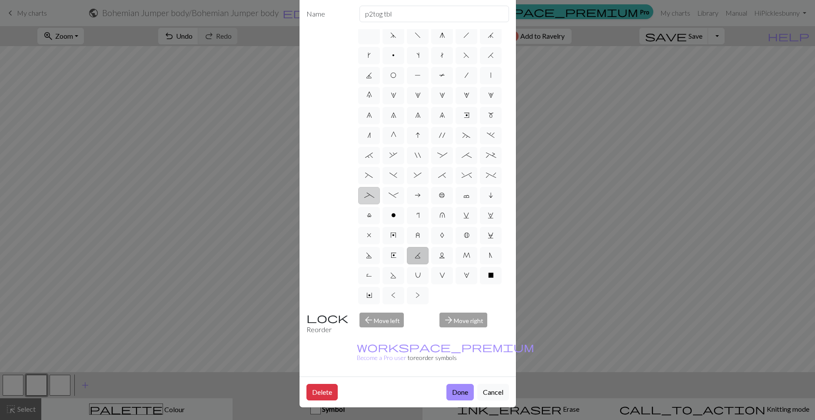
click at [374, 192] on span "_" at bounding box center [369, 195] width 10 height 7
click at [370, 194] on input "_" at bounding box center [367, 197] width 6 height 6
radio input "true"
type input "Left part of left 4+ cable"
click at [418, 127] on label "I" at bounding box center [418, 135] width 22 height 17
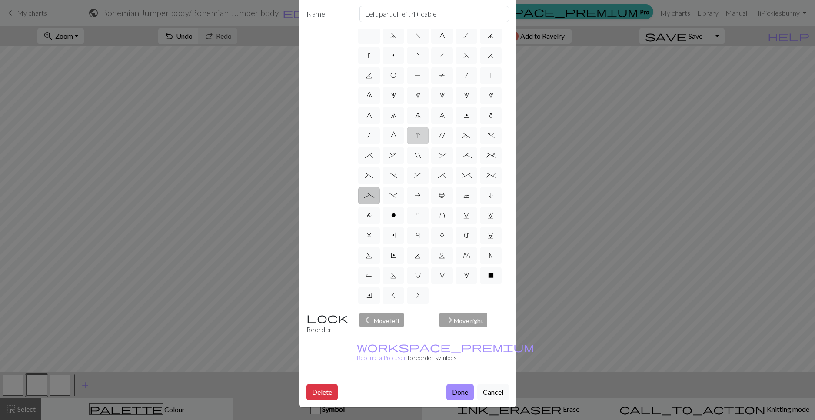
click at [418, 134] on input "I" at bounding box center [419, 137] width 6 height 6
radio input "true"
type input "sk2p"
click at [391, 132] on span "G" at bounding box center [394, 135] width 6 height 7
click at [391, 134] on input "G" at bounding box center [394, 137] width 6 height 6
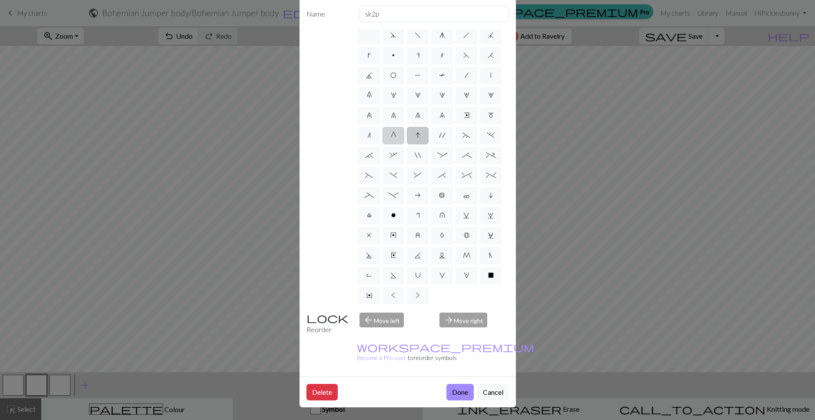
radio input "true"
type input "psso"
click at [371, 127] on label "n" at bounding box center [369, 135] width 22 height 17
click at [371, 134] on input "n" at bounding box center [371, 137] width 6 height 6
radio input "true"
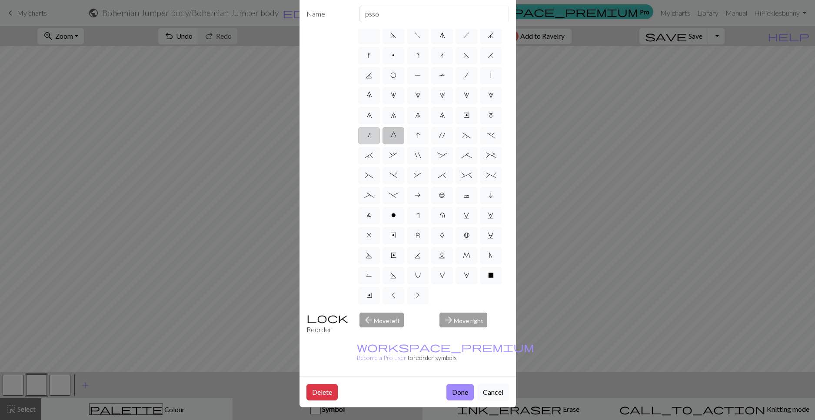
type input "k2tog"
click at [431, 127] on label "'" at bounding box center [442, 135] width 22 height 17
click at [439, 134] on input "'" at bounding box center [442, 137] width 6 height 6
radio input "true"
type input "cable extra"
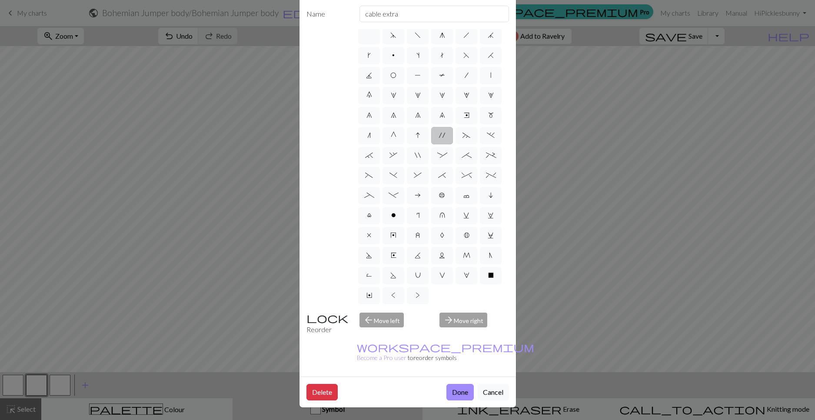
click at [449, 127] on label "'" at bounding box center [442, 135] width 22 height 17
click at [445, 134] on input "'" at bounding box center [442, 137] width 6 height 6
click at [453, 147] on label ":" at bounding box center [442, 155] width 22 height 17
click at [443, 154] on input ":" at bounding box center [441, 157] width 6 height 6
radio input "true"
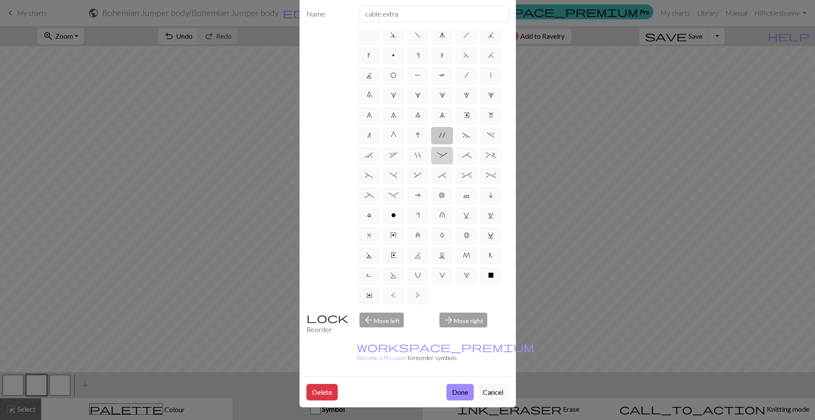
type input "left part of 4+ stitch cable wyib"
click at [429, 147] on label """ at bounding box center [418, 155] width 22 height 17
click at [421, 154] on input """ at bounding box center [418, 157] width 6 height 6
radio input "true"
type input "cable extra"
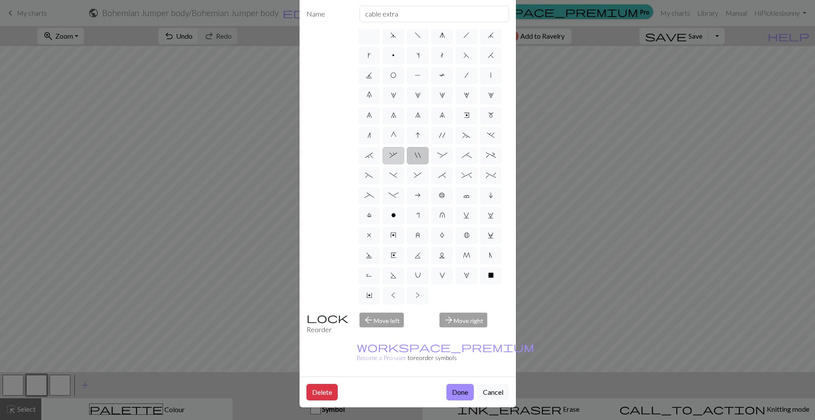
click at [398, 152] on span "," at bounding box center [394, 155] width 8 height 7
click at [395, 154] on input "," at bounding box center [393, 157] width 6 height 6
radio input "true"
type input "3+ stitch right twist"
click at [456, 147] on label ";" at bounding box center [467, 155] width 22 height 17
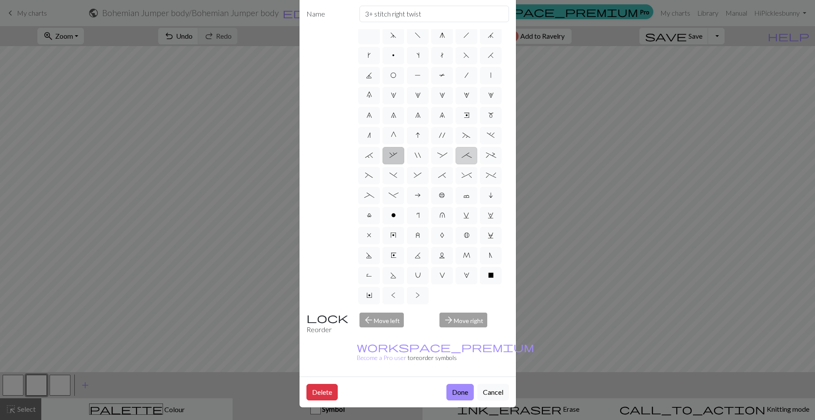
click at [462, 154] on input ";" at bounding box center [465, 157] width 6 height 6
radio input "true"
type input "right part of 4+ stitch cable wyib"
drag, startPoint x: 374, startPoint y: 168, endPoint x: 407, endPoint y: 162, distance: 33.6
click at [407, 187] on label "a" at bounding box center [418, 195] width 22 height 17
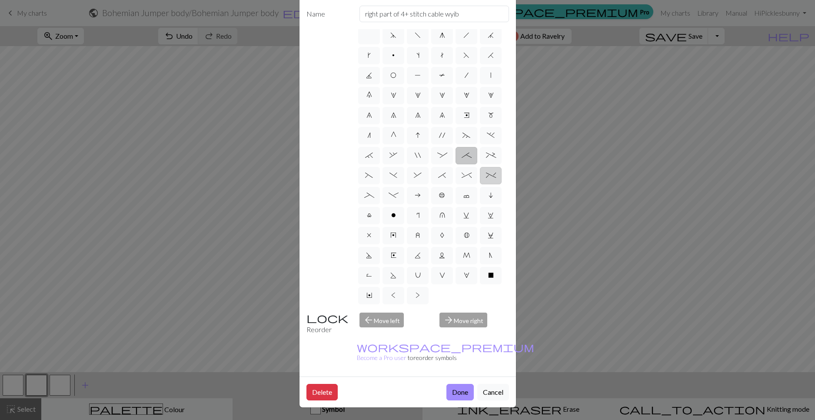
click at [415, 194] on input "a" at bounding box center [418, 197] width 6 height 6
radio input "true"
type input "Purl on WS"
click at [380, 187] on label "_" at bounding box center [369, 195] width 22 height 17
click at [370, 194] on input "_" at bounding box center [367, 197] width 6 height 6
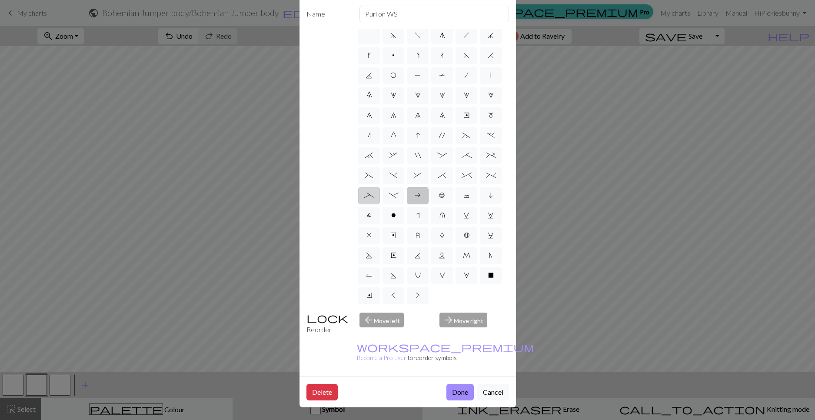
radio input "true"
type input "Left part of left 4+ cable"
click at [395, 227] on label "y" at bounding box center [394, 235] width 22 height 17
click at [395, 234] on input "y" at bounding box center [394, 237] width 6 height 6
radio input "true"
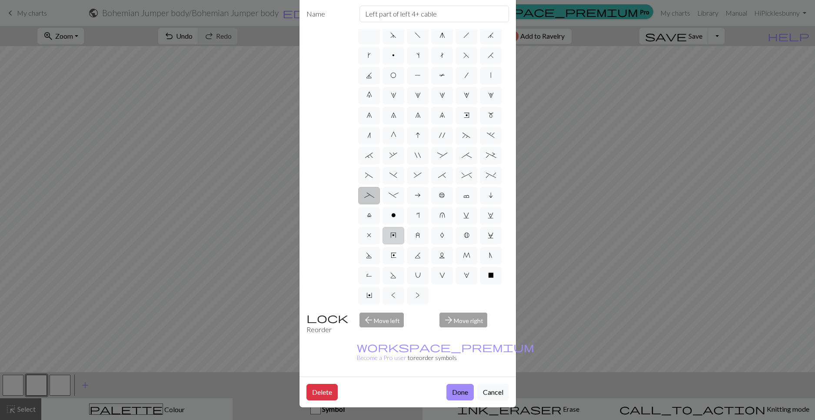
type input "make bobble"
click at [367, 232] on span "x" at bounding box center [369, 235] width 4 height 7
click at [367, 234] on input "x" at bounding box center [370, 237] width 6 height 6
radio input "true"
type input "no stitch"
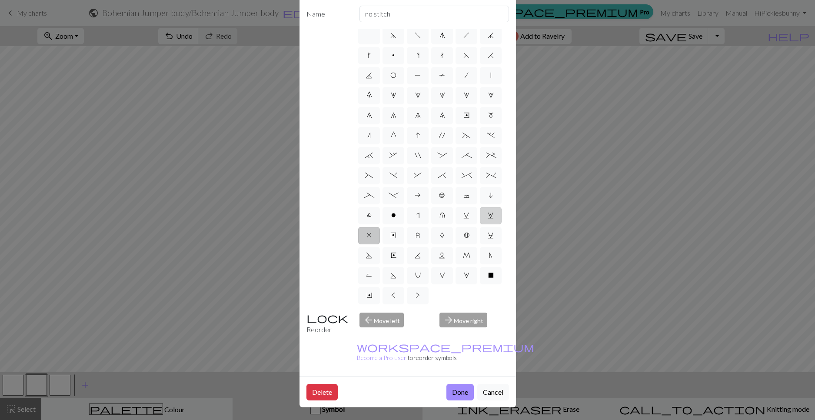
click at [480, 207] on label "w" at bounding box center [491, 215] width 22 height 17
click at [488, 214] on input "w" at bounding box center [491, 217] width 6 height 6
radio input "true"
type input "p1, yo, p1"
click at [456, 207] on label "v" at bounding box center [467, 215] width 22 height 17
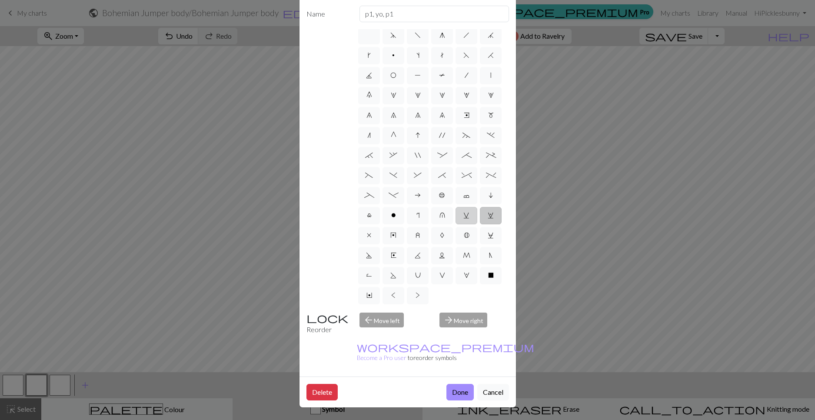
click at [464, 214] on input "v" at bounding box center [467, 217] width 6 height 6
radio input "true"
type input "sl1 knitwise"
click at [440, 212] on span "u" at bounding box center [443, 215] width 6 height 7
click at [440, 214] on input "u" at bounding box center [443, 217] width 6 height 6
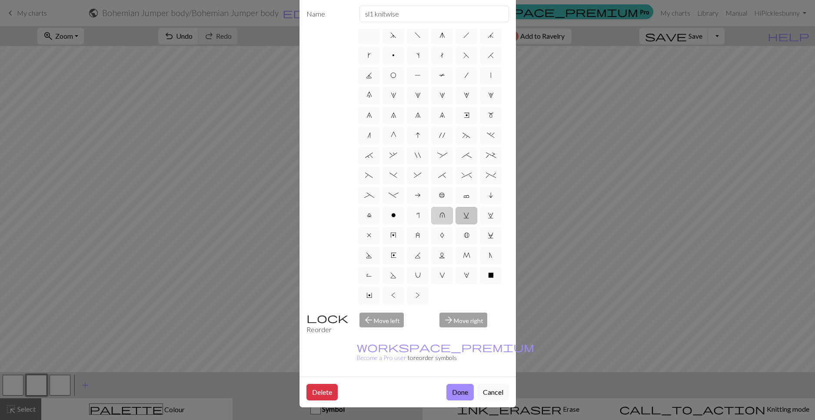
radio input "true"
type input "k1 in row below"
click at [407, 207] on label "r" at bounding box center [418, 215] width 22 height 17
click at [417, 214] on input "r" at bounding box center [420, 217] width 6 height 6
radio input "true"
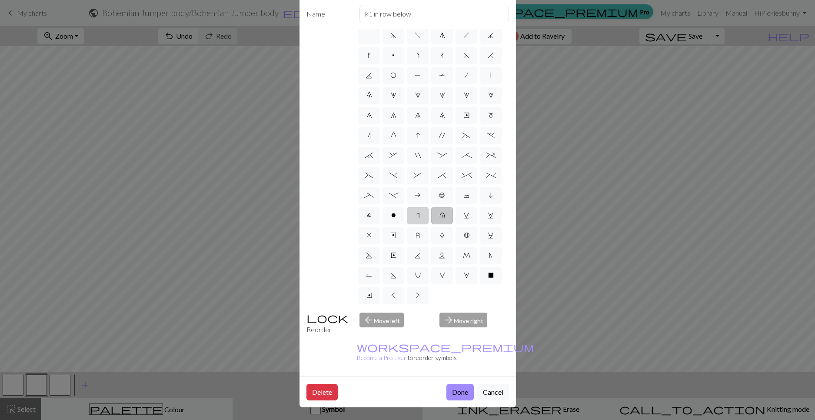
type input "knit by wrapping yarn over"
click at [391, 212] on span "o" at bounding box center [393, 215] width 5 height 7
click at [391, 214] on input "o" at bounding box center [394, 217] width 6 height 6
radio input "true"
type input "purl"
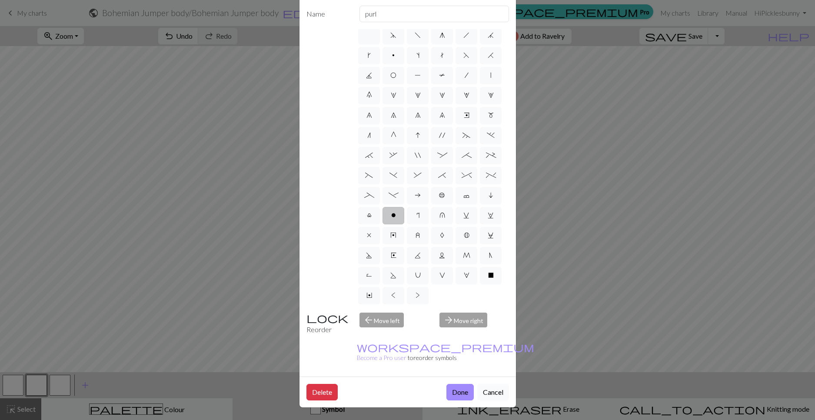
click at [488, 388] on button "Cancel" at bounding box center [494, 392] width 32 height 17
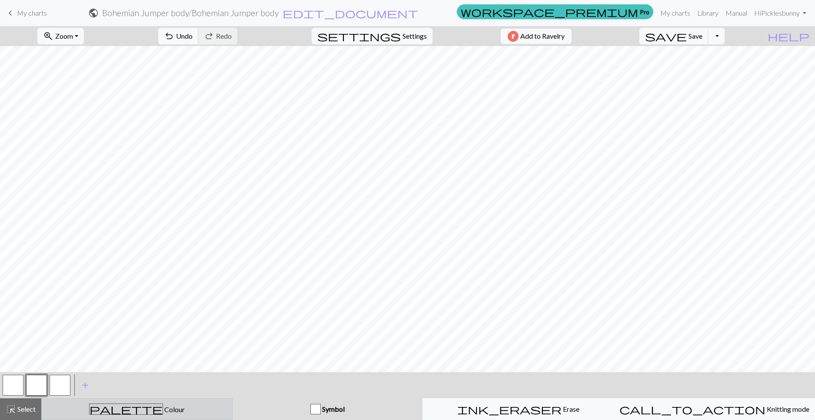
click at [105, 402] on button "palette Colour Colour" at bounding box center [136, 409] width 191 height 22
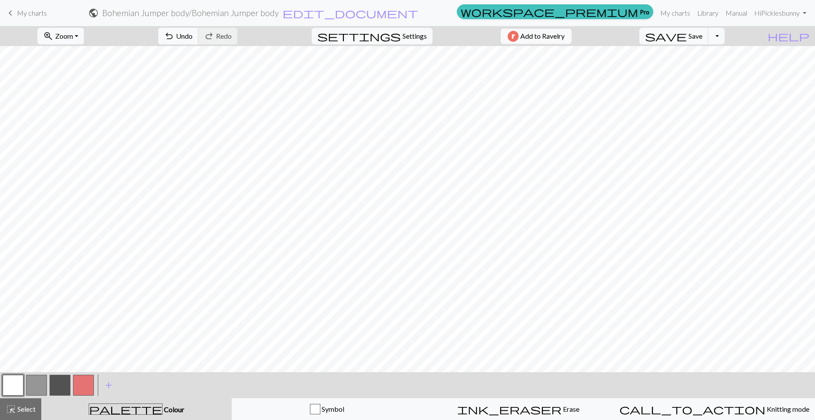
click at [40, 383] on button "button" at bounding box center [36, 385] width 21 height 21
click at [85, 382] on button "button" at bounding box center [83, 385] width 21 height 21
click at [33, 388] on button "button" at bounding box center [36, 385] width 21 height 21
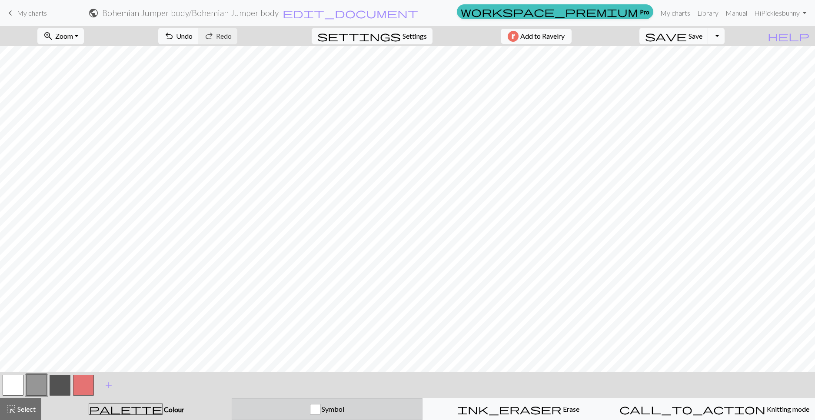
click at [314, 408] on div "button" at bounding box center [315, 409] width 10 height 10
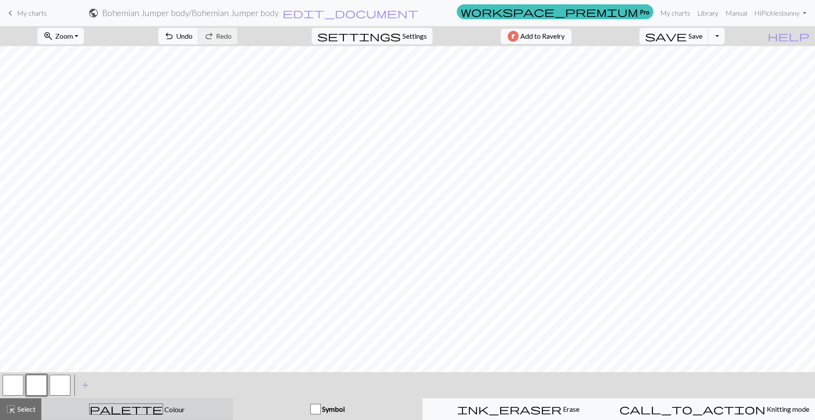
click at [87, 405] on div "palette Colour Colour" at bounding box center [137, 409] width 180 height 11
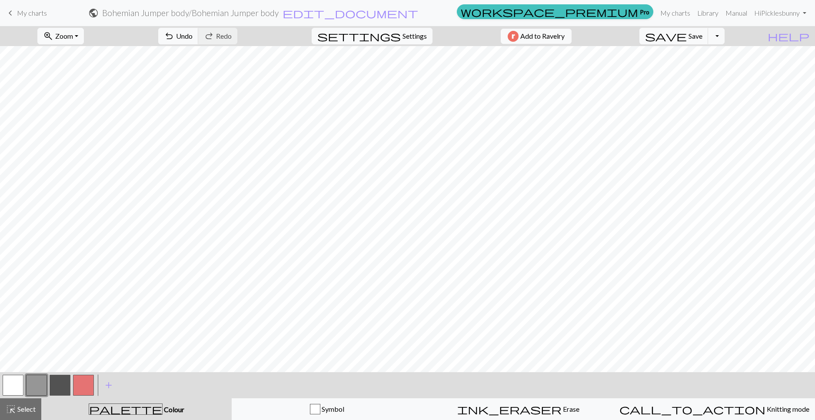
click at [39, 386] on button "button" at bounding box center [36, 385] width 21 height 21
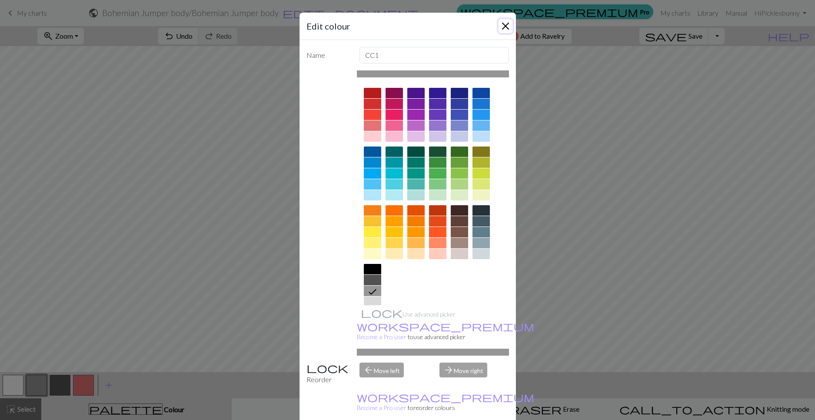
click at [501, 27] on button "Close" at bounding box center [506, 26] width 14 height 14
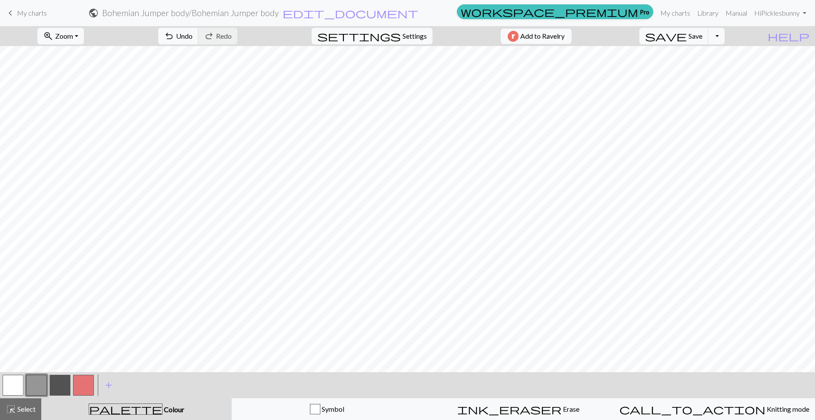
click at [15, 380] on button "button" at bounding box center [13, 385] width 21 height 21
click at [35, 385] on button "button" at bounding box center [36, 385] width 21 height 21
click at [21, 384] on button "button" at bounding box center [13, 385] width 21 height 21
click at [81, 386] on button "button" at bounding box center [83, 385] width 21 height 21
click at [14, 384] on button "button" at bounding box center [13, 385] width 21 height 21
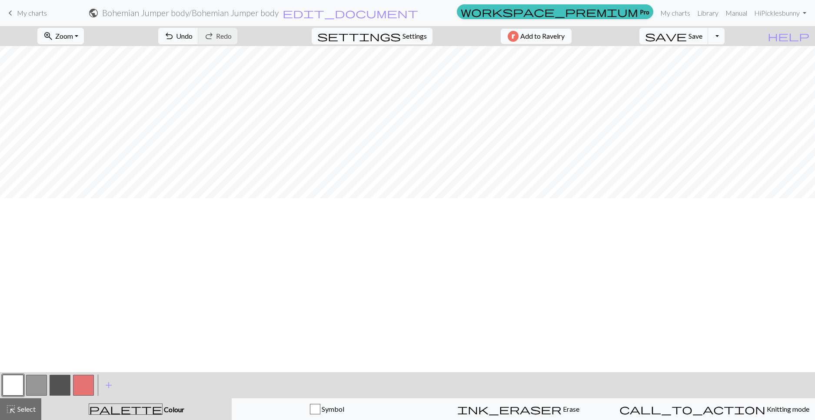
scroll to position [0, 0]
click at [30, 383] on button "button" at bounding box center [36, 385] width 21 height 21
click at [12, 383] on button "button" at bounding box center [13, 385] width 21 height 21
click at [38, 387] on button "button" at bounding box center [36, 385] width 21 height 21
click at [7, 387] on button "button" at bounding box center [13, 385] width 21 height 21
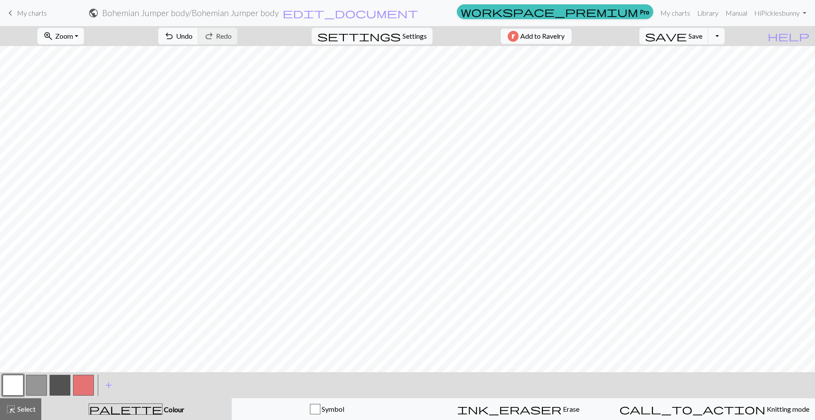
click at [42, 33] on button "zoom_in Zoom Zoom" at bounding box center [60, 36] width 47 height 17
click at [63, 80] on button "Fit height" at bounding box center [72, 83] width 69 height 14
click at [19, 384] on button "button" at bounding box center [13, 385] width 21 height 21
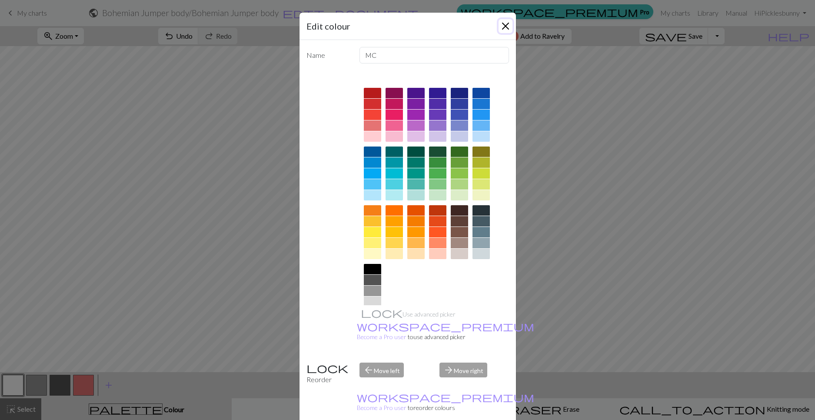
click at [505, 26] on button "Close" at bounding box center [506, 26] width 14 height 14
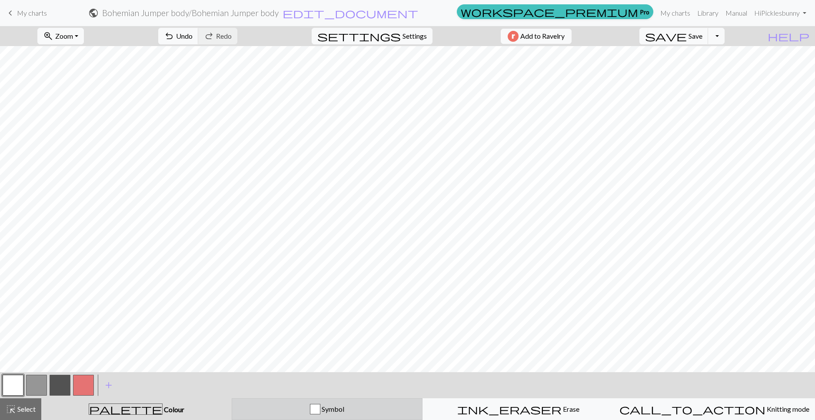
click at [269, 410] on div "Symbol" at bounding box center [327, 409] width 180 height 10
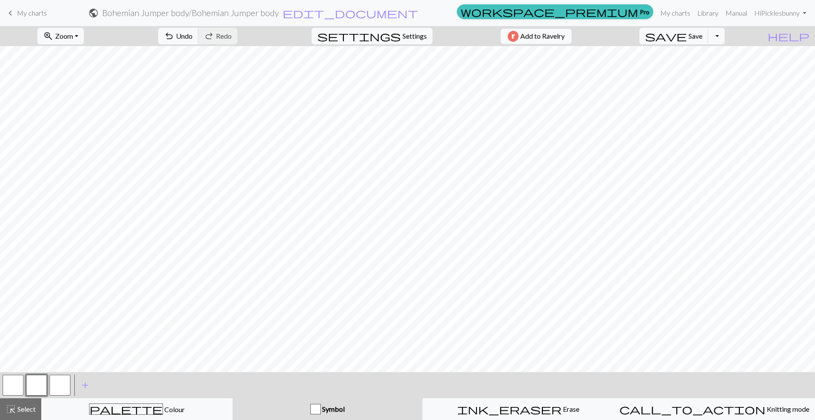
click at [35, 387] on button "button" at bounding box center [36, 385] width 21 height 21
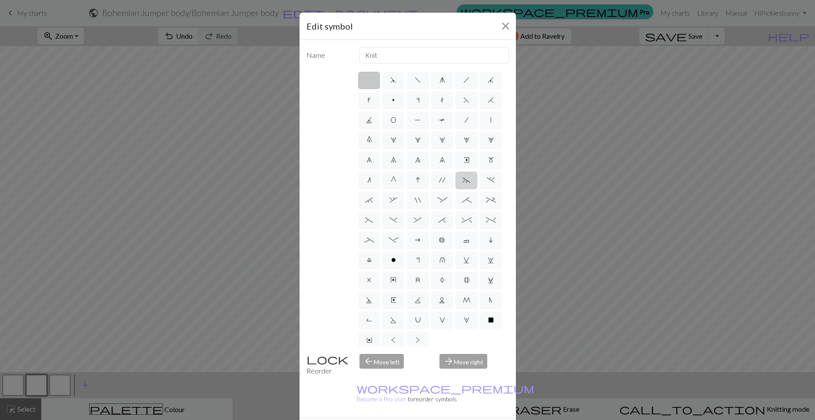
click at [463, 184] on span "~" at bounding box center [467, 180] width 8 height 7
click at [463, 180] on input "~" at bounding box center [466, 178] width 6 height 6
radio input "true"
type input "3+ stitch left twist"
click at [372, 139] on span "0" at bounding box center [370, 140] width 6 height 7
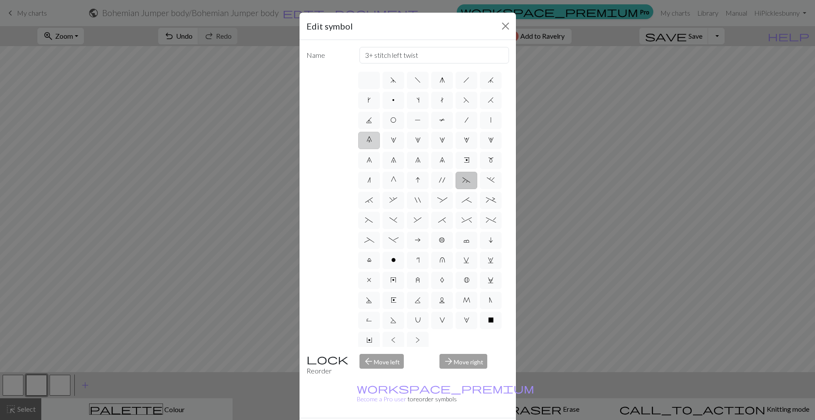
click at [372, 139] on input "0" at bounding box center [370, 138] width 6 height 6
radio input "true"
type input "decrease 5"
click at [404, 142] on label "1" at bounding box center [394, 140] width 22 height 17
click at [397, 140] on input "1" at bounding box center [394, 138] width 6 height 6
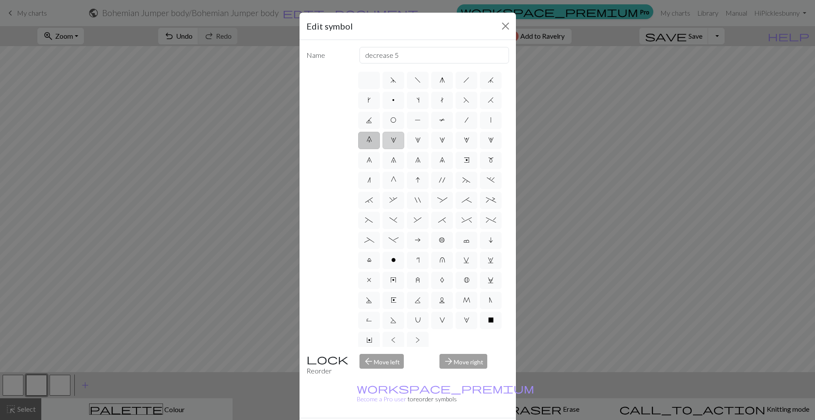
radio input "true"
type input "increase 1"
click at [465, 124] on span "/" at bounding box center [467, 120] width 4 height 7
click at [465, 120] on input "/" at bounding box center [468, 118] width 6 height 6
radio input "true"
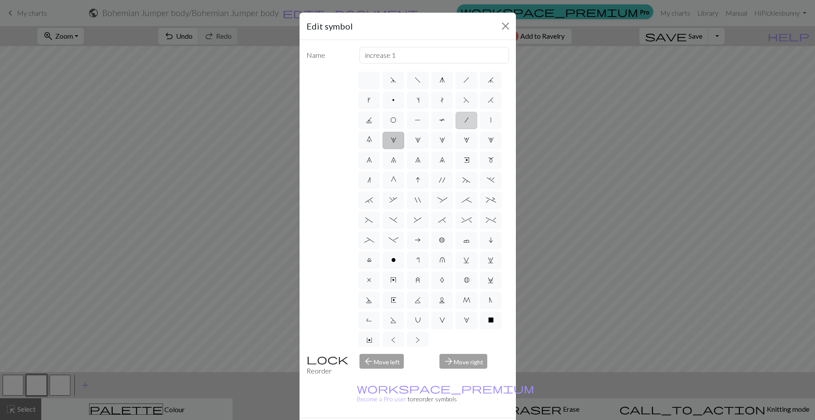
type input "right leaning decrease"
click at [431, 129] on label "T" at bounding box center [442, 120] width 22 height 17
click at [439, 120] on input "T" at bounding box center [442, 118] width 6 height 6
radio input "true"
type input "ptbl"
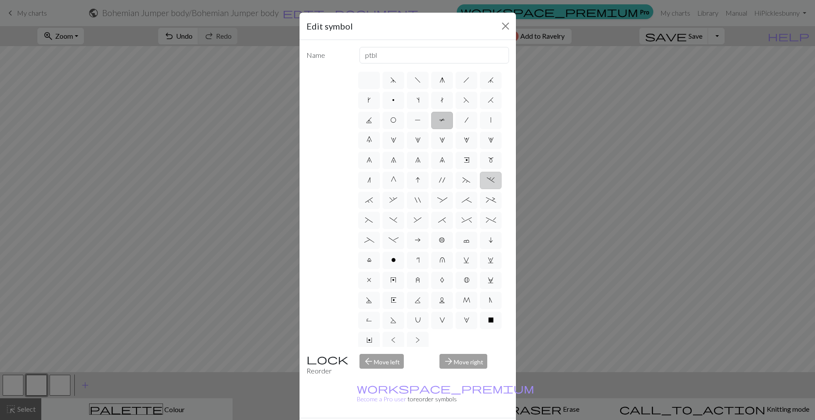
click at [480, 189] on label "." at bounding box center [491, 180] width 22 height 17
click at [487, 180] on input "." at bounding box center [490, 178] width 6 height 6
radio input "true"
type input "3+ stitch left twist"
click at [380, 209] on label "`" at bounding box center [369, 200] width 22 height 17
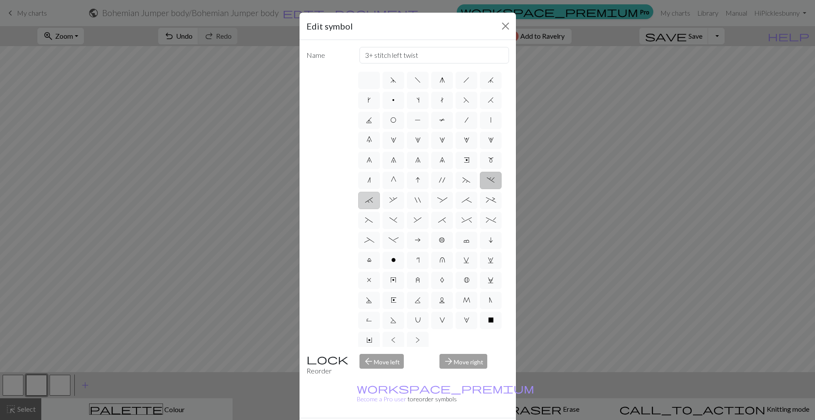
click at [371, 201] on input "`" at bounding box center [368, 198] width 6 height 6
radio input "true"
type input "3+ stitch right twist"
click at [404, 209] on label "," at bounding box center [394, 200] width 22 height 17
click at [395, 201] on input "," at bounding box center [393, 198] width 6 height 6
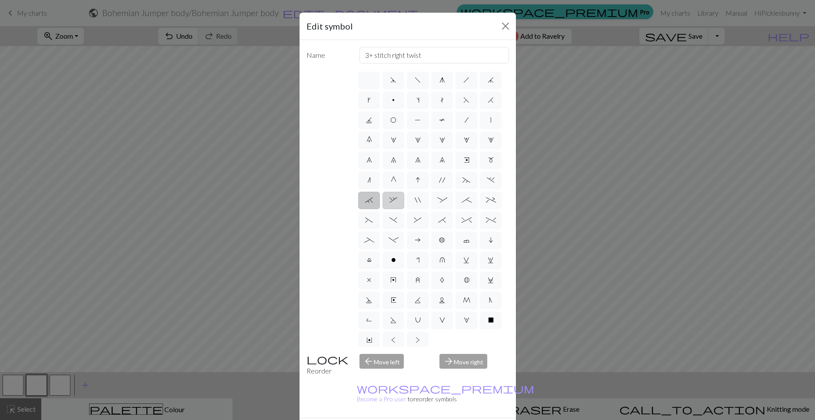
radio input "true"
click at [480, 209] on label "+" at bounding box center [491, 200] width 22 height 17
click at [486, 201] on input "+" at bounding box center [489, 198] width 6 height 6
radio input "true"
type input "2 stitch left purl twist cable"
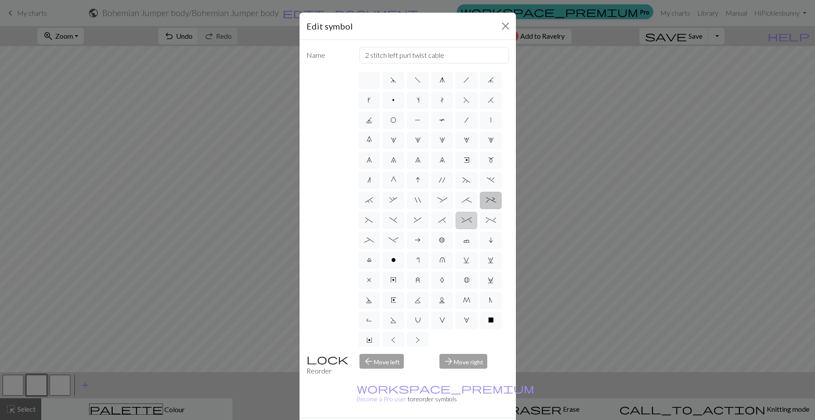
click at [462, 224] on span "^" at bounding box center [467, 220] width 10 height 7
click at [462, 221] on input "^" at bounding box center [465, 218] width 6 height 6
radio input "true"
type input "2 stitch right twist cable"
click at [480, 229] on label "%" at bounding box center [491, 220] width 22 height 17
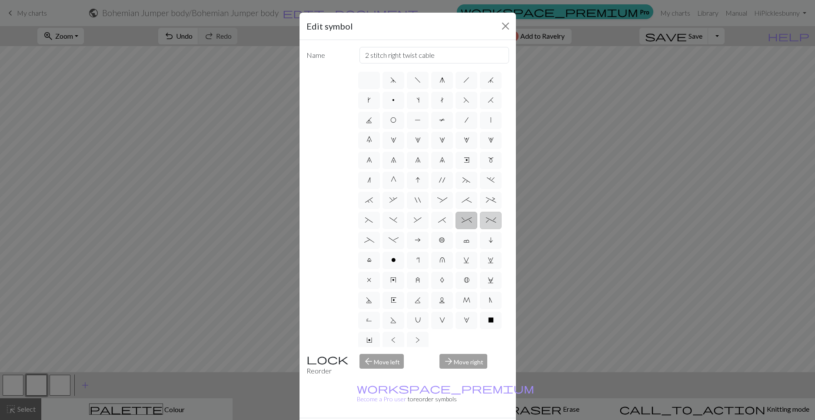
click at [486, 221] on input "%" at bounding box center [489, 218] width 6 height 6
radio input "true"
type input "2 stitch left twist cable"
click at [486, 204] on span "+" at bounding box center [491, 200] width 10 height 7
click at [486, 201] on input "+" at bounding box center [489, 198] width 6 height 6
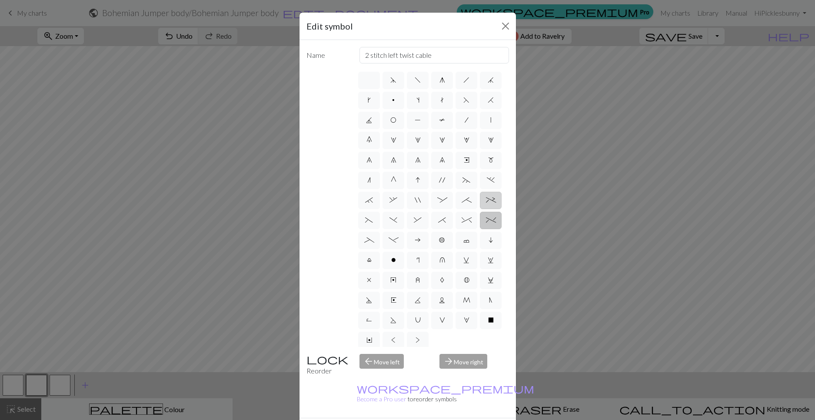
radio input "true"
type input "2 stitch left purl twist cable"
click at [456, 229] on label "^" at bounding box center [467, 220] width 22 height 17
click at [462, 221] on input "^" at bounding box center [465, 218] width 6 height 6
radio input "true"
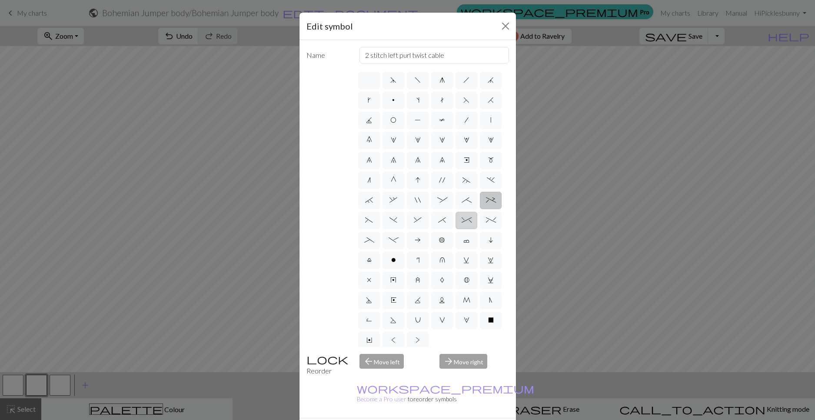
type input "2 stitch right twist cable"
click at [438, 224] on span "*" at bounding box center [442, 220] width 8 height 7
click at [438, 221] on input "*" at bounding box center [441, 218] width 6 height 6
radio input "true"
type input "right part of right 3+ stitch cable, wyib"
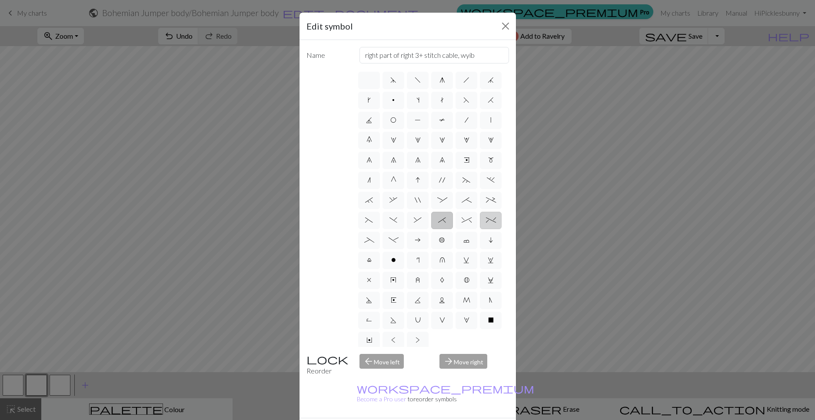
click at [486, 224] on span "%" at bounding box center [491, 220] width 10 height 7
click at [486, 221] on input "%" at bounding box center [489, 218] width 6 height 6
radio input "true"
type input "2 stitch left twist cable"
click at [462, 224] on span "^" at bounding box center [467, 220] width 10 height 7
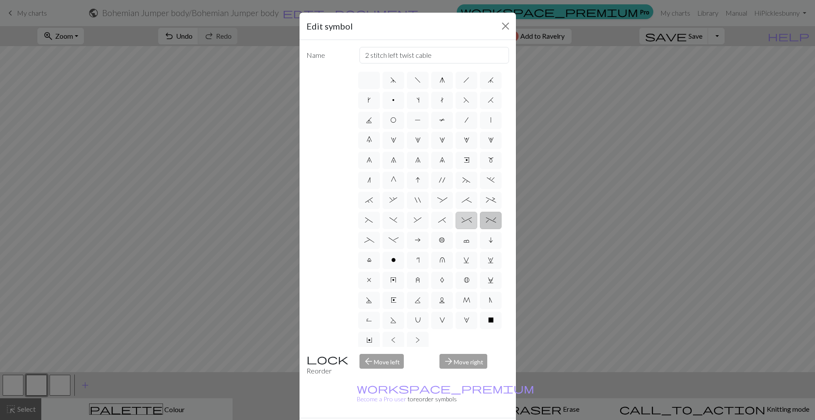
click at [462, 221] on input "^" at bounding box center [465, 218] width 6 height 6
radio input "true"
type input "2 stitch right twist cable"
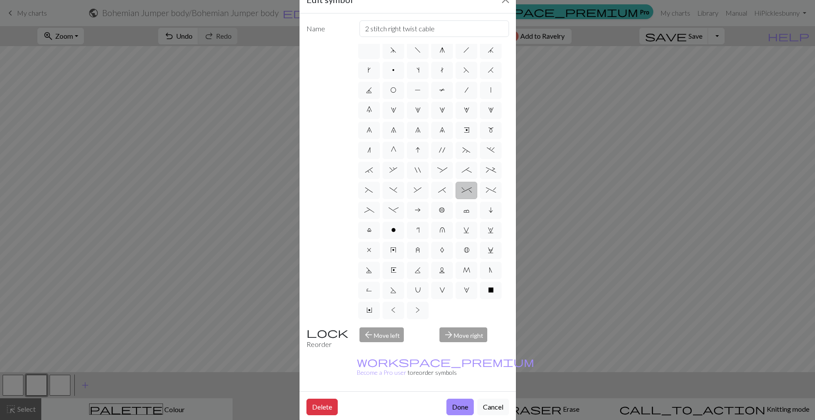
scroll to position [41, 0]
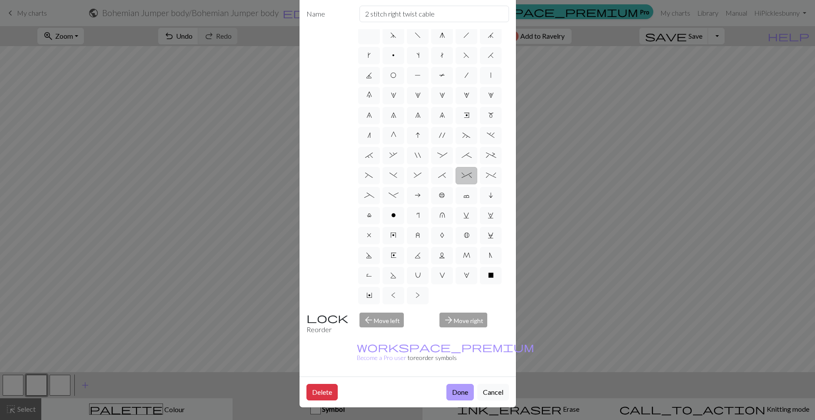
click at [452, 393] on button "Done" at bounding box center [460, 392] width 27 height 17
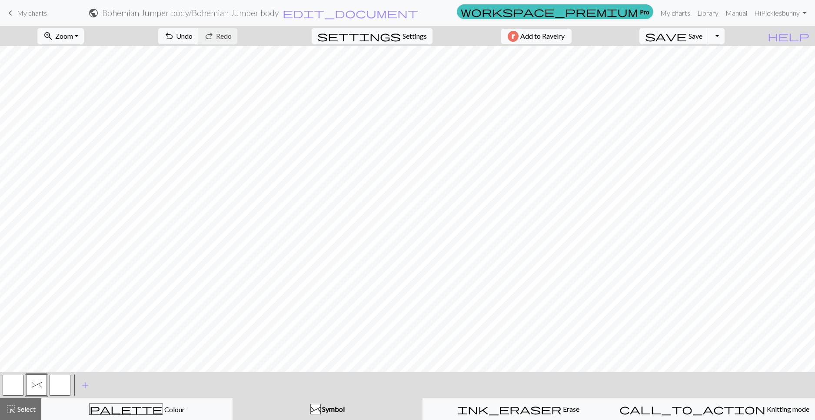
drag, startPoint x: 17, startPoint y: 389, endPoint x: 41, endPoint y: 368, distance: 32.4
click at [17, 390] on button "button" at bounding box center [13, 385] width 21 height 21
click at [38, 384] on span "^" at bounding box center [37, 384] width 10 height 7
click at [76, 38] on button "zoom_in Zoom Zoom" at bounding box center [60, 36] width 47 height 17
click at [66, 67] on button "Fit width" at bounding box center [72, 69] width 69 height 14
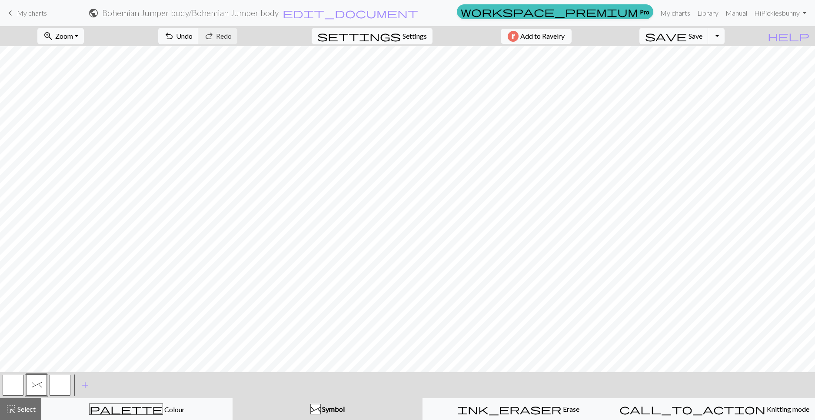
click at [373, 35] on span "settings" at bounding box center [359, 36] width 84 height 12
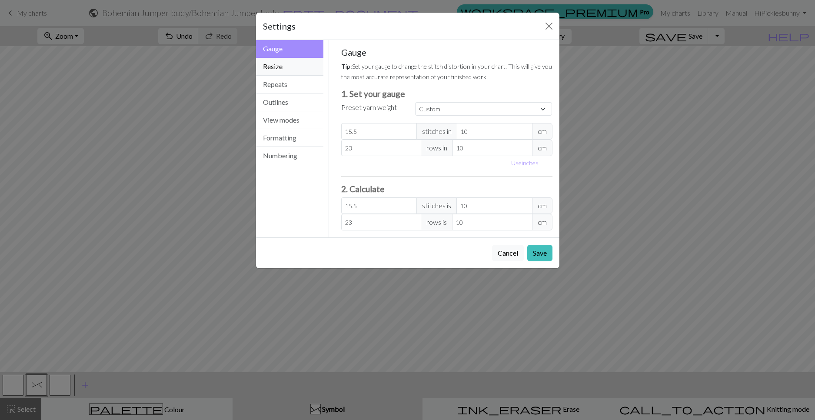
click at [282, 69] on button "Resize" at bounding box center [290, 67] width 68 height 18
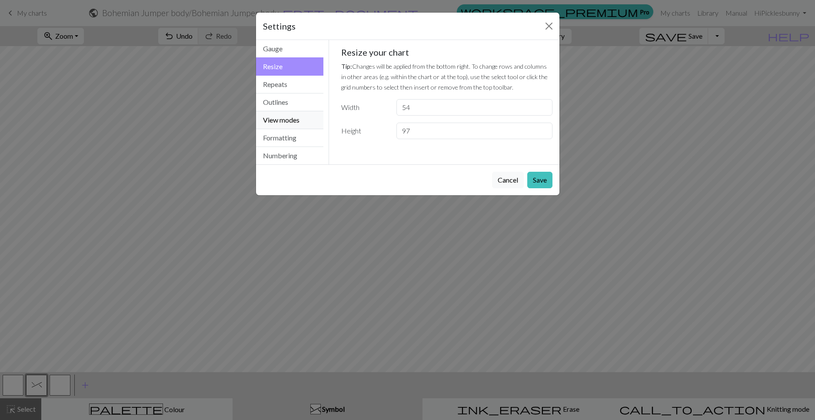
click at [286, 124] on button "View modes" at bounding box center [290, 120] width 68 height 18
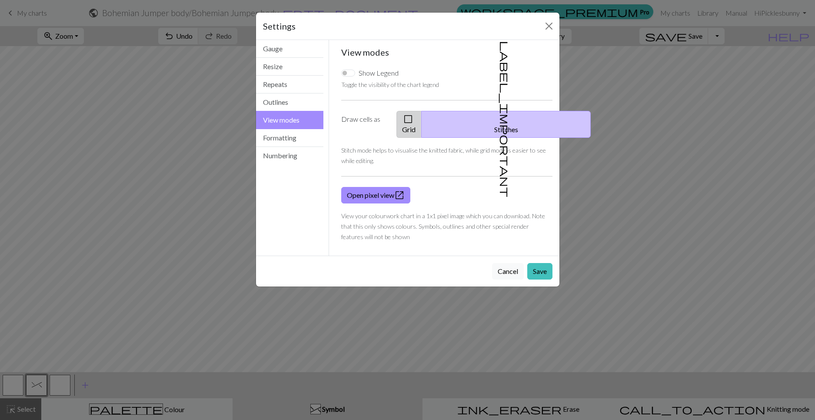
click at [399, 124] on button "check_box_outline_blank Grid" at bounding box center [409, 124] width 25 height 27
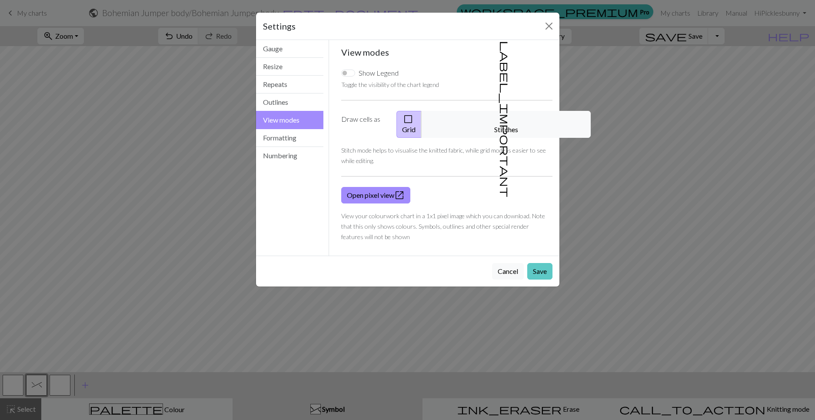
click at [542, 271] on button "Save" at bounding box center [540, 271] width 25 height 17
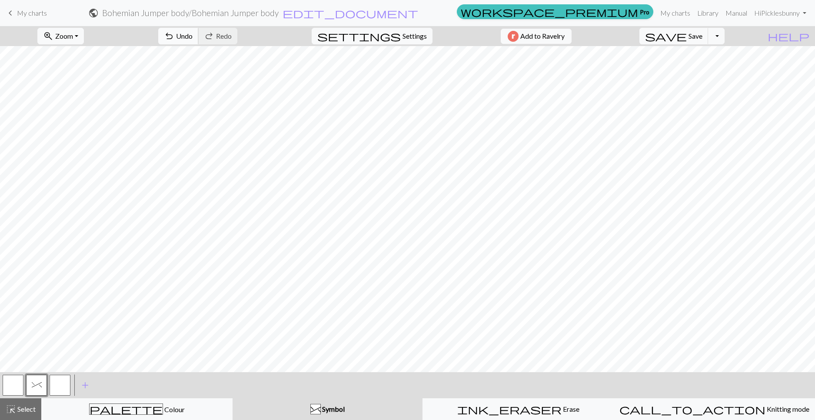
click at [183, 37] on span "Undo" at bounding box center [184, 36] width 17 height 8
click at [180, 40] on button "undo Undo Undo" at bounding box center [178, 36] width 40 height 17
